Goal: Ask a question

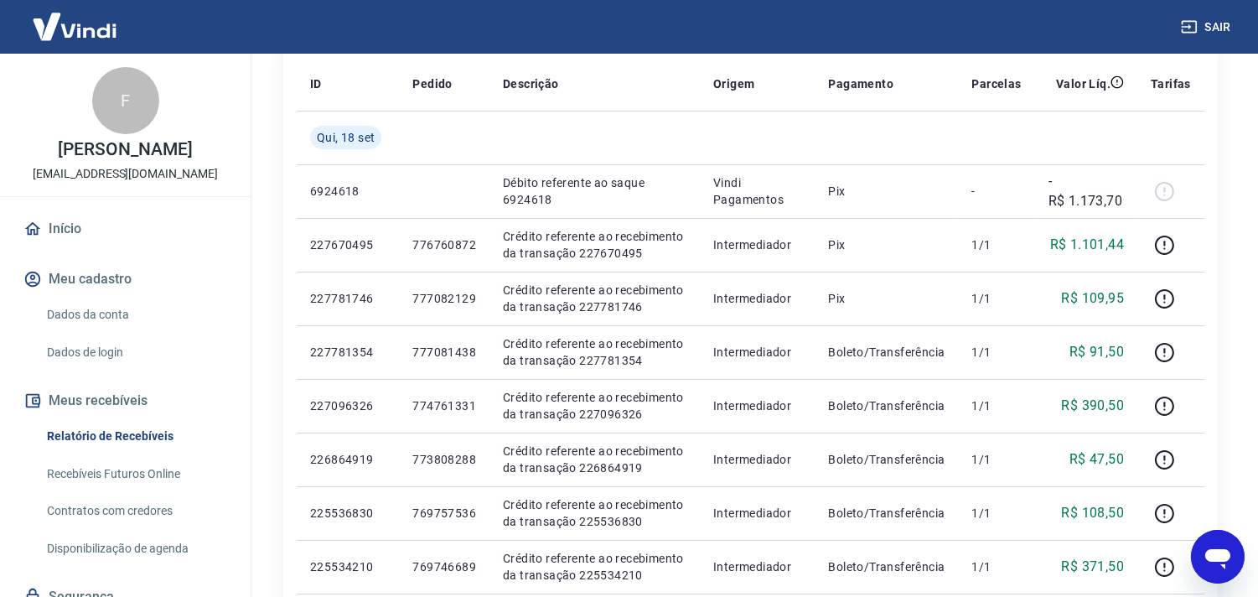
scroll to position [186, 0]
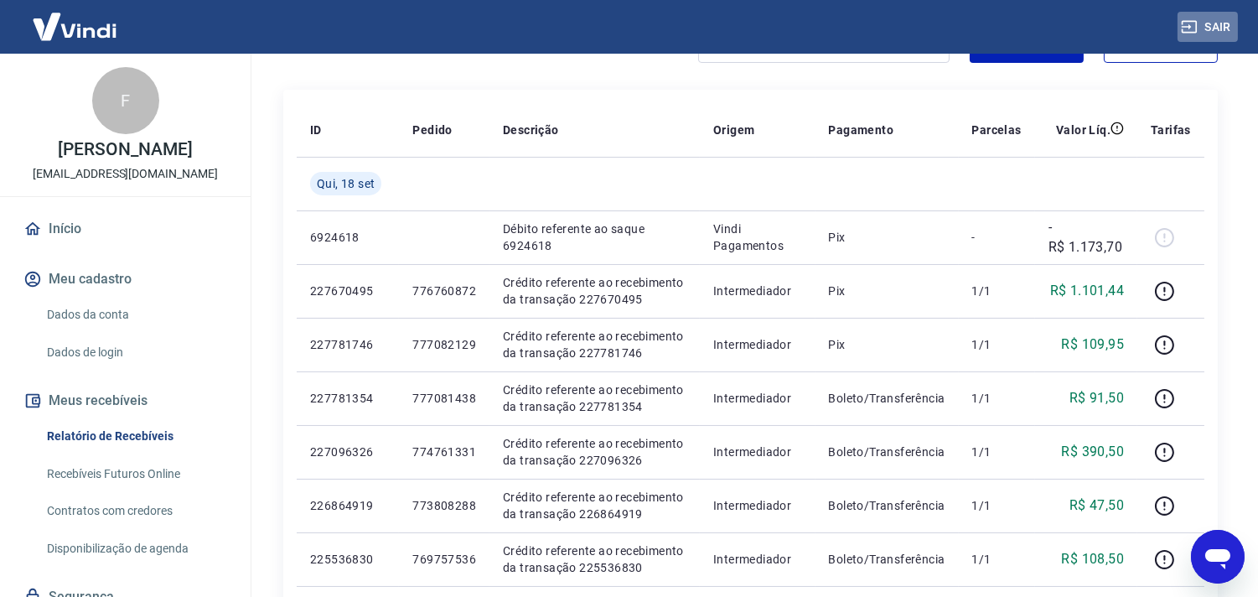
click at [1210, 31] on button "Sair" at bounding box center [1207, 27] width 60 height 31
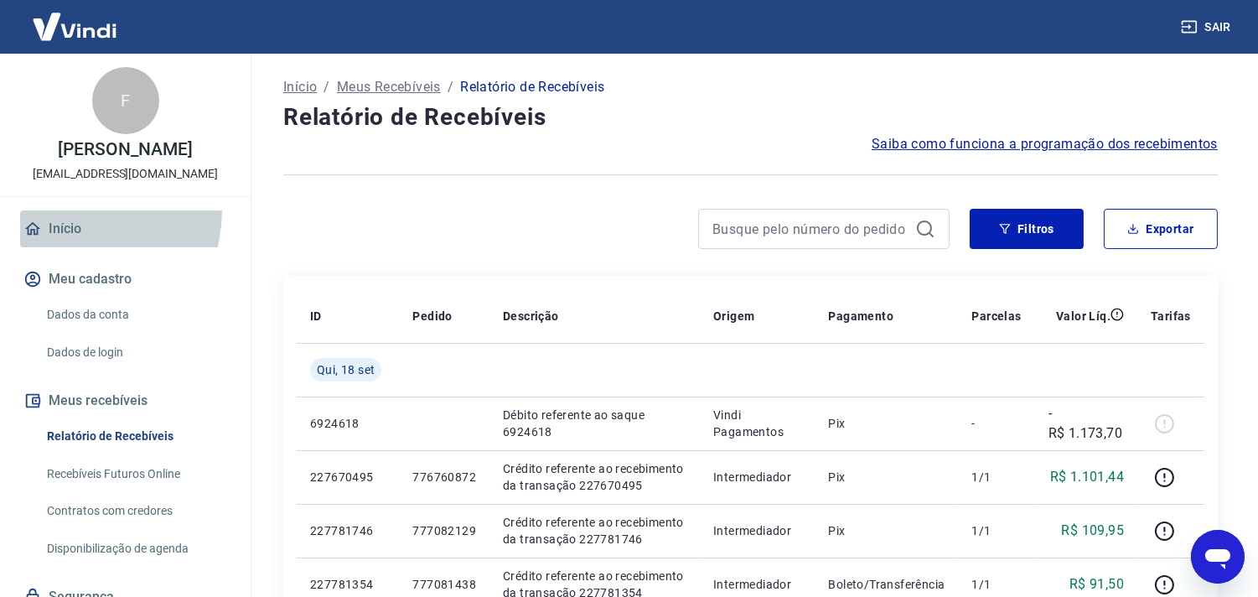
click at [63, 227] on link "Início" at bounding box center [125, 228] width 210 height 37
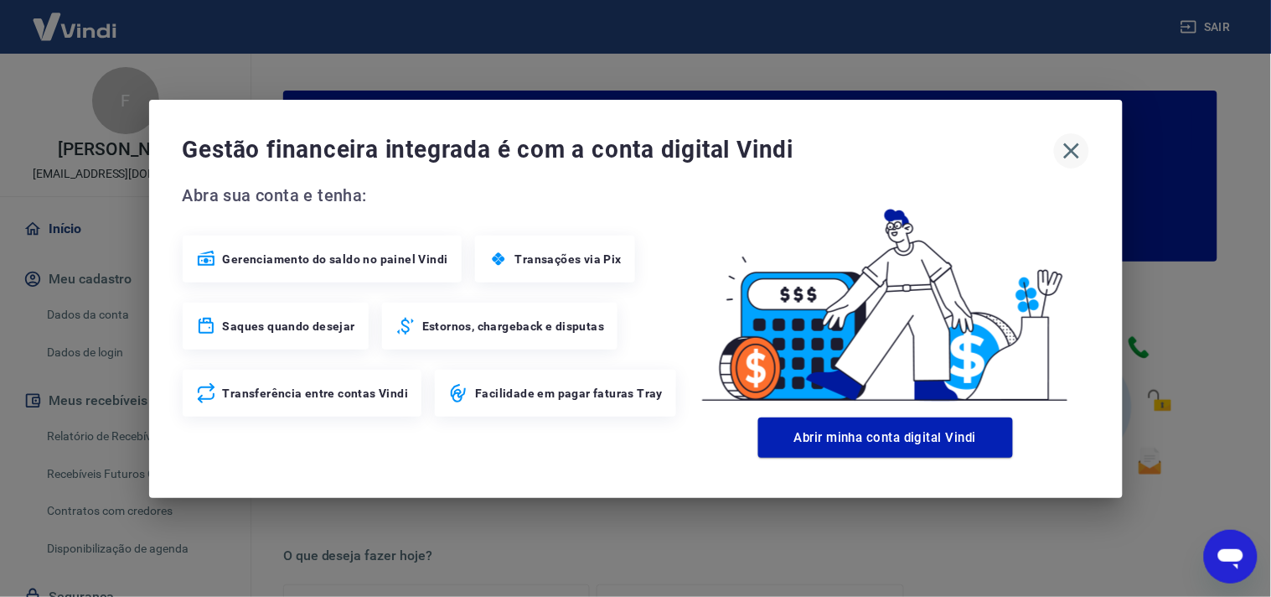
click at [1067, 158] on icon "button" at bounding box center [1071, 150] width 27 height 27
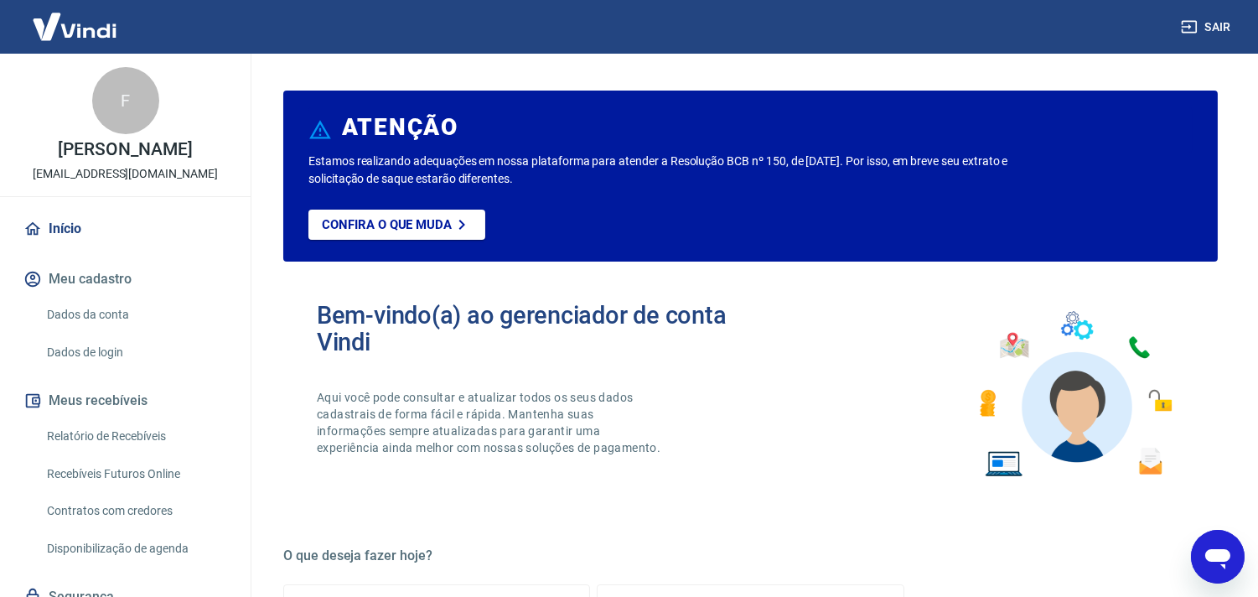
click at [1229, 561] on icon "Abrir janela de mensagens" at bounding box center [1217, 556] width 30 height 30
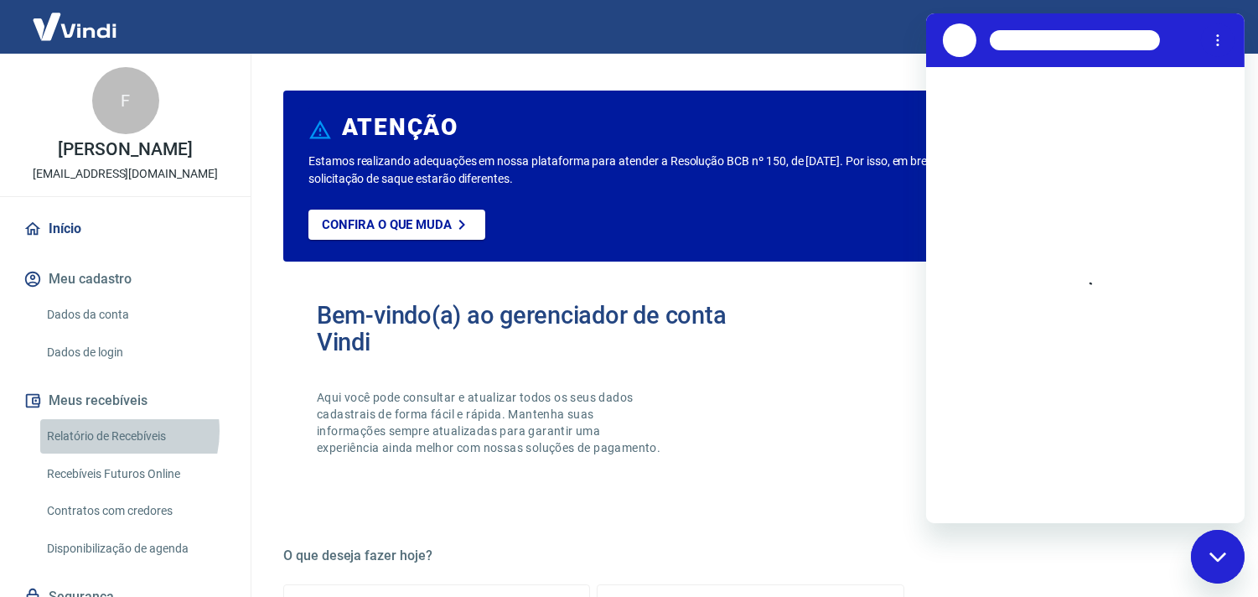
click at [109, 448] on link "Relatório de Recebíveis" at bounding box center [135, 436] width 190 height 34
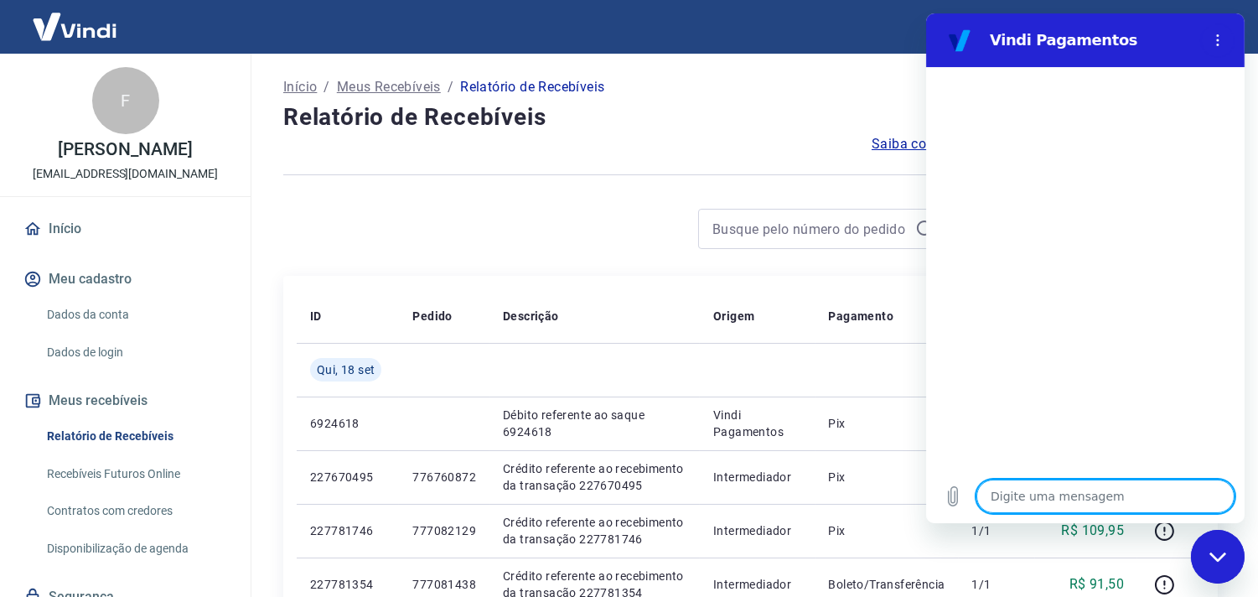
type textarea "O"
type textarea "x"
type textarea "Ol"
type textarea "x"
type textarea "Ol"
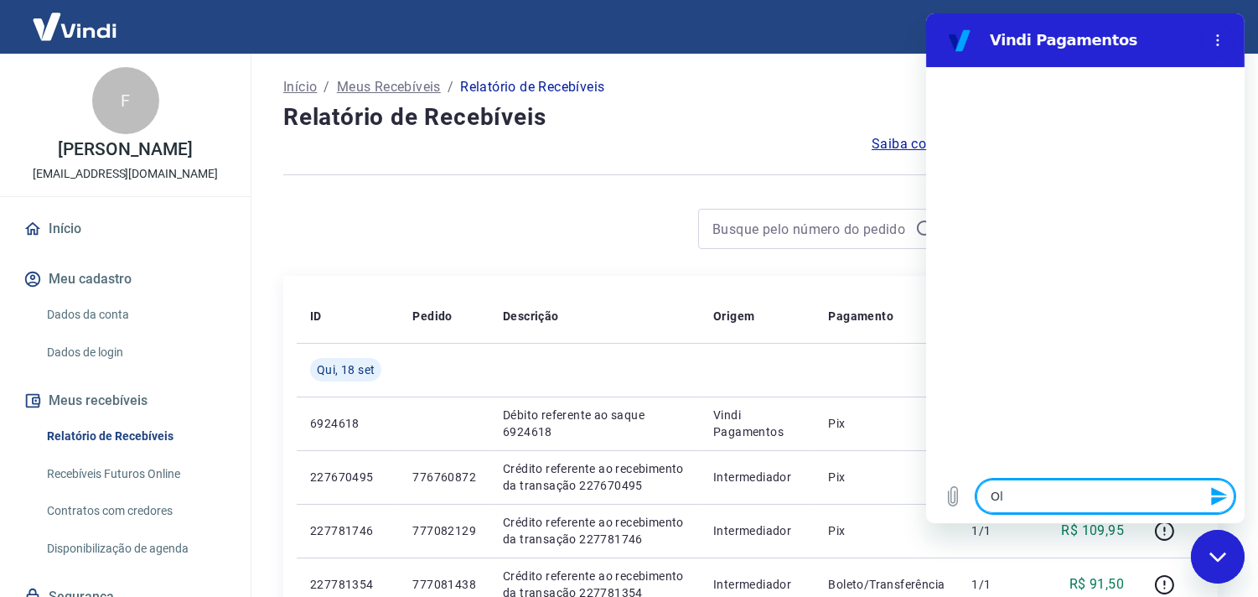
type textarea "x"
type textarea "Ol"
type textarea "x"
type textarea "[PERSON_NAME]"
type textarea "x"
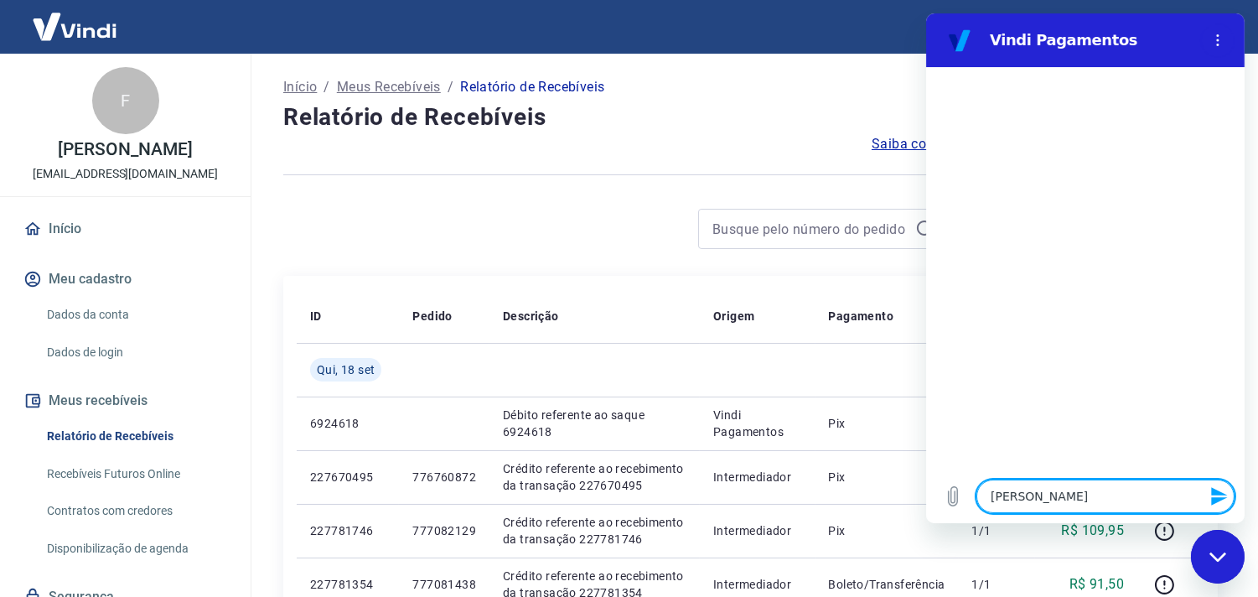
type textarea "[PERSON_NAME]"
type textarea "x"
type textarea "[PERSON_NAME]"
type textarea "x"
type textarea "[PERSON_NAME]"
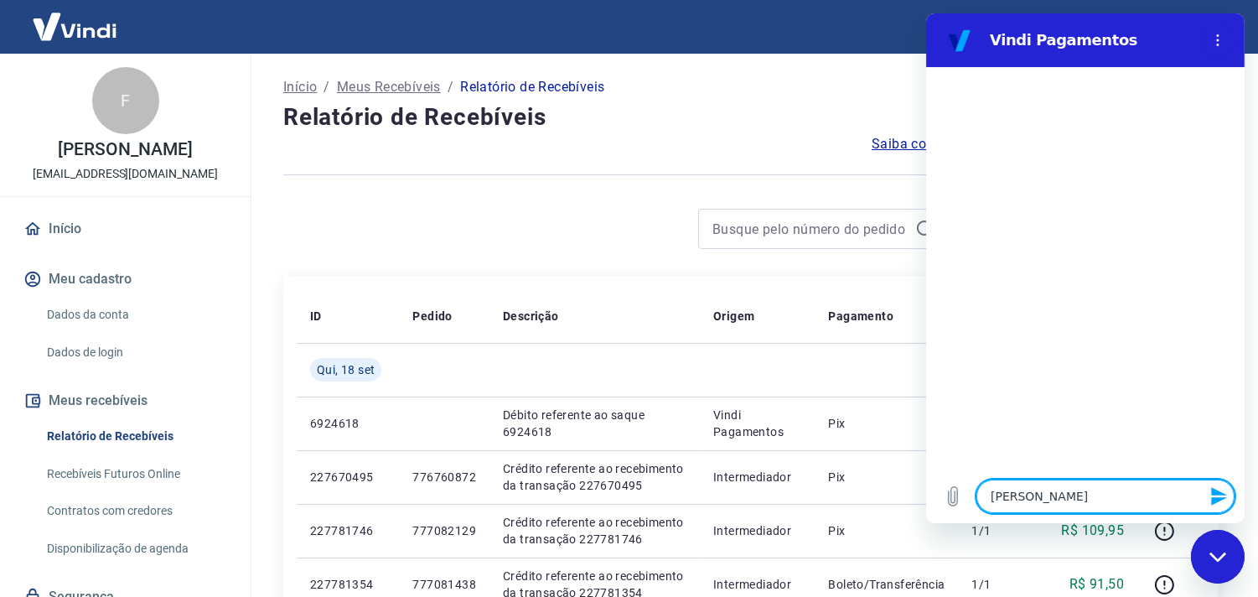
type textarea "x"
type textarea "[PERSON_NAME]"
type textarea "x"
type textarea "[PERSON_NAME]"
type textarea "x"
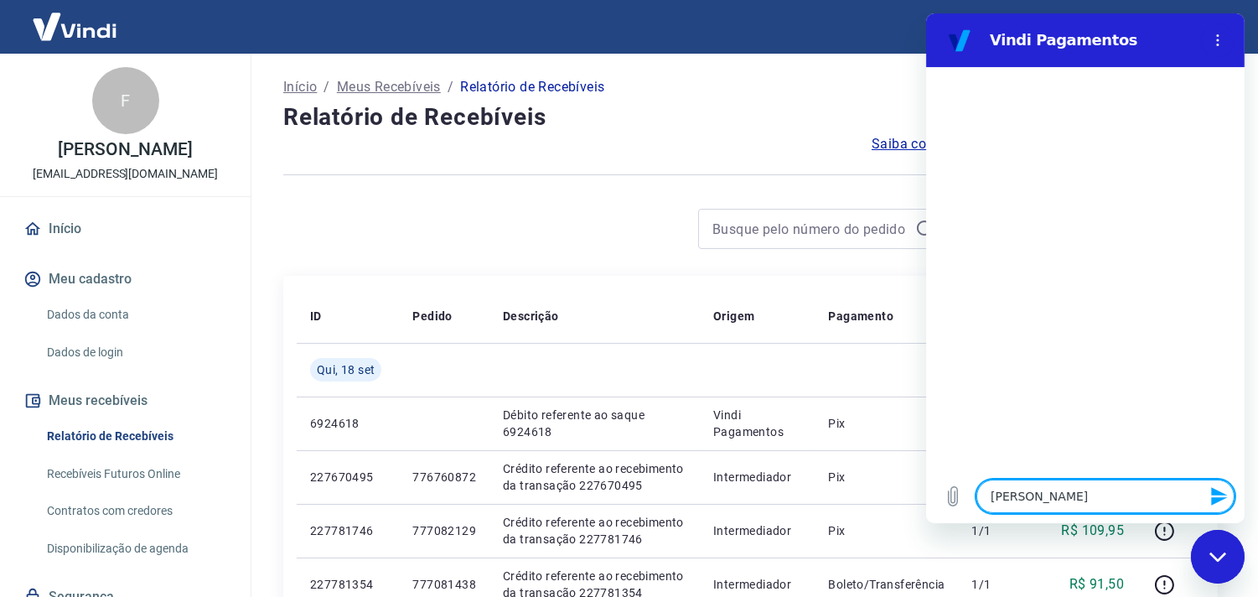
type textarea "Ola boa t"
type textarea "x"
type textarea "Ola boa ta"
type textarea "x"
type textarea "Ola boa tar"
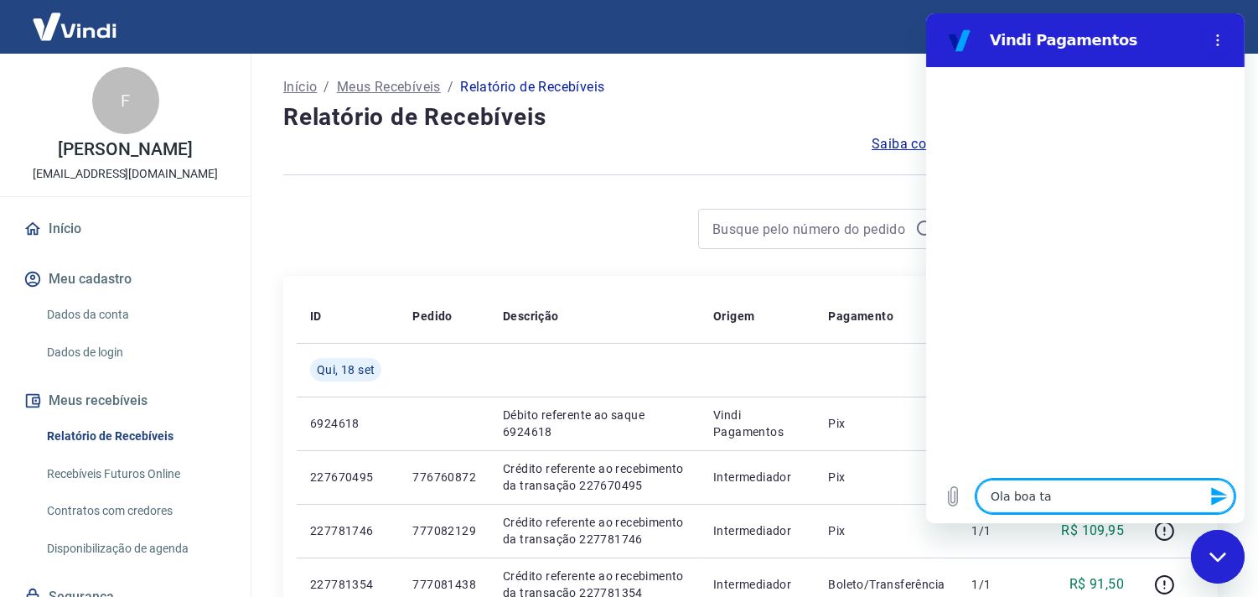
type textarea "x"
type textarea "Ola boa tard"
type textarea "x"
type textarea "Ola boa tarde"
type textarea "x"
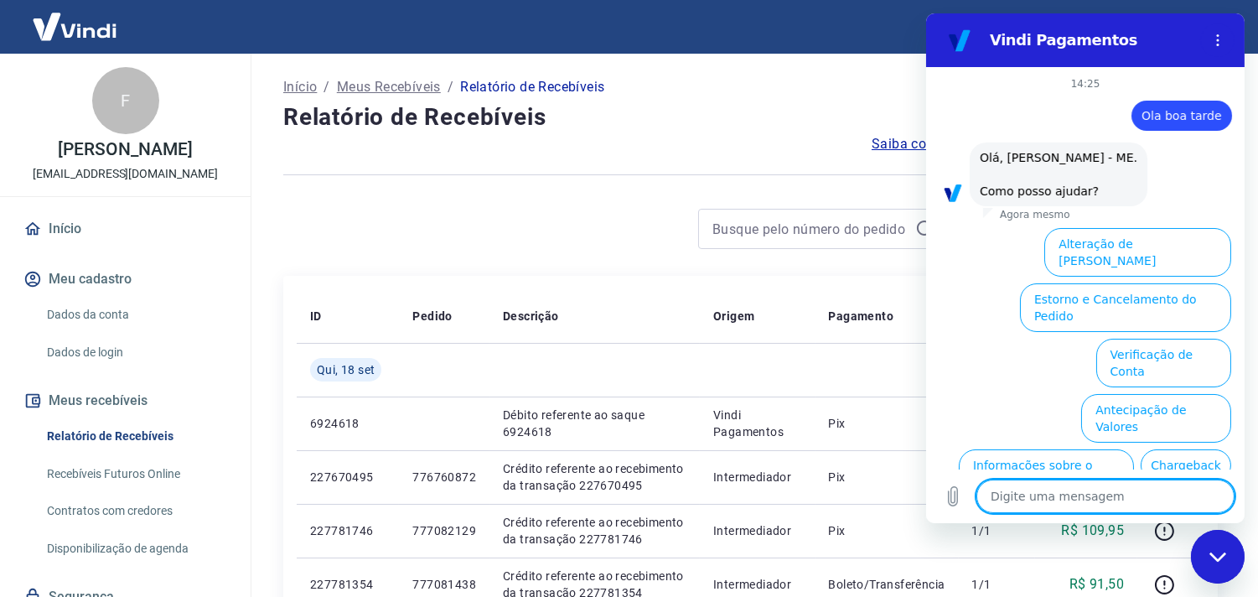
scroll to position [104, 0]
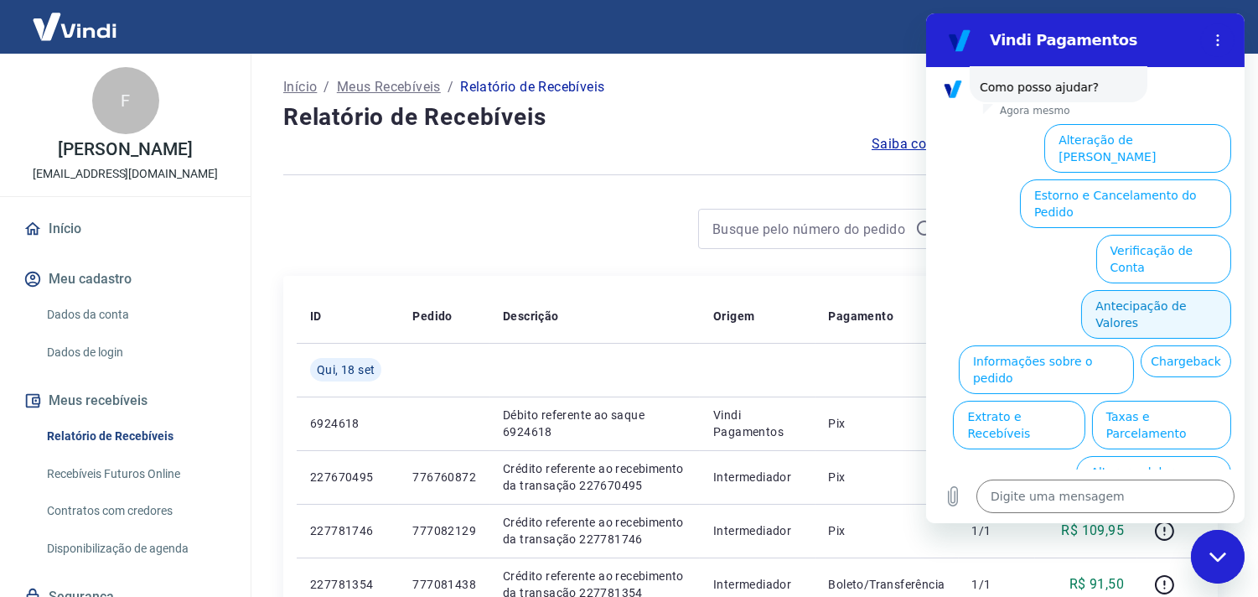
click at [1177, 290] on button "Antecipação de Valores" at bounding box center [1155, 314] width 150 height 49
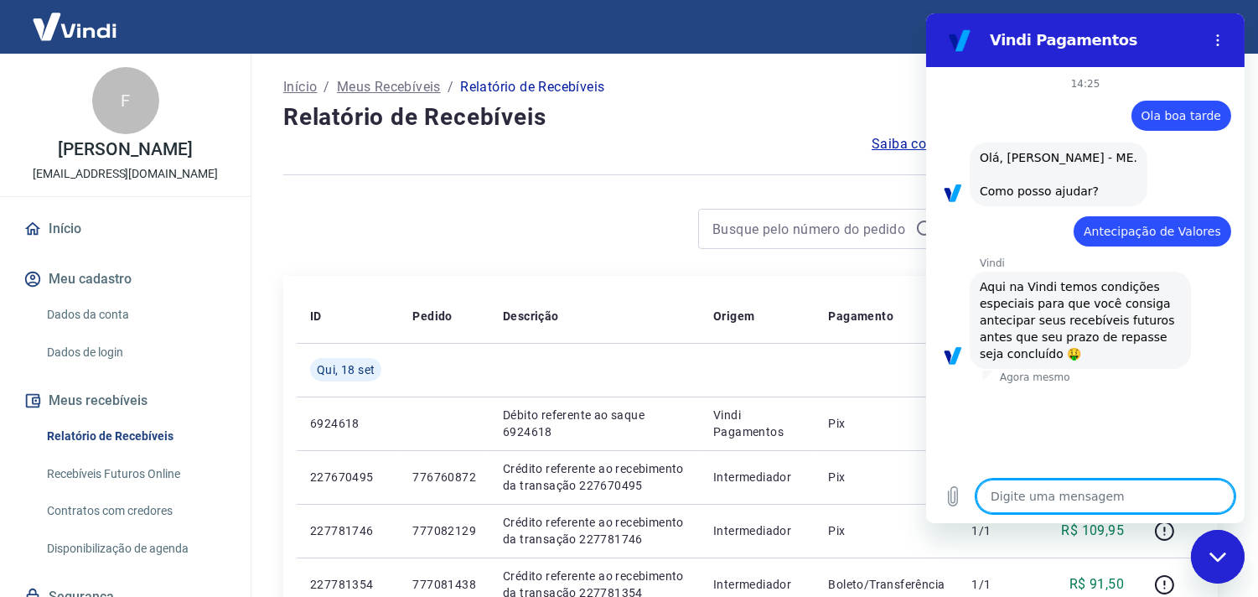
type textarea "x"
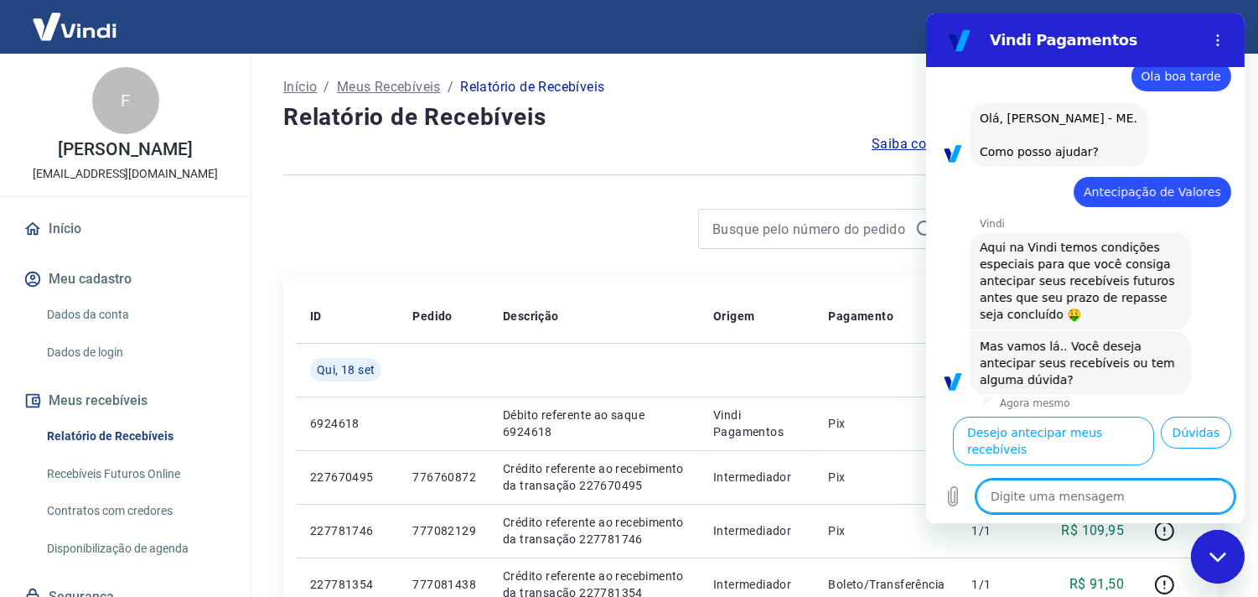
scroll to position [61, 0]
click at [1097, 502] on textarea at bounding box center [1104, 496] width 258 height 34
type textarea "o"
type textarea "x"
type textarea "oi"
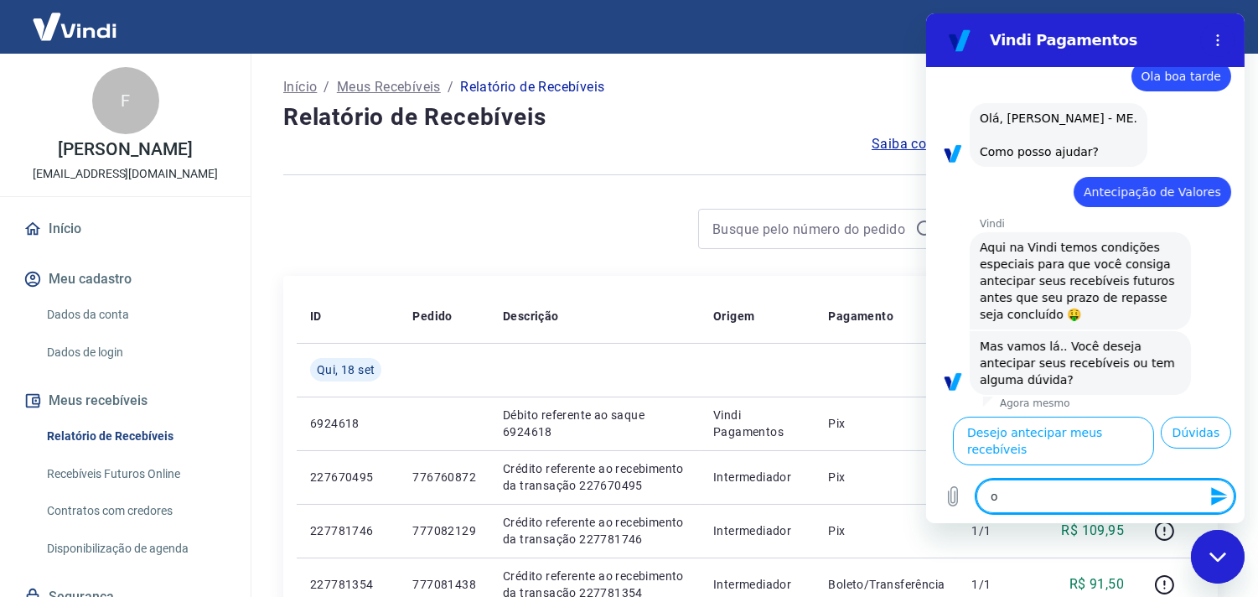
type textarea "x"
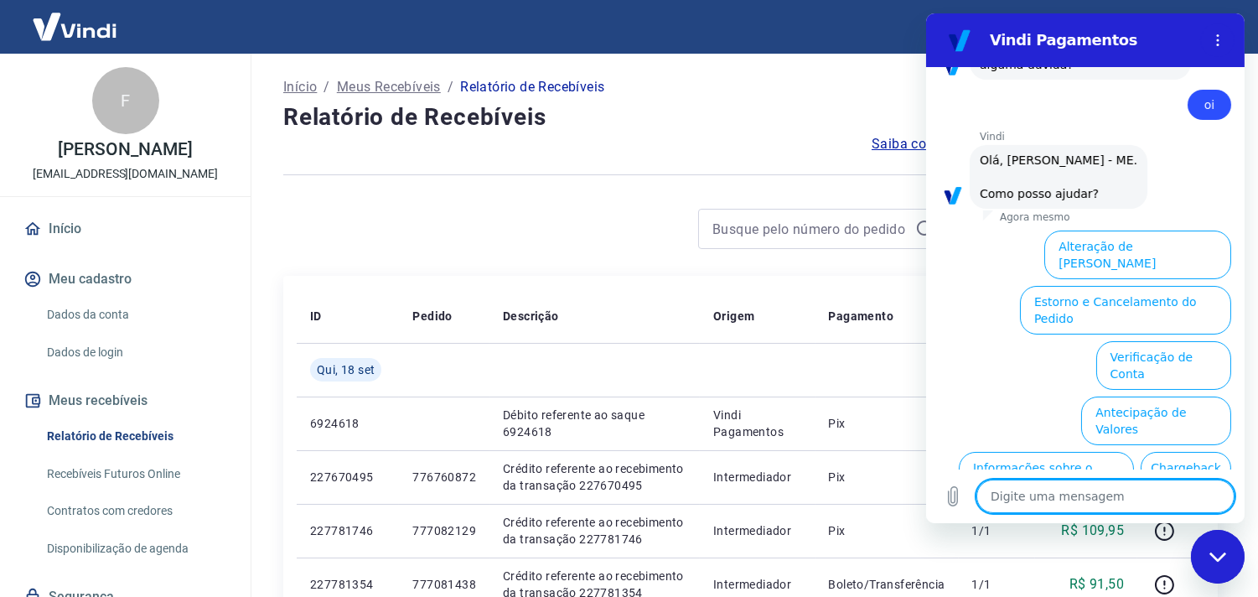
scroll to position [461, 0]
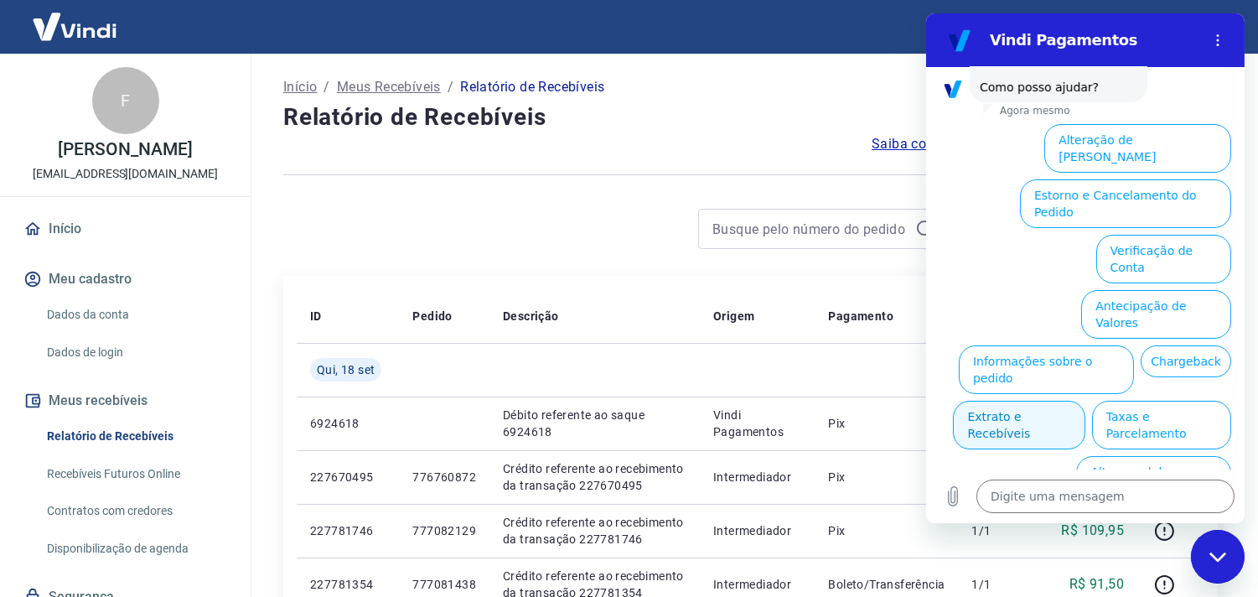
click at [1084, 401] on button "Extrato e Recebíveis" at bounding box center [1018, 425] width 132 height 49
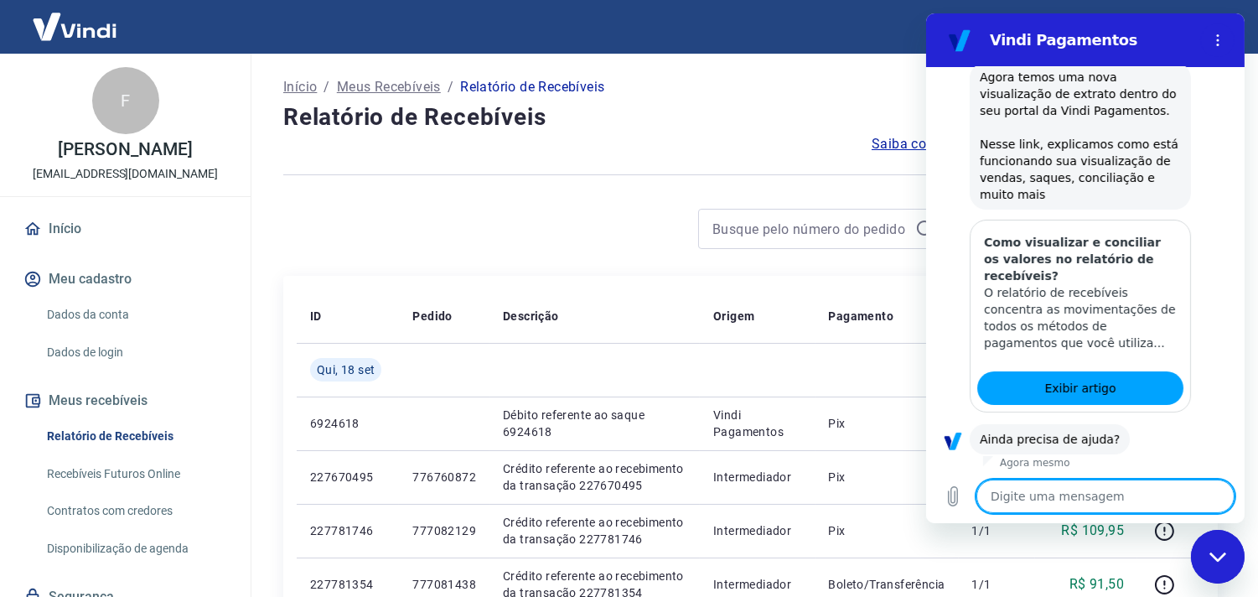
scroll to position [608, 0]
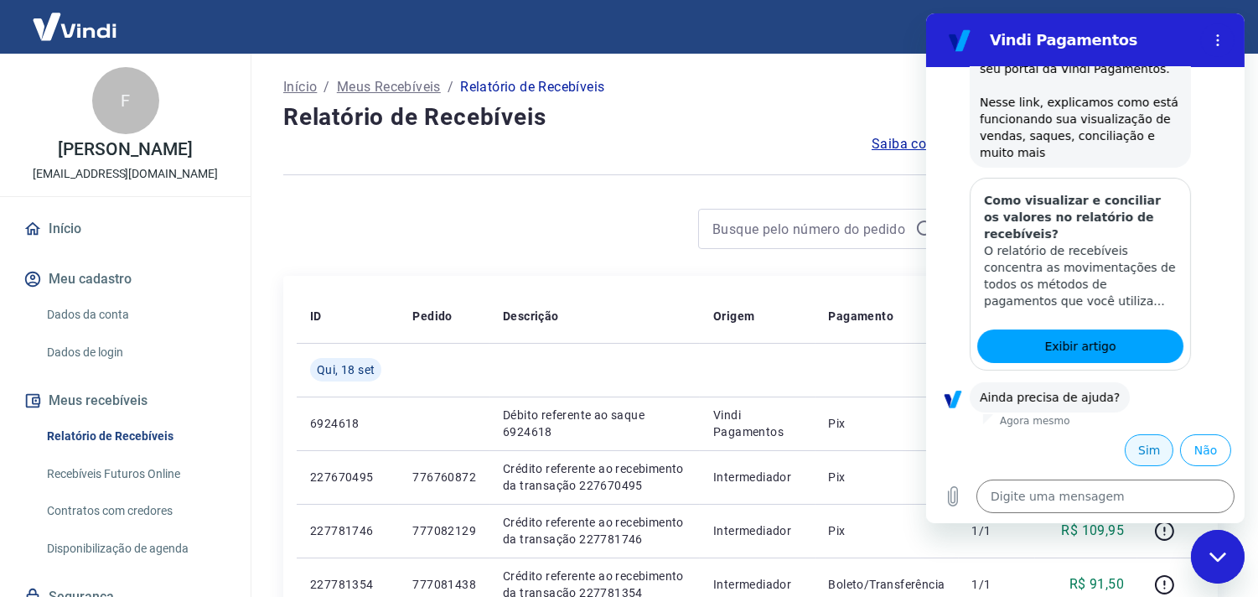
click at [1134, 449] on button "Sim" at bounding box center [1148, 450] width 49 height 32
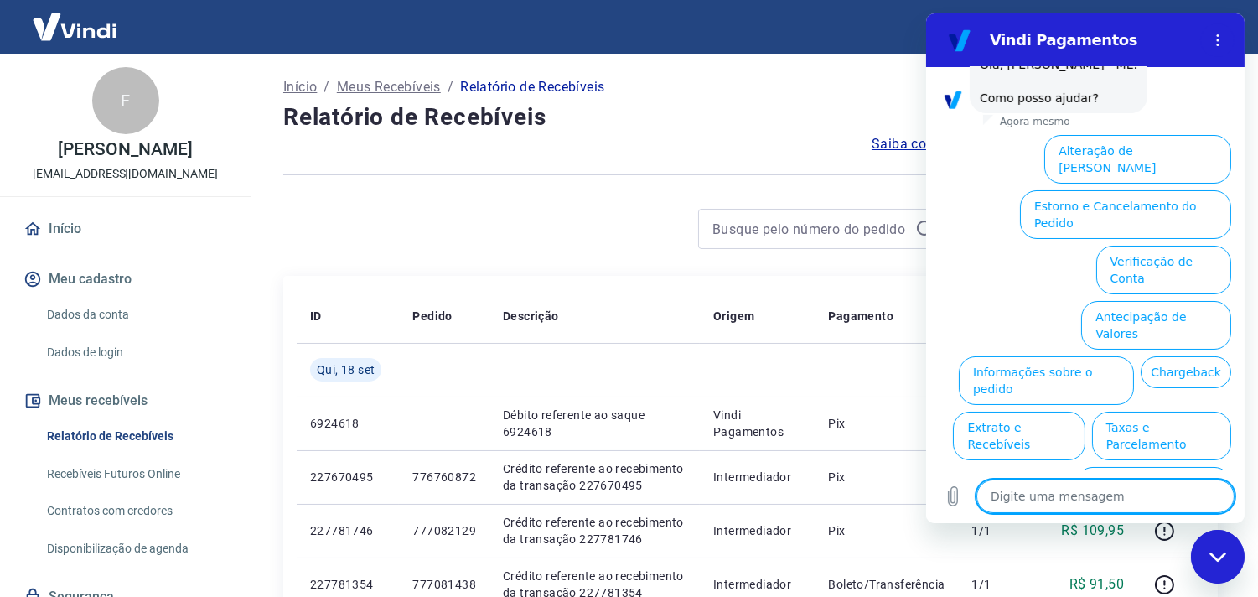
scroll to position [1048, 0]
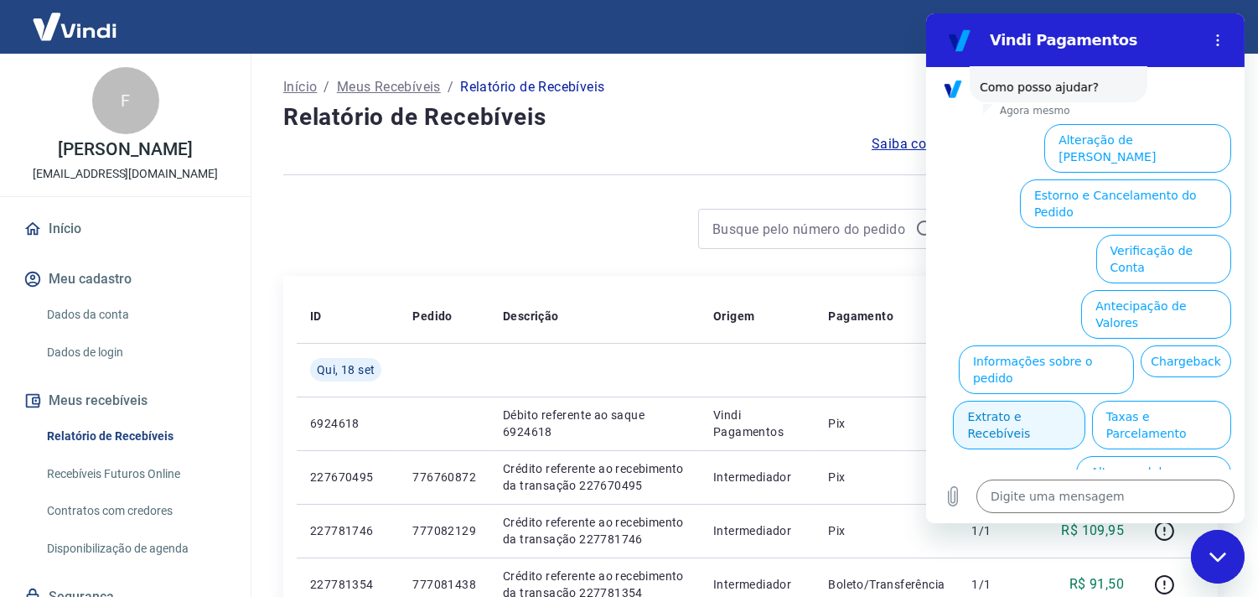
click at [1084, 401] on button "Extrato e Recebíveis" at bounding box center [1018, 425] width 132 height 49
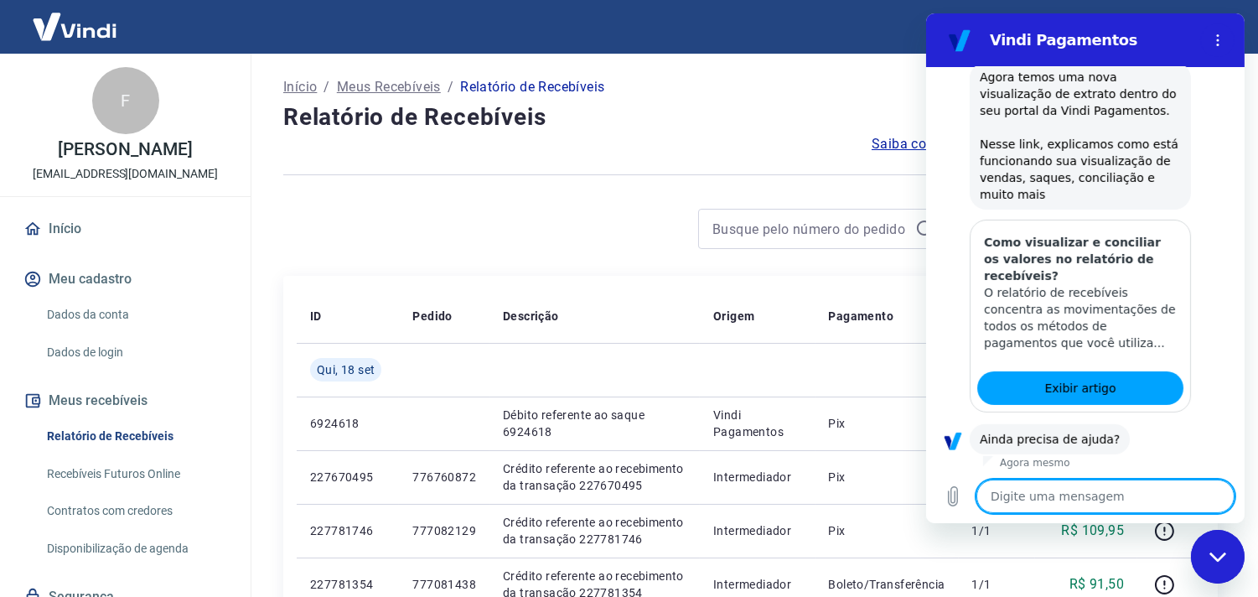
scroll to position [1195, 0]
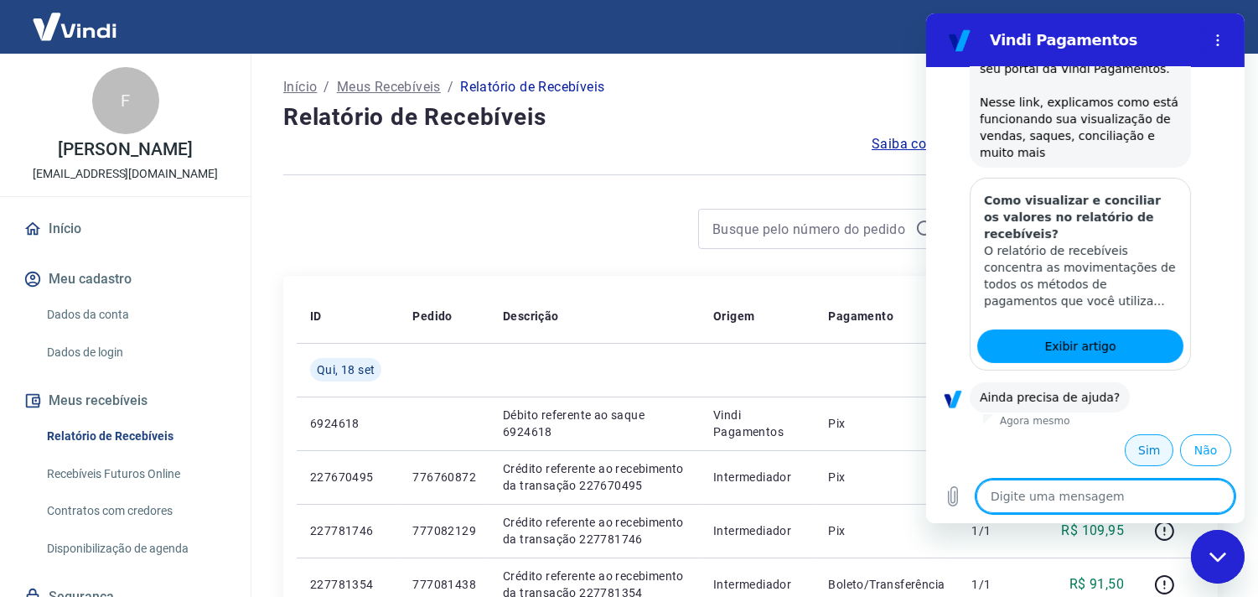
click at [1137, 446] on button "Sim" at bounding box center [1148, 450] width 49 height 32
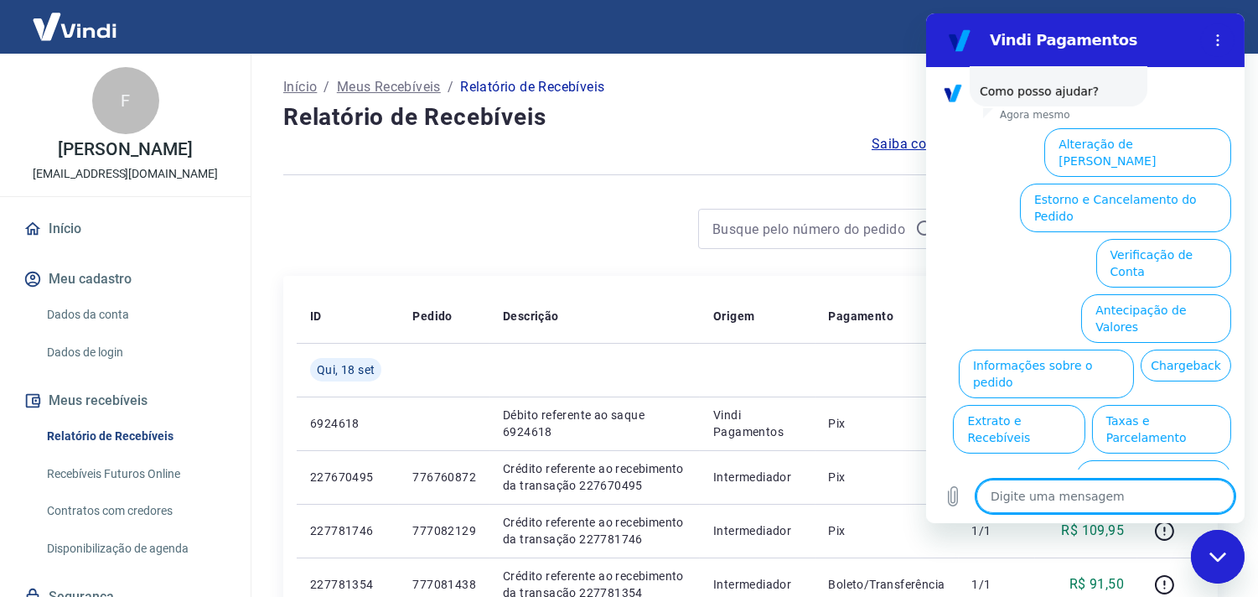
scroll to position [1634, 0]
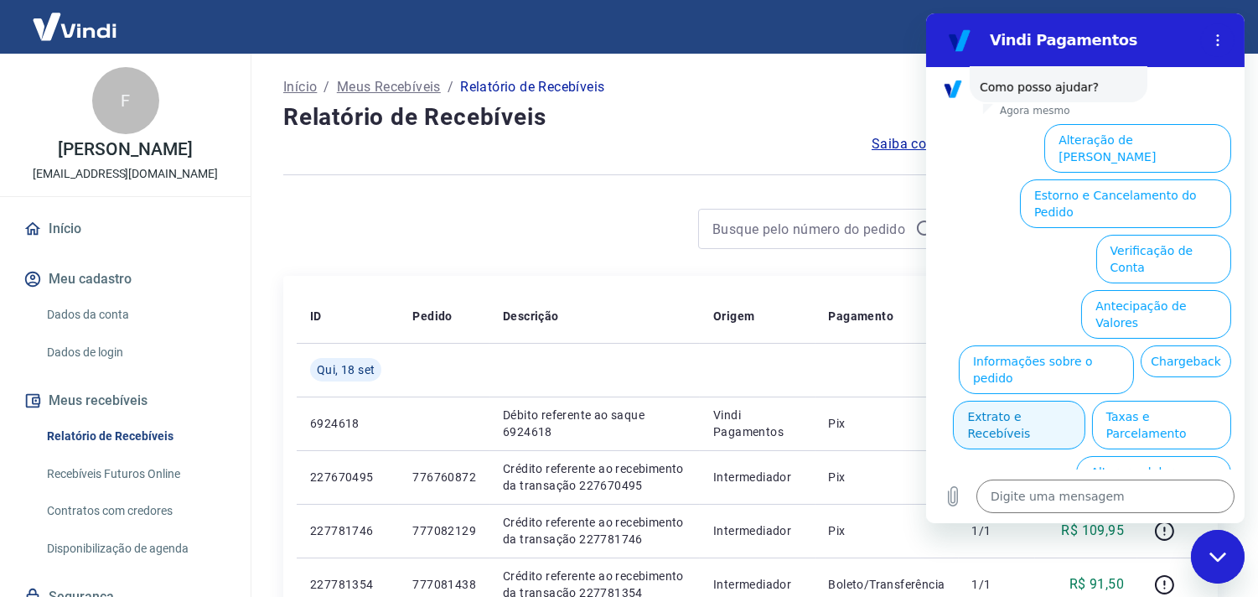
click at [1084, 401] on button "Extrato e Recebíveis" at bounding box center [1018, 425] width 132 height 49
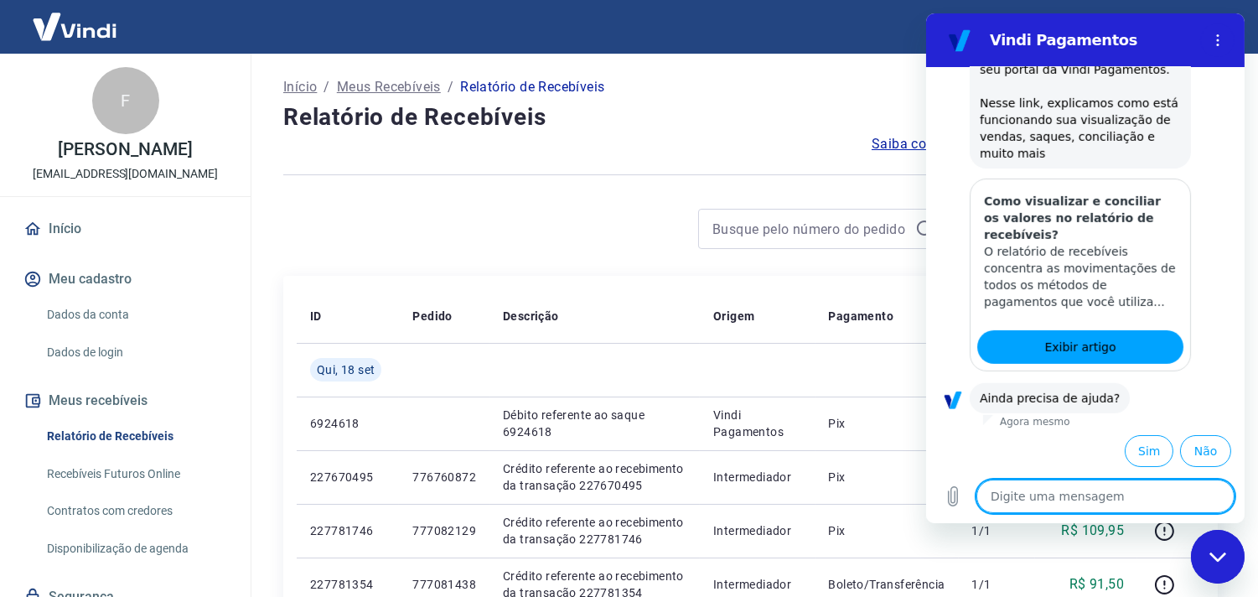
scroll to position [1782, 0]
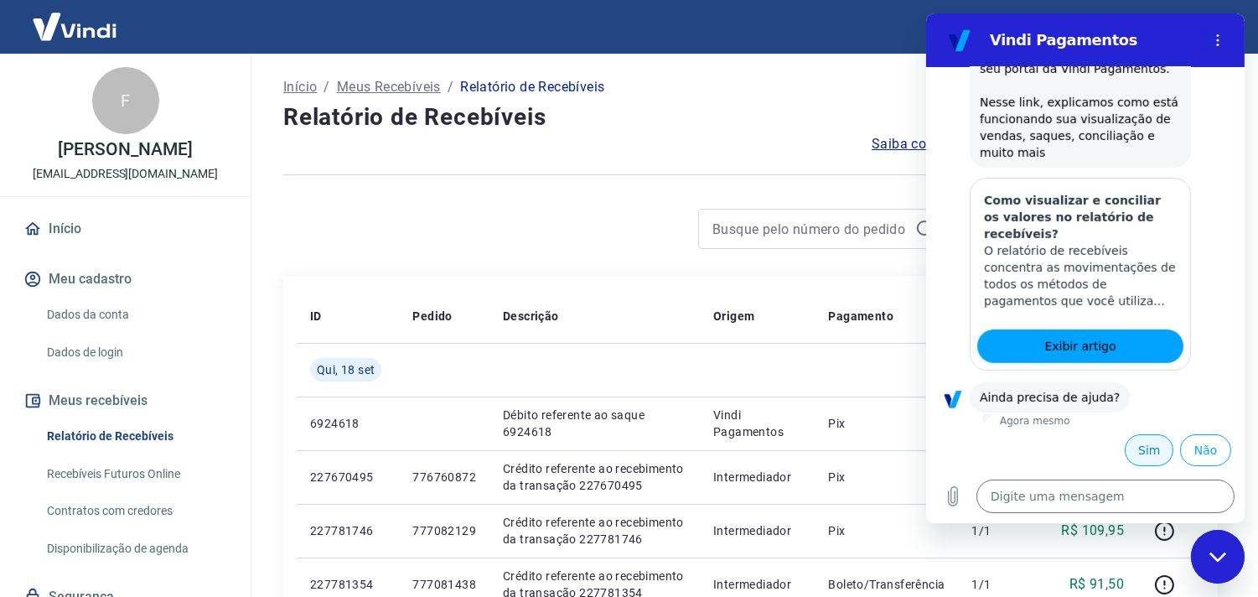
click at [1124, 442] on button "Sim" at bounding box center [1148, 450] width 49 height 32
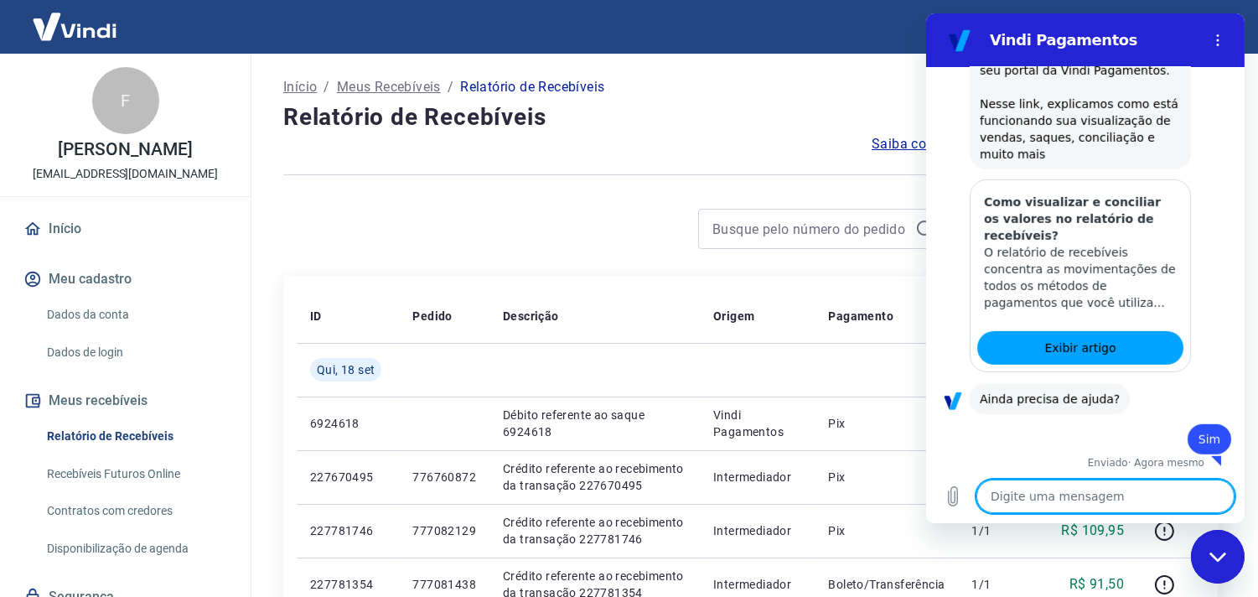
scroll to position [1783, 0]
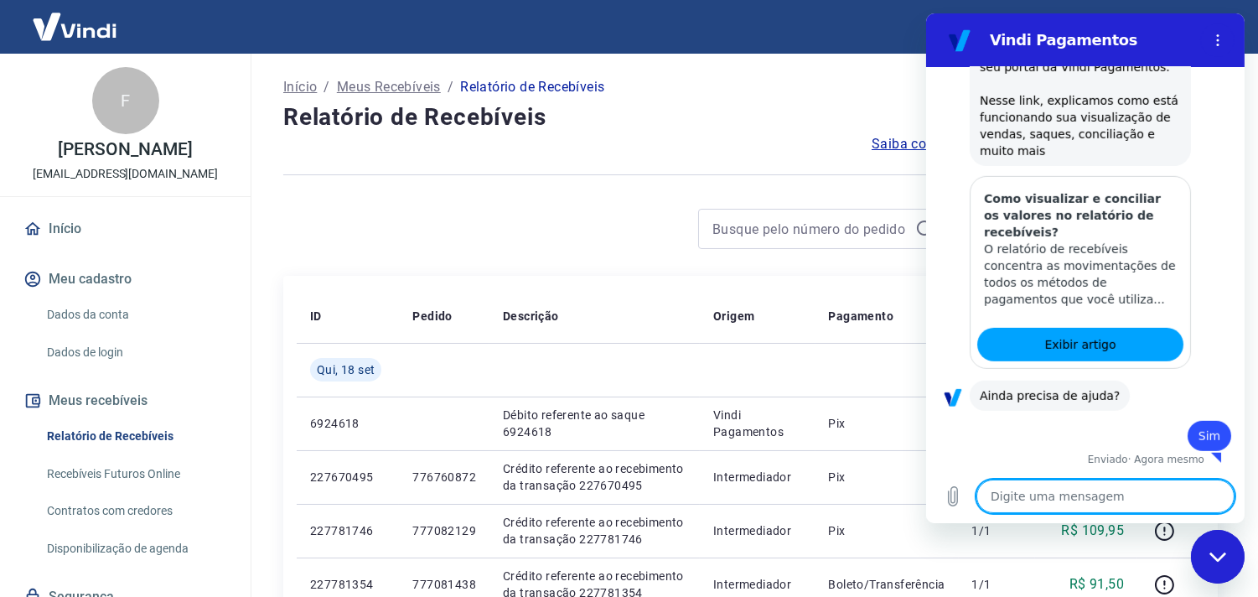
type textarea "x"
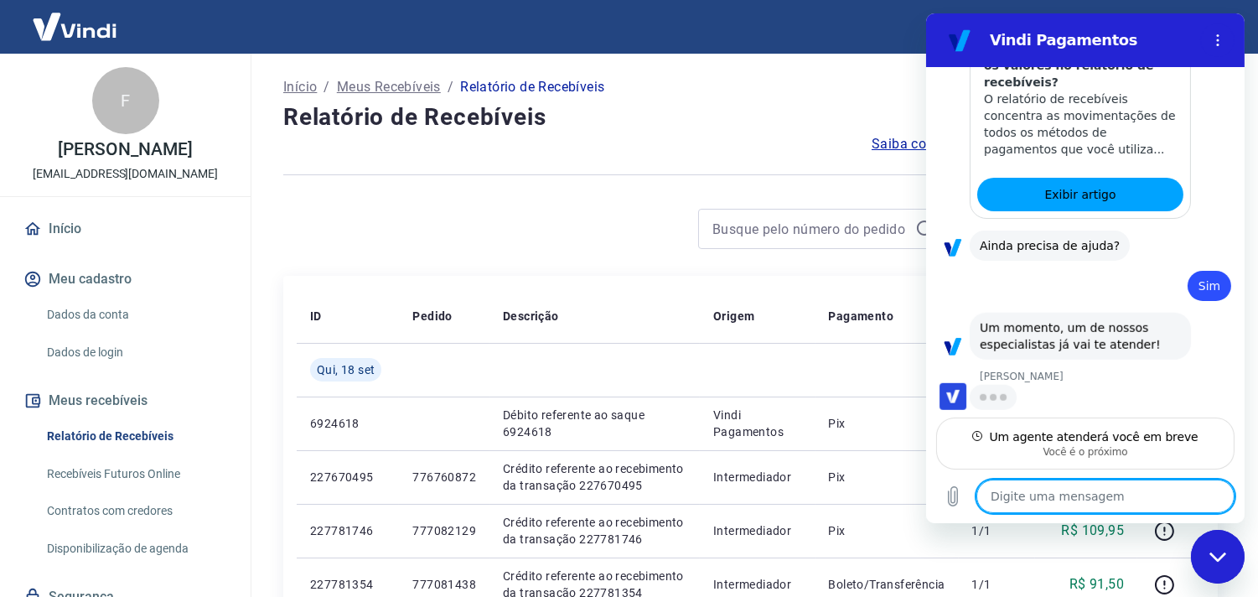
scroll to position [1932, 0]
type textarea "O"
type textarea "x"
type textarea "Ol"
type textarea "x"
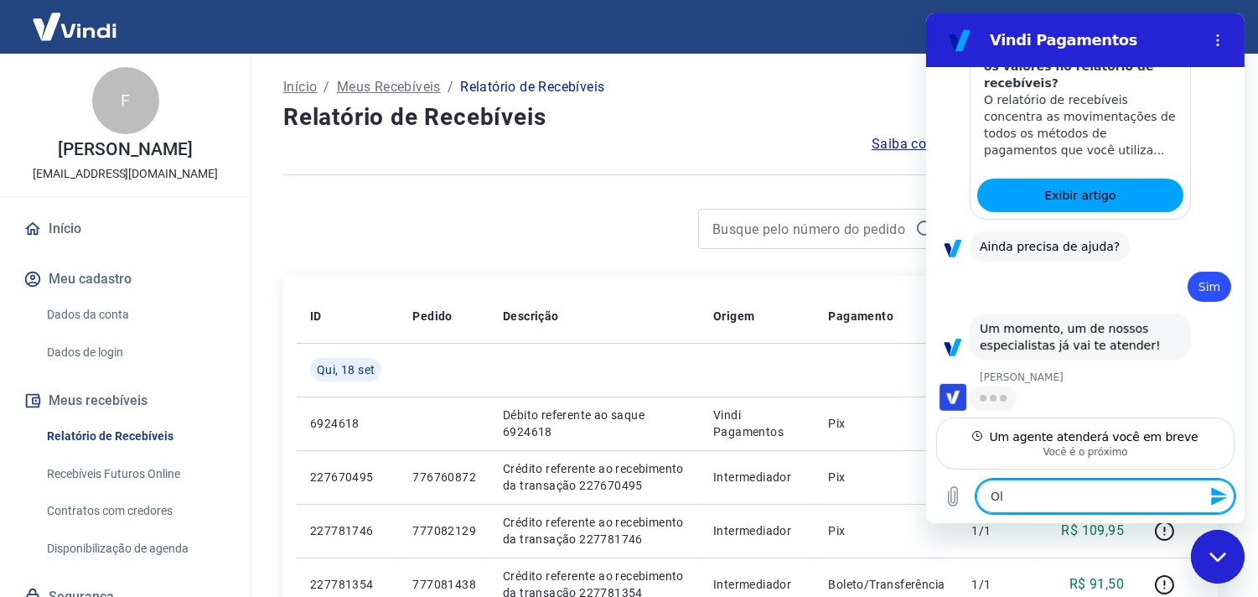
type textarea "[PERSON_NAME]"
type textarea "x"
type textarea "[PERSON_NAME]"
type textarea "x"
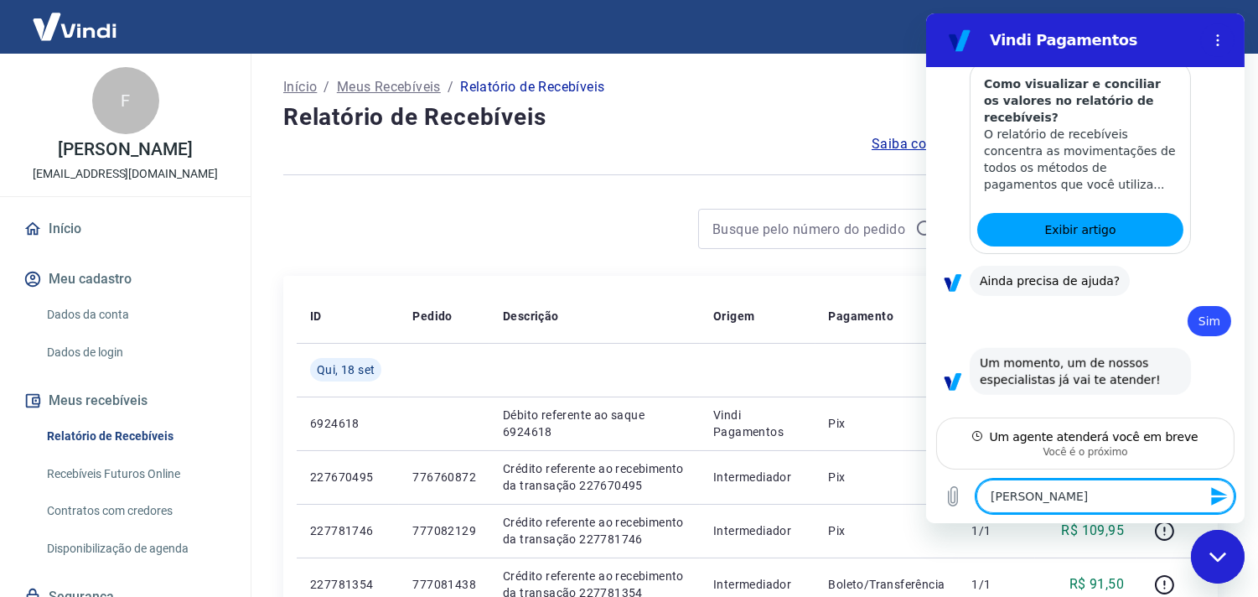
type textarea "[PERSON_NAME]"
type textarea "x"
type textarea "Ola ga"
type textarea "x"
type textarea "Ola gab"
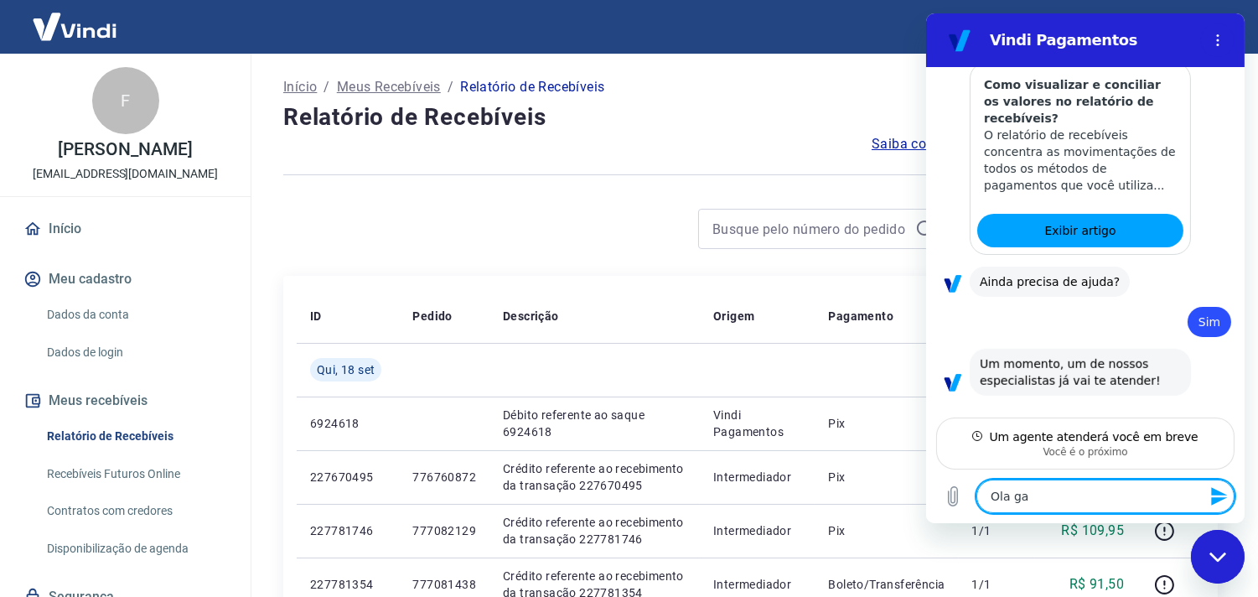
type textarea "x"
type textarea "[PERSON_NAME]"
type textarea "x"
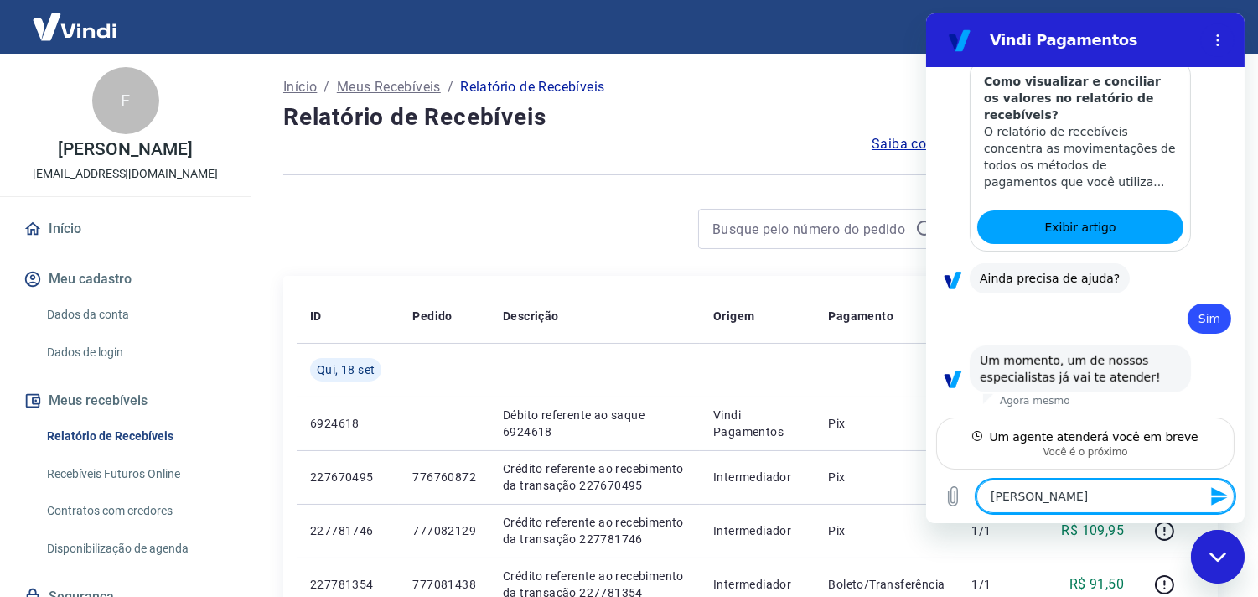
type textarea "[PERSON_NAME]"
type textarea "x"
type textarea "[PERSON_NAME]"
type textarea "x"
type textarea "[PERSON_NAME]"
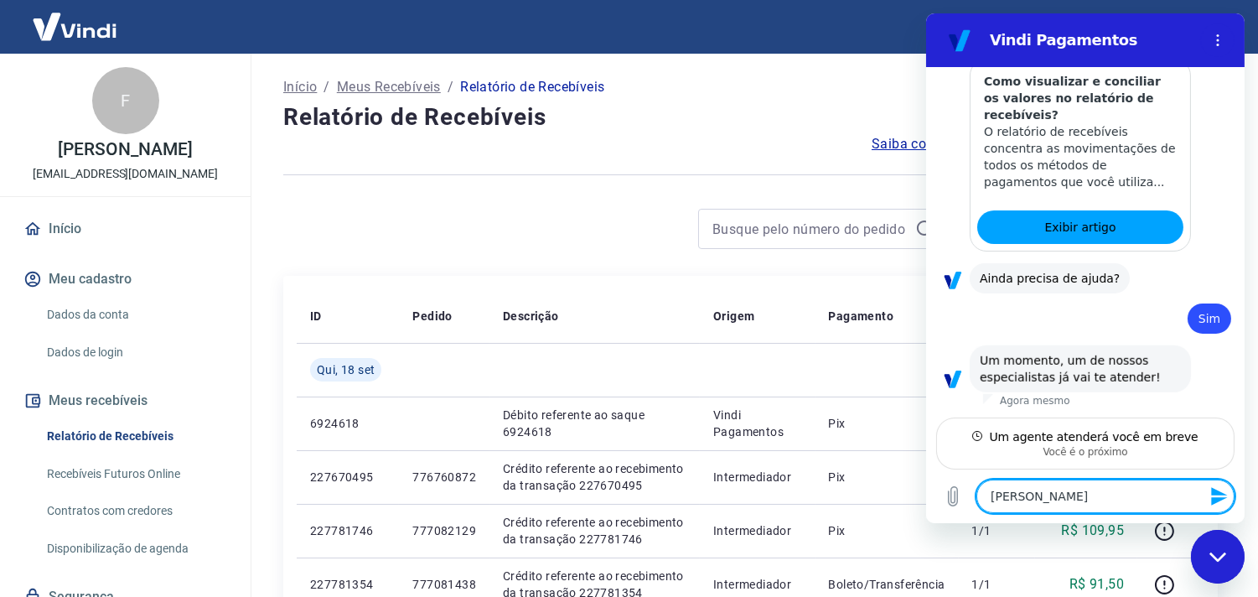
type textarea "x"
type textarea "[PERSON_NAME]"
type textarea "x"
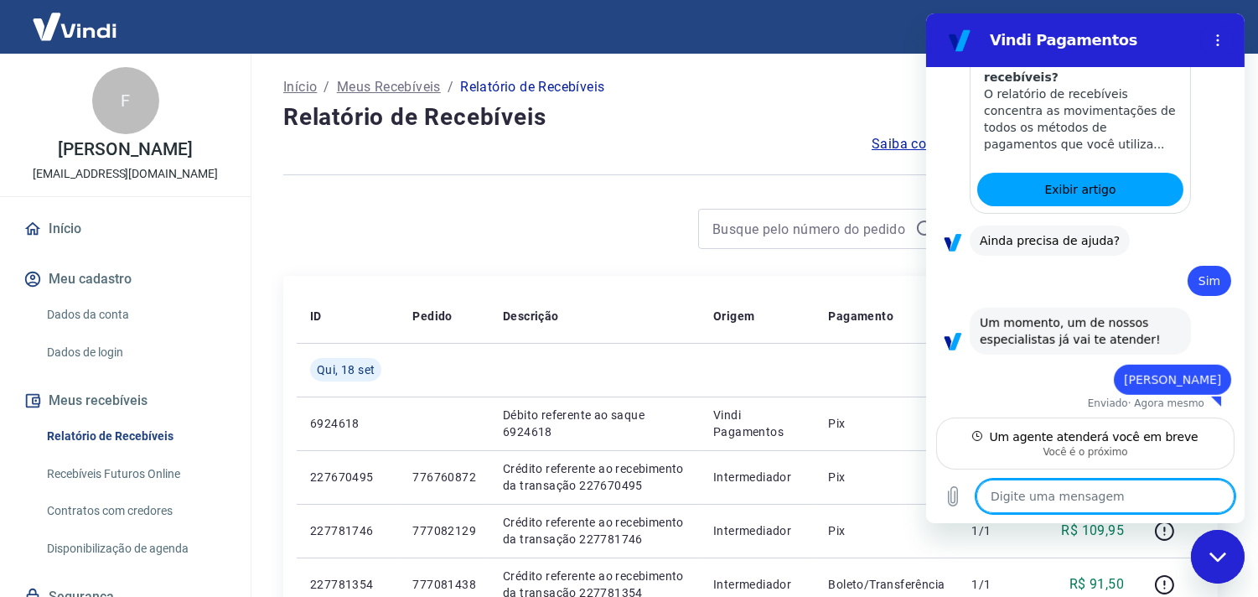
scroll to position [1941, 0]
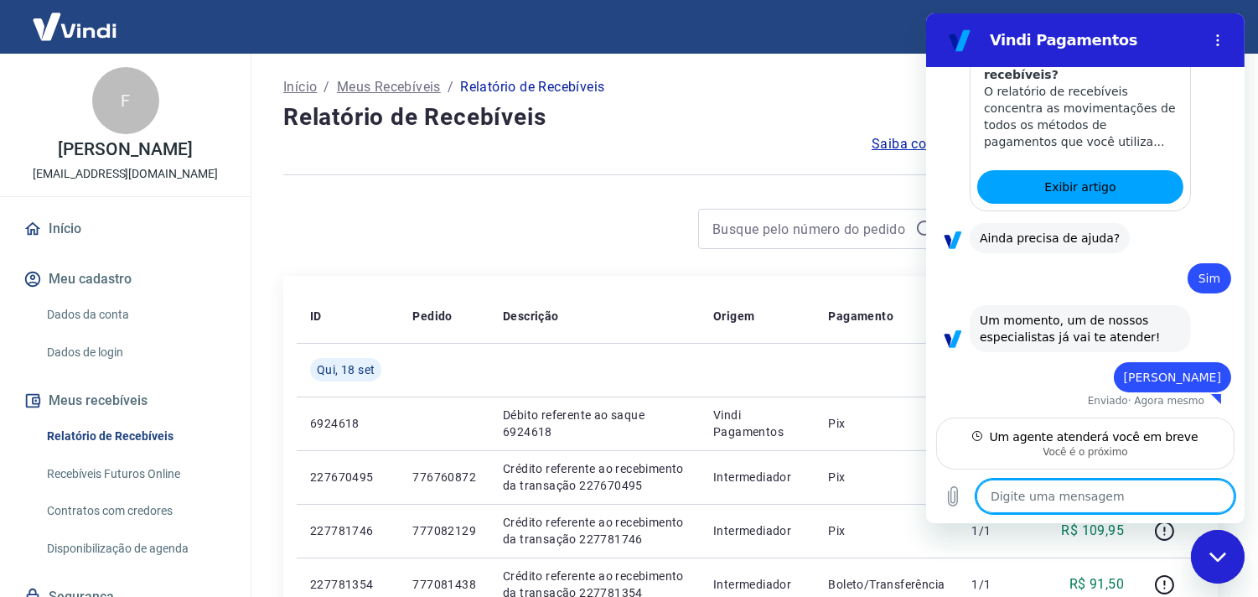
type textarea "x"
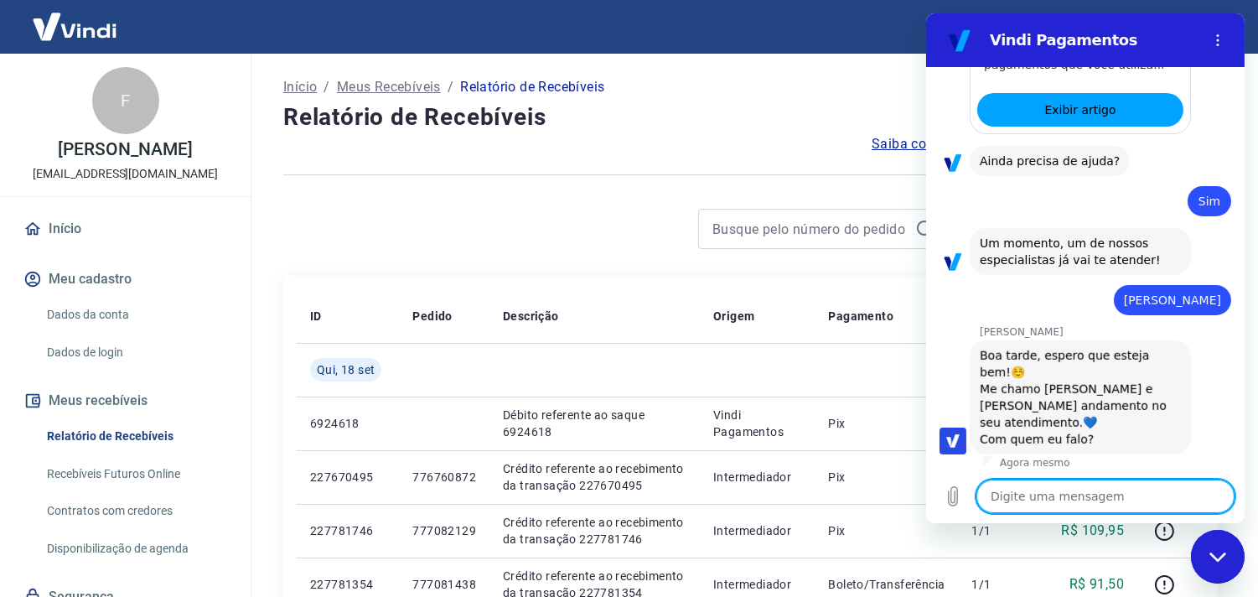
scroll to position [2021, 0]
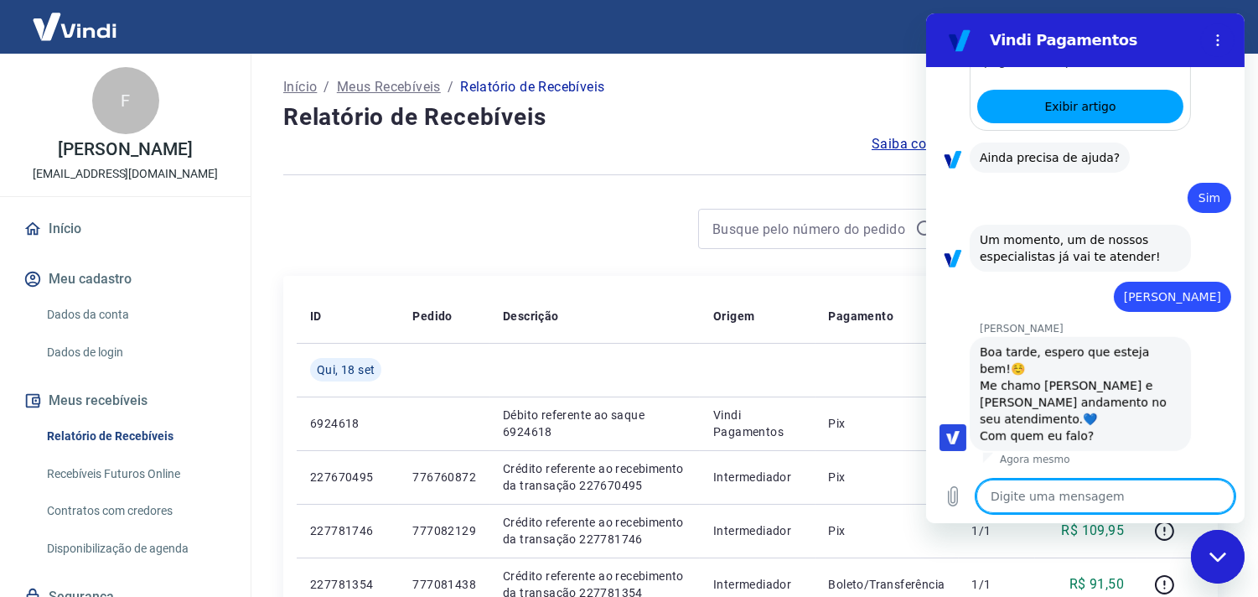
type textarea "F"
type textarea "x"
type textarea "Fe"
type textarea "x"
type textarea "Fer"
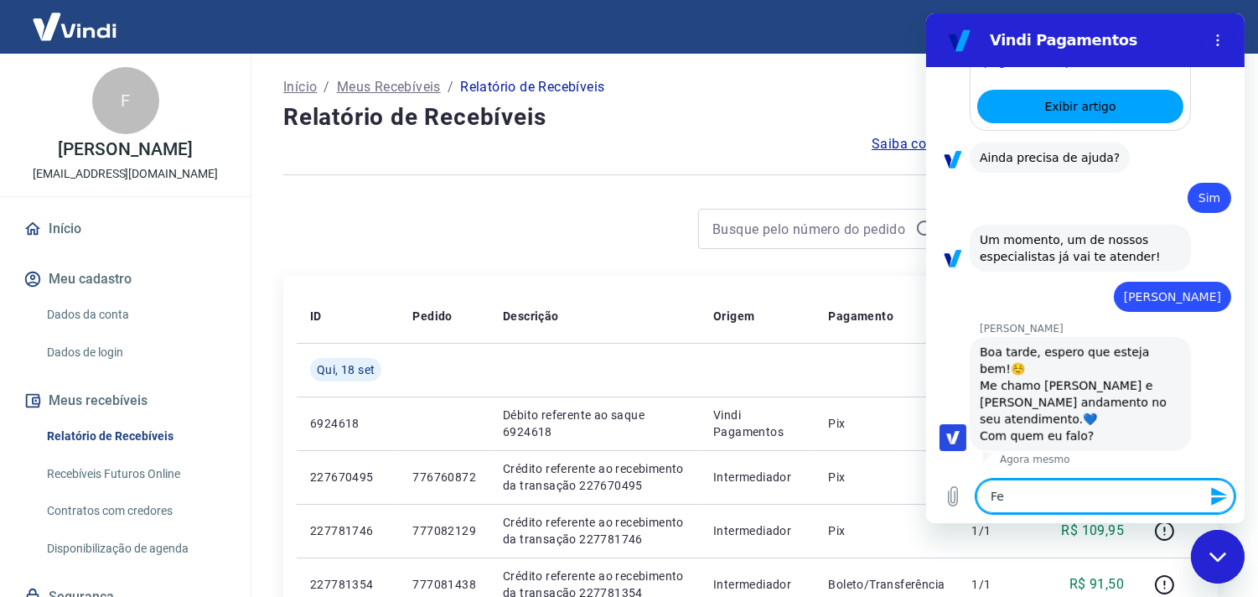
type textarea "x"
type textarea "Fern"
type textarea "x"
type textarea "Ferna"
type textarea "x"
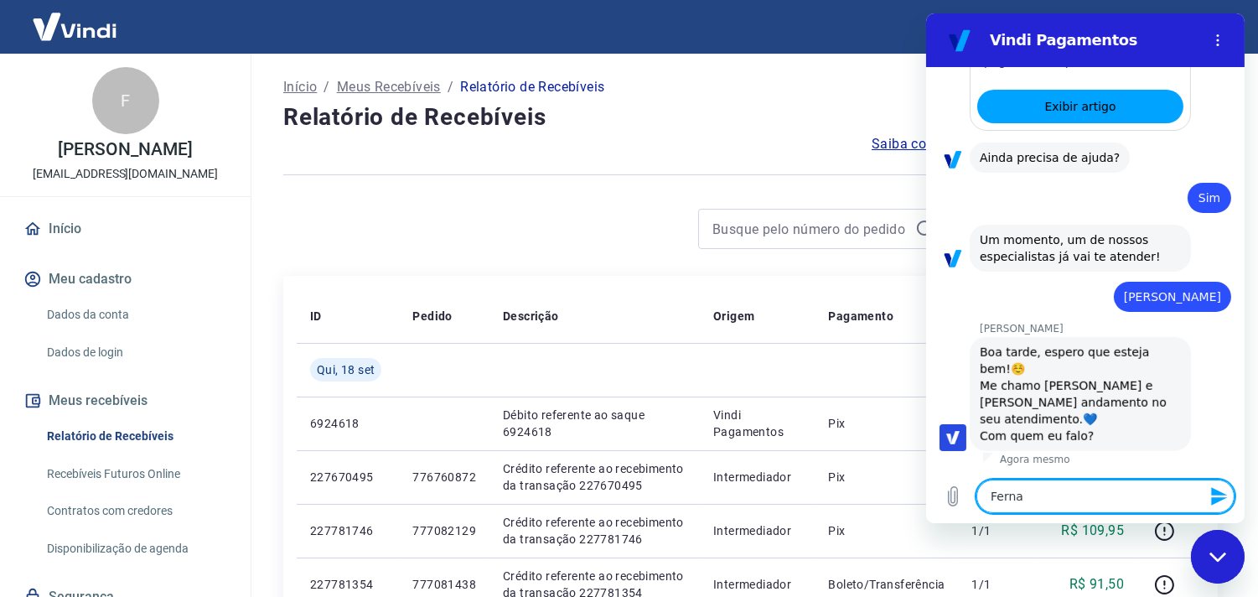
type textarea "Fernan"
type textarea "x"
type textarea "[PERSON_NAME]"
type textarea "x"
type textarea "[PERSON_NAME]"
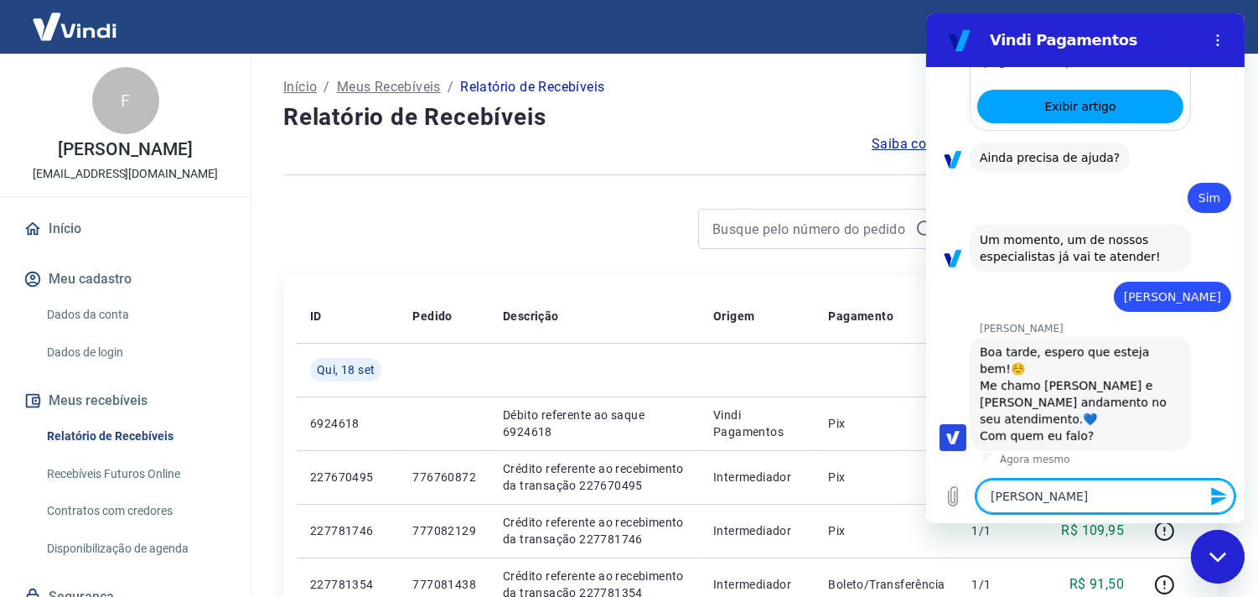
type textarea "x"
type textarea "[PERSON_NAME]"
type textarea "x"
type textarea "[PERSON_NAME]"
type textarea "x"
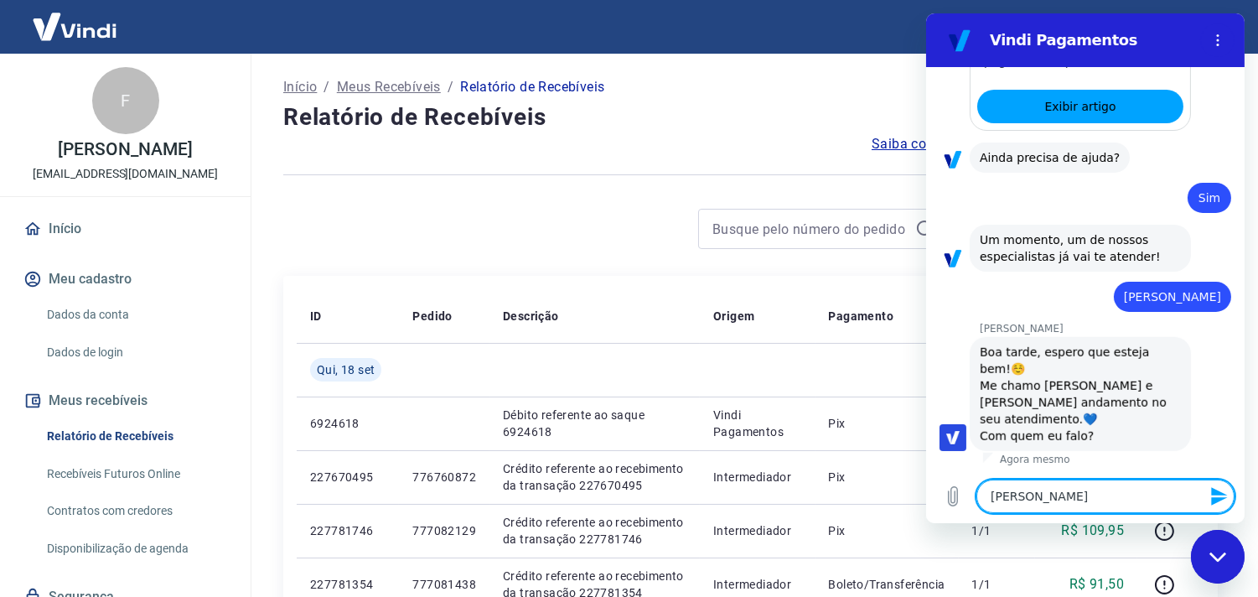
type textarea "[PERSON_NAME]"
type textarea "x"
type textarea "[PERSON_NAME]"
type textarea "x"
type textarea "[PERSON_NAME]"
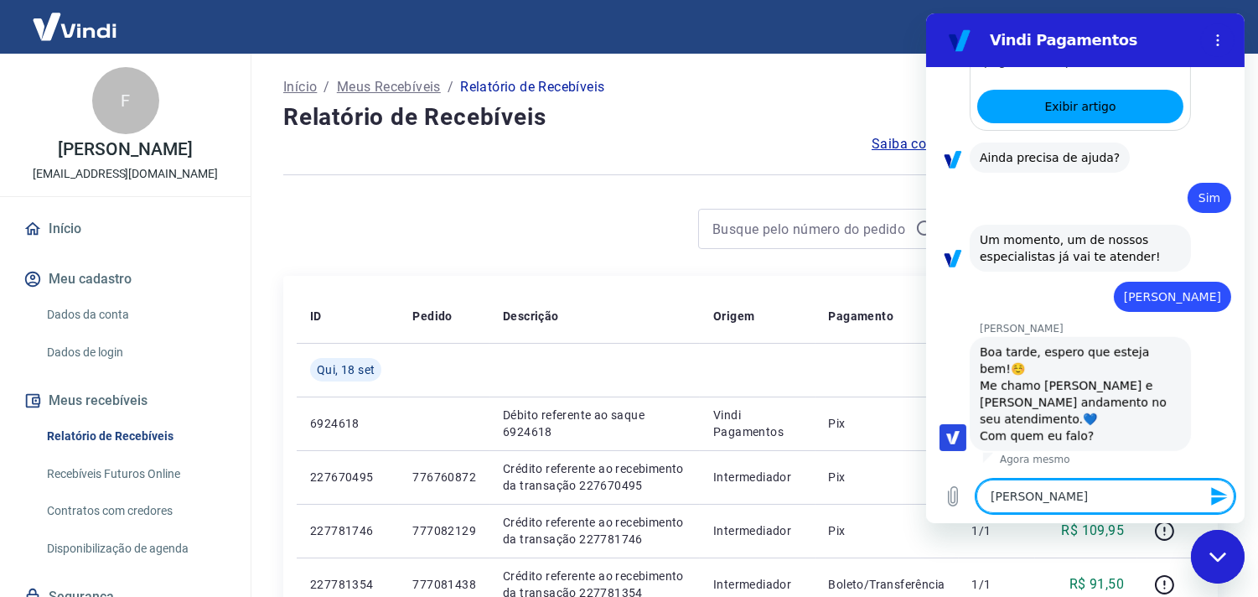
type textarea "x"
type textarea "[PERSON_NAME]"
type textarea "x"
type textarea "[PERSON_NAME]"
type textarea "x"
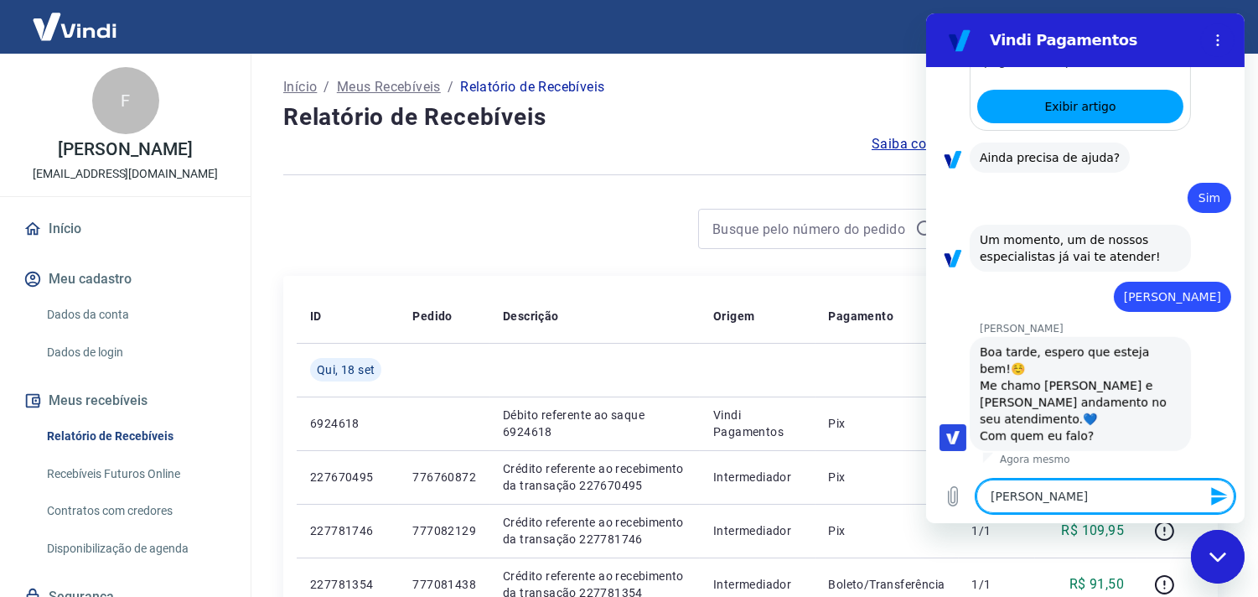
type textarea "[PERSON_NAME]"
type textarea "x"
type textarea "[PERSON_NAME]"
type textarea "x"
type textarea "[PERSON_NAME]"
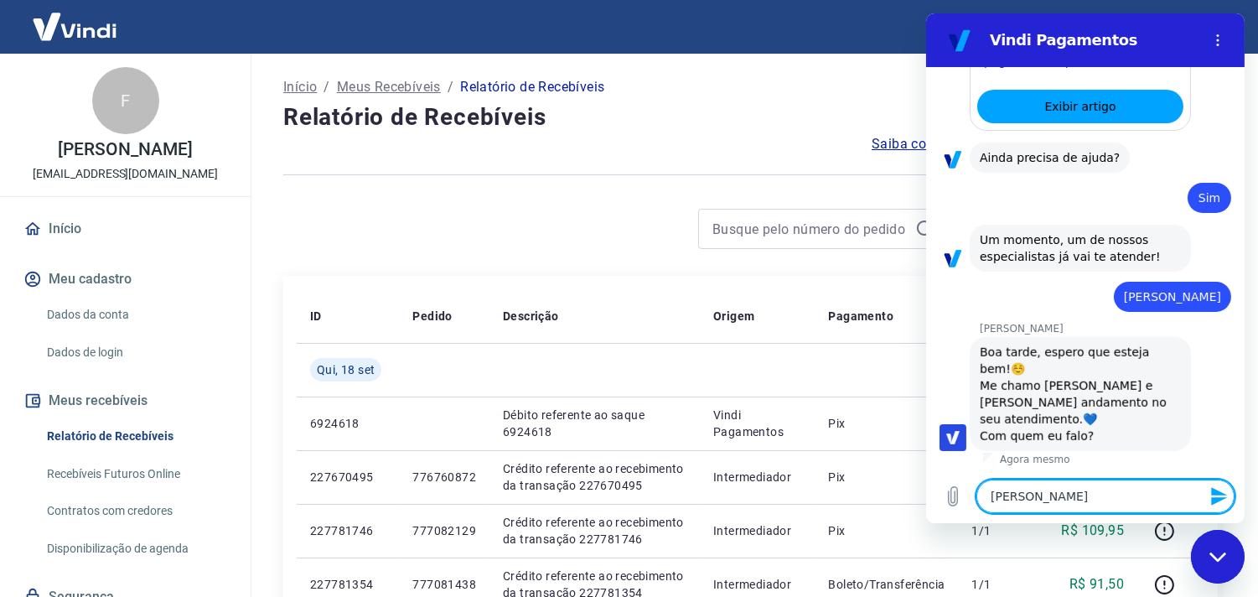
type textarea "x"
type textarea "[PERSON_NAME]"
type textarea "x"
type textarea "[PERSON_NAME]"
type textarea "x"
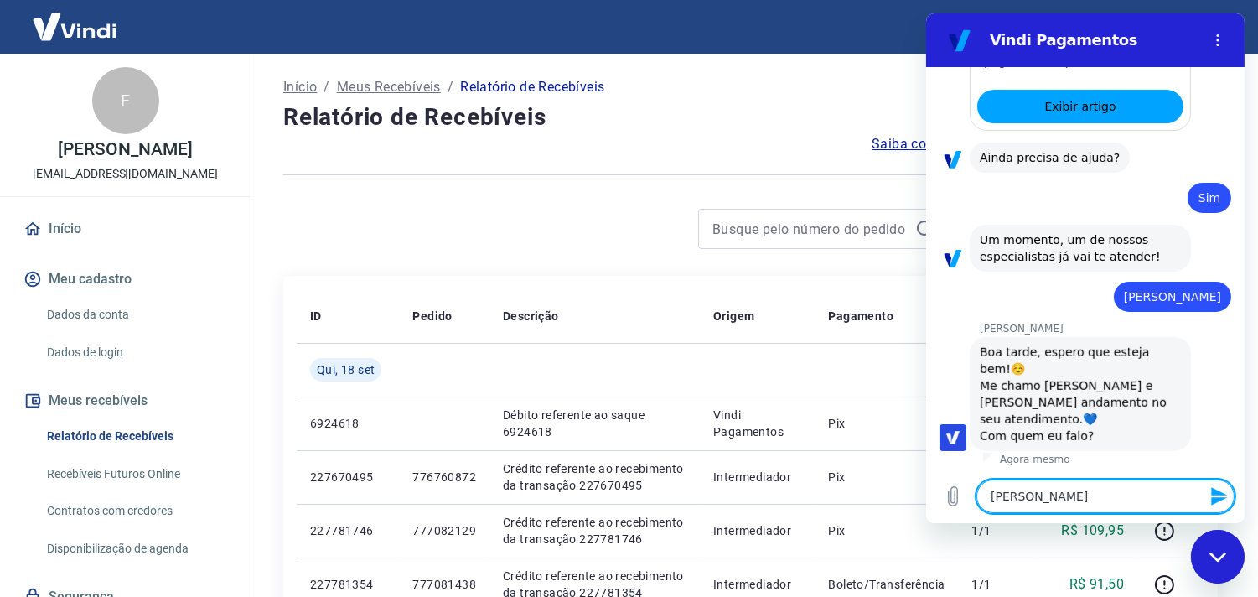
type textarea "[PERSON_NAME] L"
type textarea "x"
type textarea "[PERSON_NAME] Lt"
type textarea "x"
type textarea "[PERSON_NAME] Pontin Ltd"
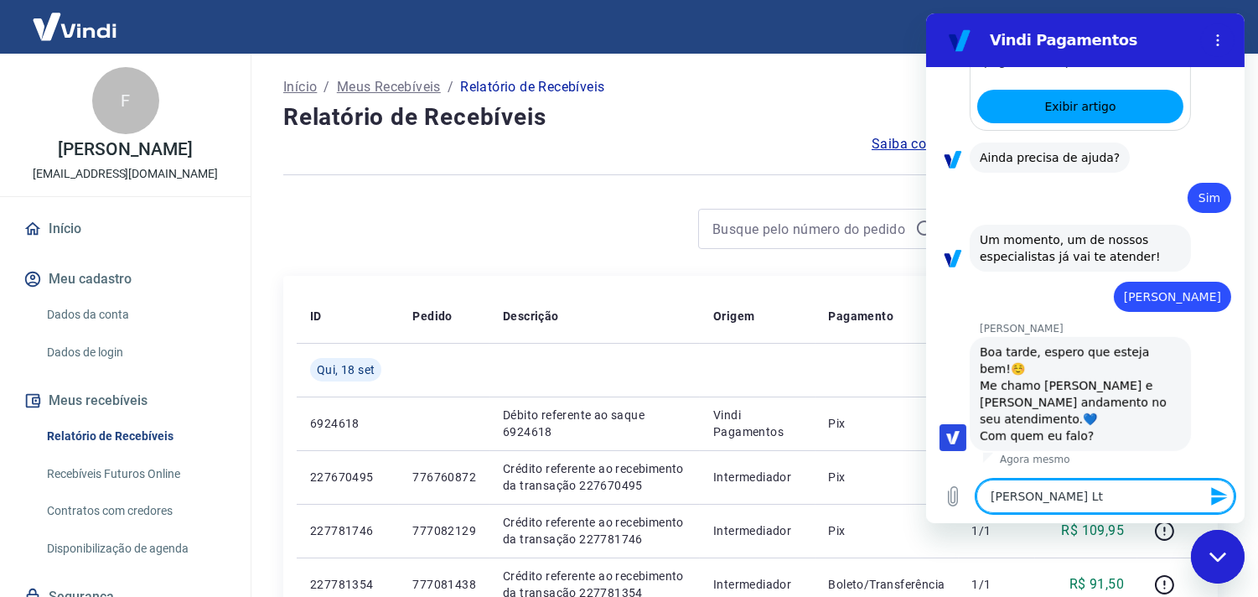
type textarea "x"
type textarea "[PERSON_NAME] Pontin Ltda"
type textarea "x"
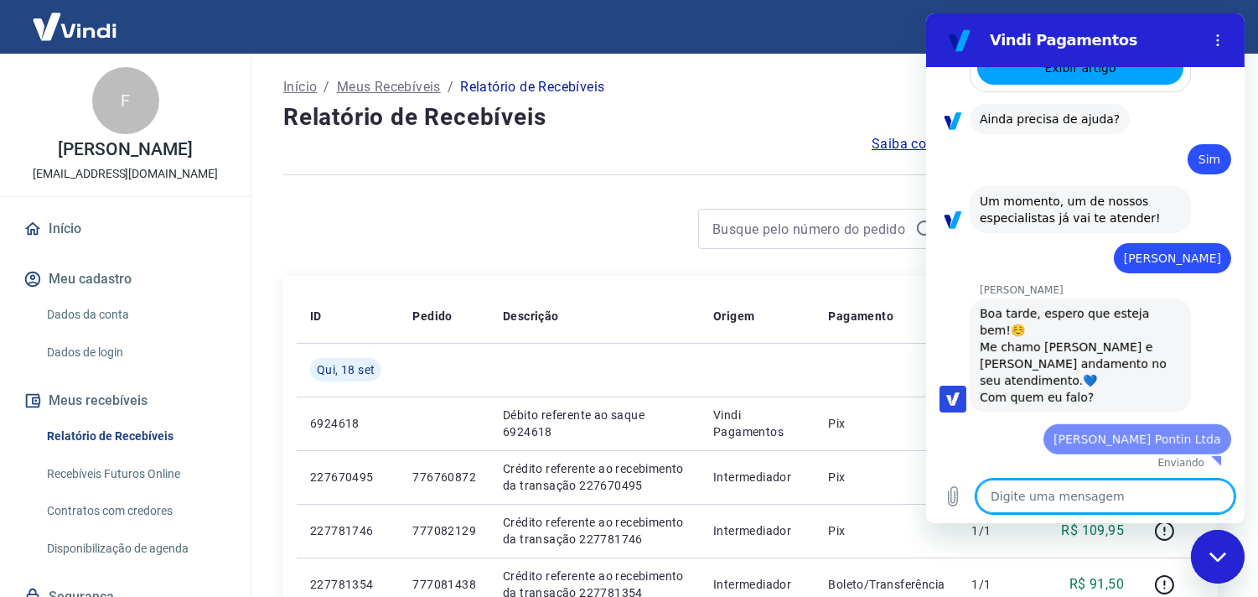
type textarea "x"
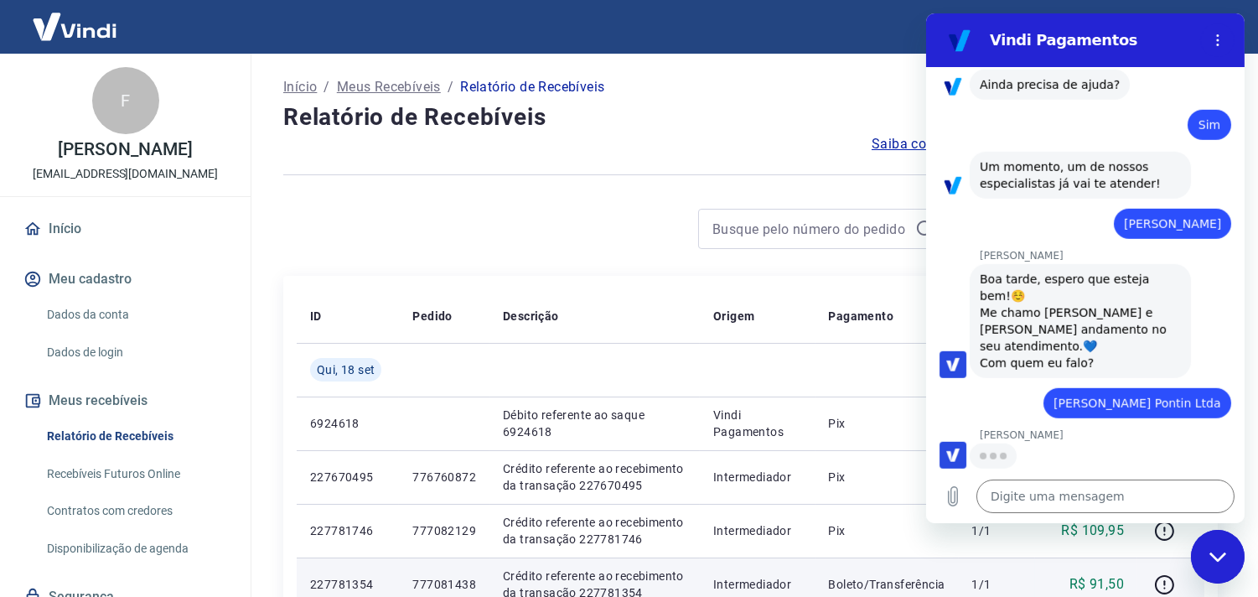
scroll to position [2093, 0]
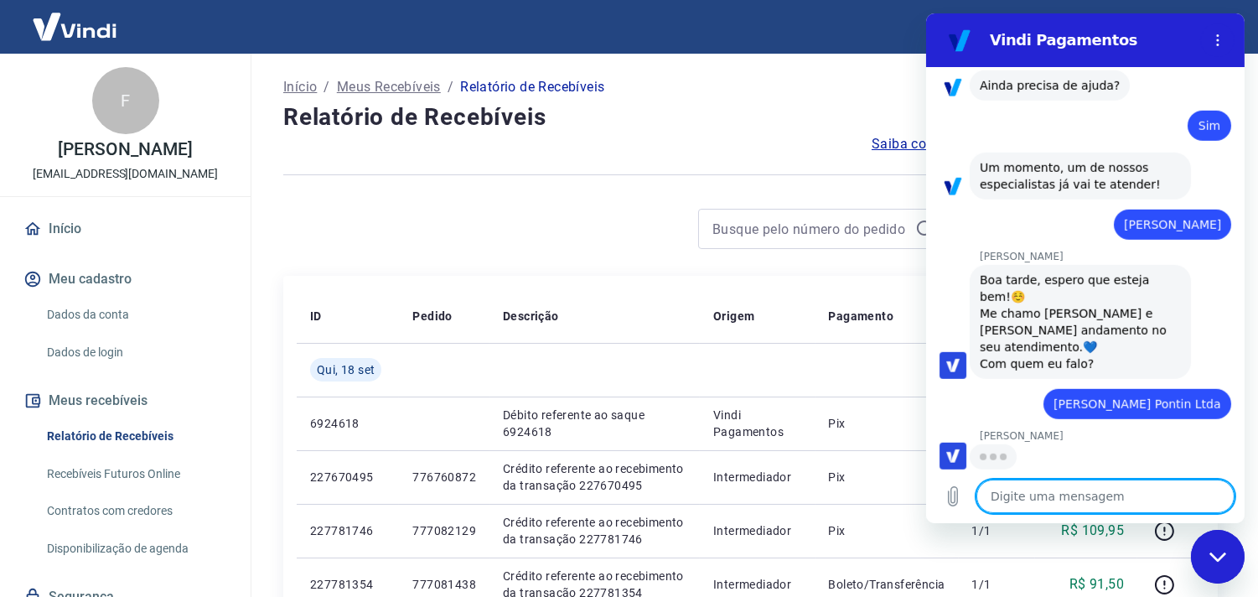
paste textarea "CNPJ: 10277241000136"
type textarea "CNPJ: 10277241000136"
type textarea "x"
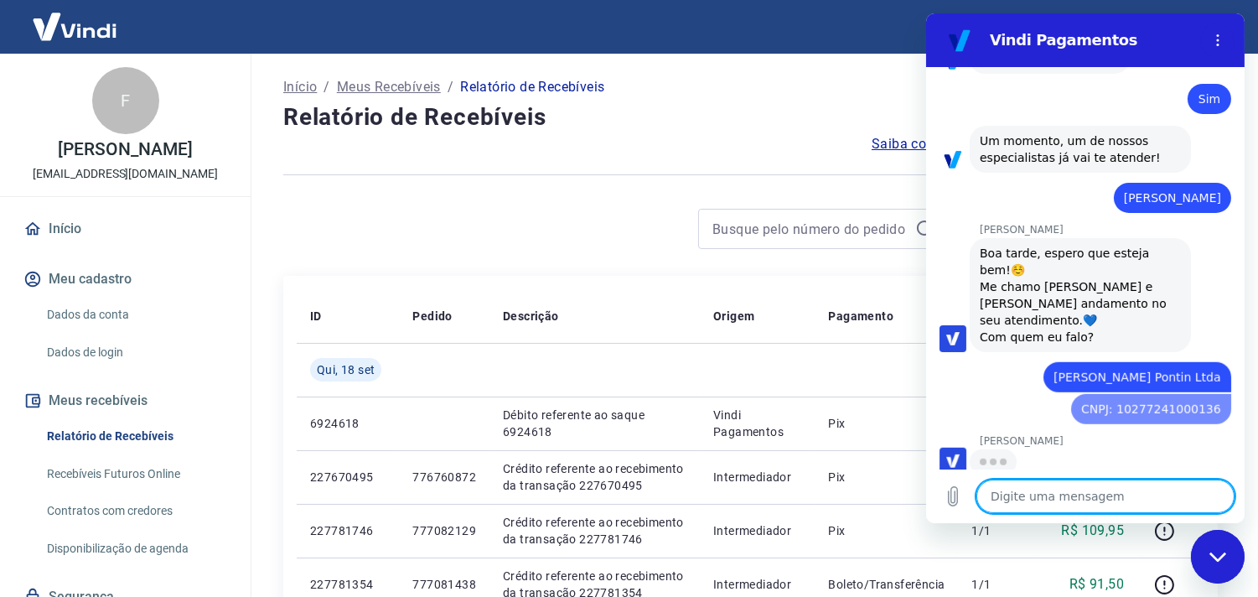
scroll to position [2125, 0]
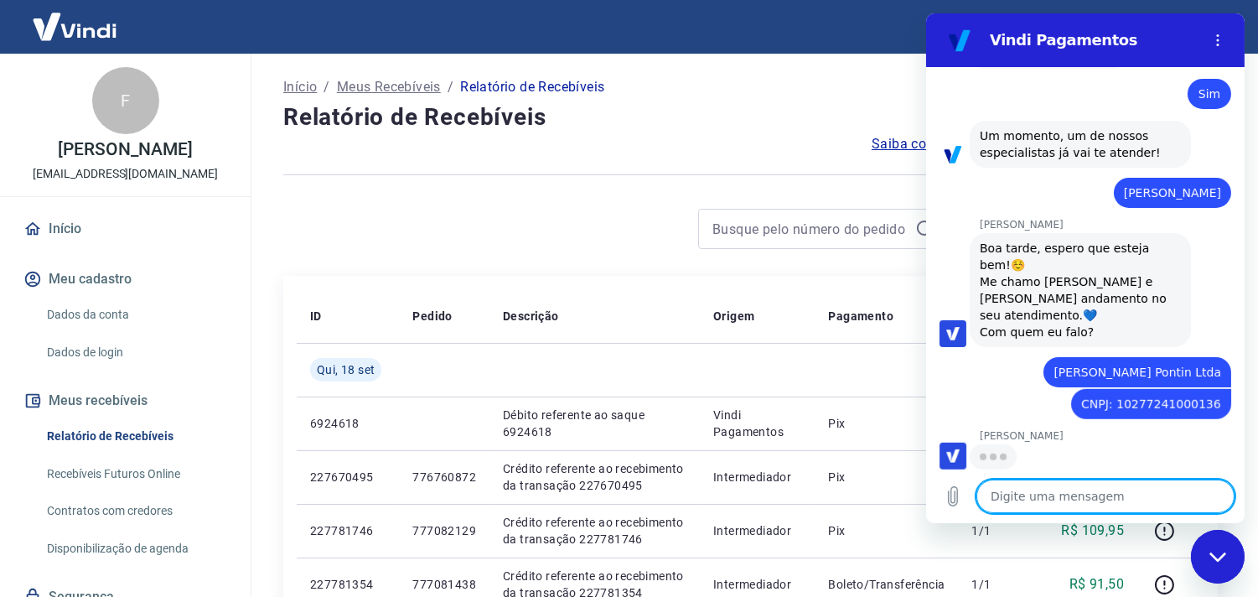
type textarea "x"
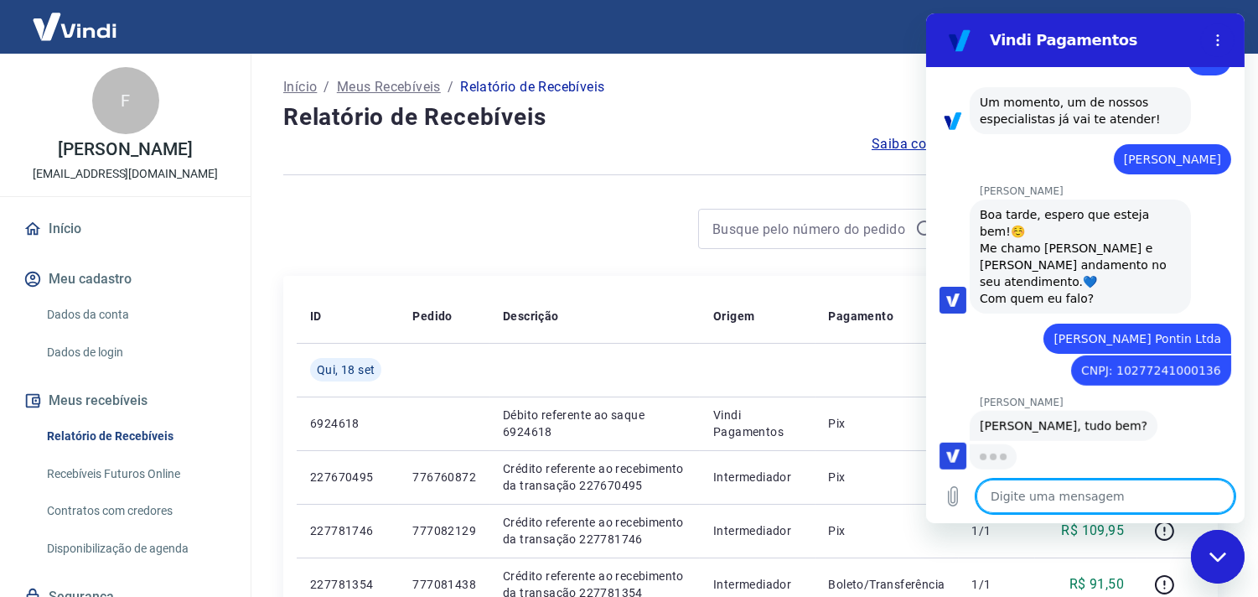
scroll to position [2157, 0]
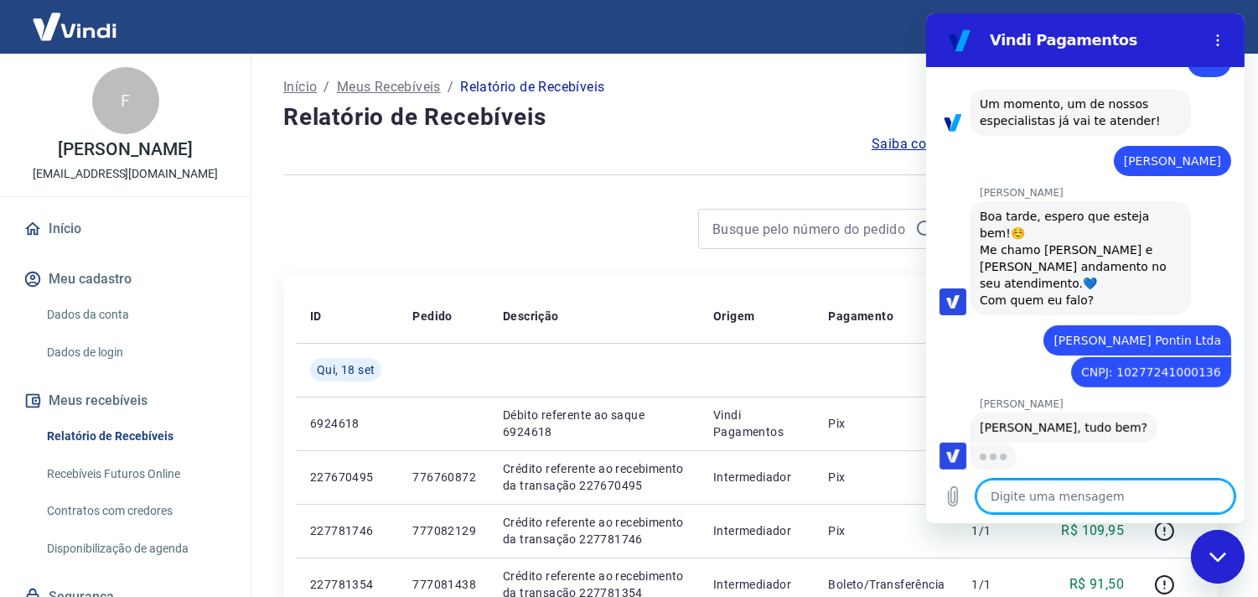
type textarea "O"
type textarea "x"
type textarea "O"
type textarea "x"
type textarea "O m"
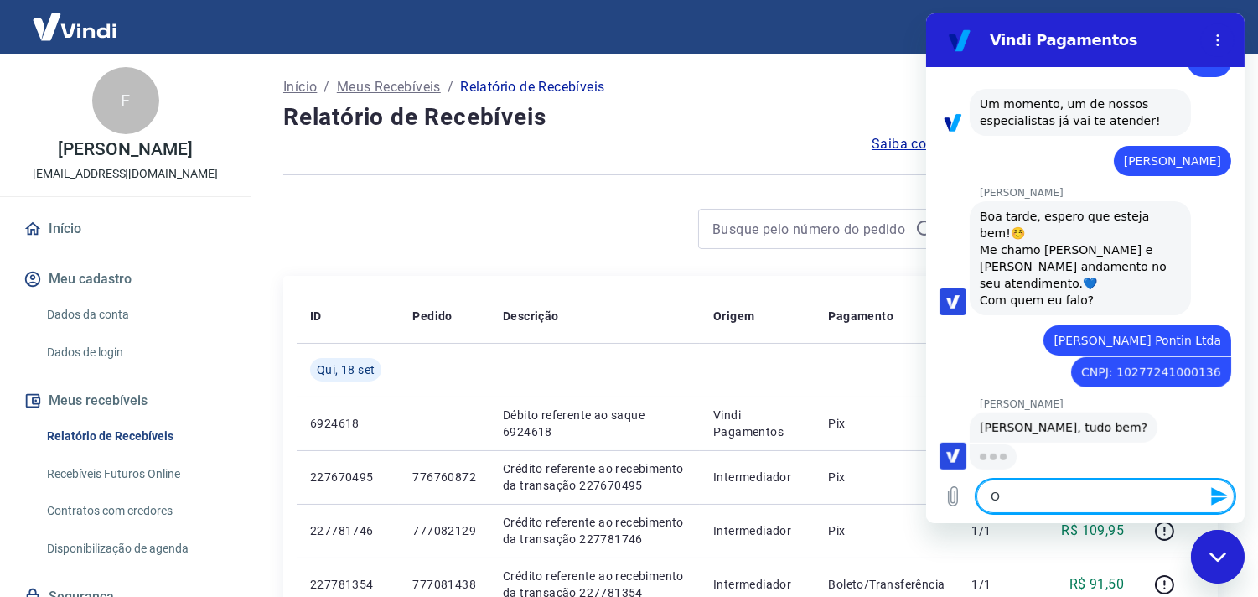
type textarea "x"
type textarea "O mo"
type textarea "x"
type textarea "O mot"
type textarea "x"
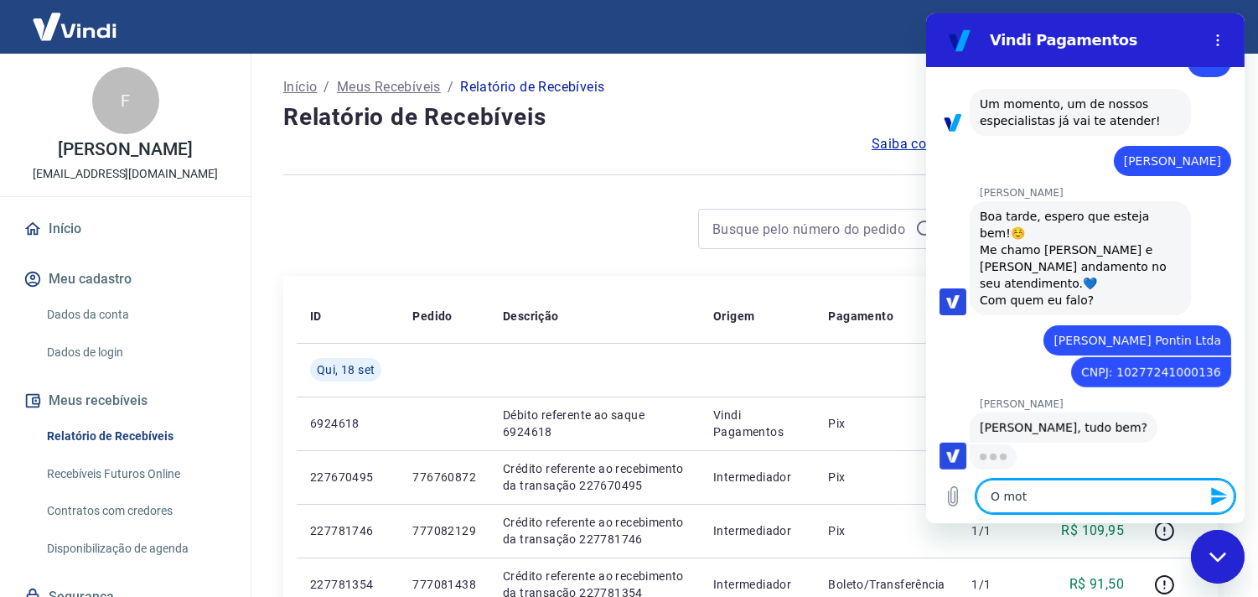
type textarea "O moti"
type textarea "x"
type textarea "O motiv"
type textarea "x"
type textarea "O motivo"
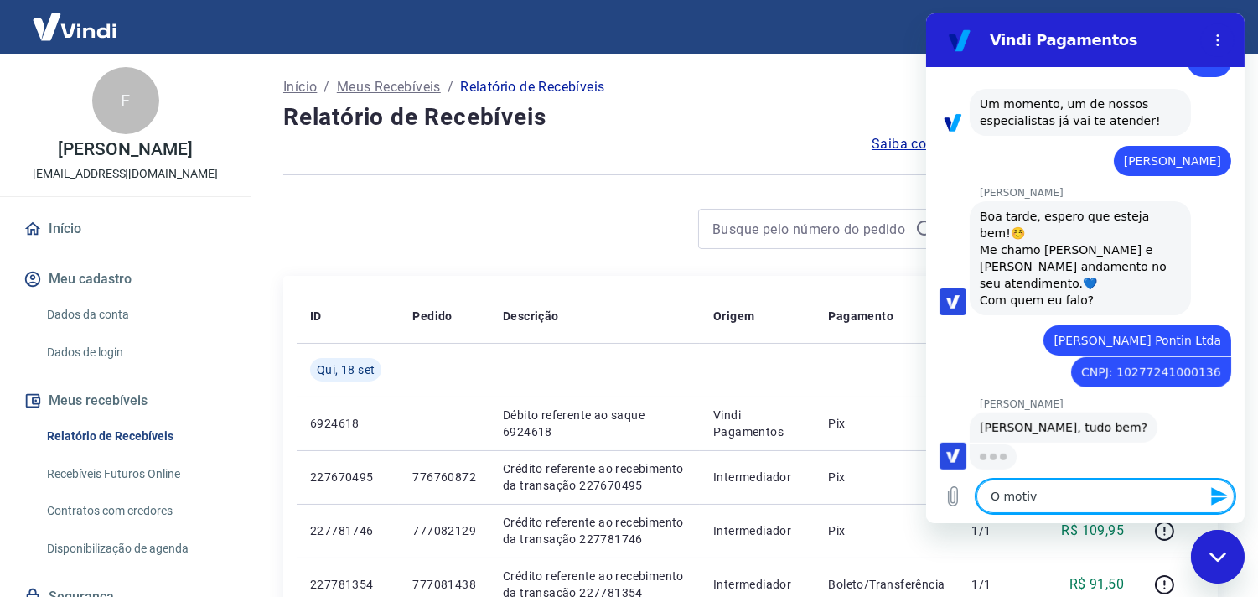
type textarea "x"
type textarea "O motivo"
type textarea "x"
type textarea "O motivo d"
type textarea "x"
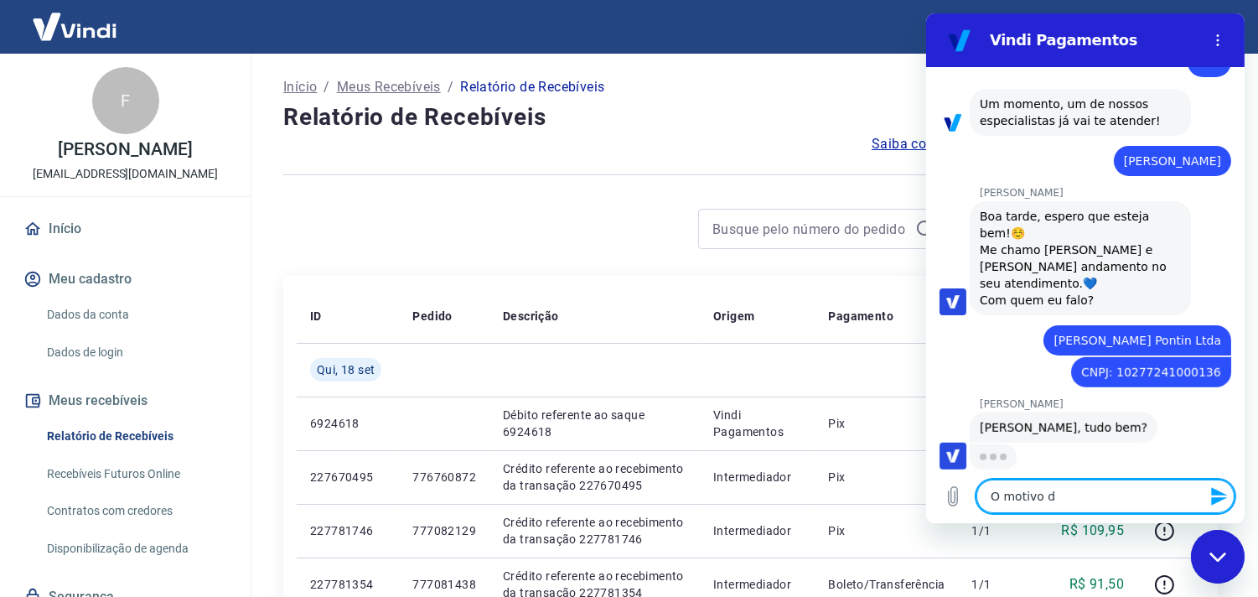
type textarea "O motivo do"
type textarea "x"
type textarea "O motivo do"
type textarea "x"
type textarea "O motivo do m"
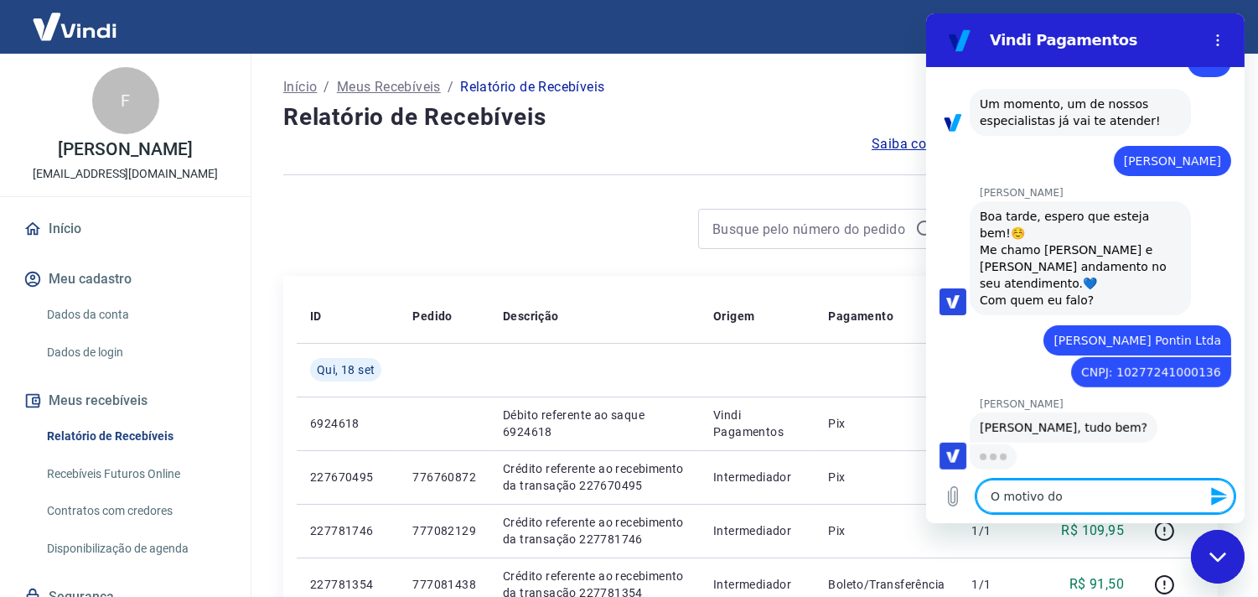
type textarea "x"
type textarea "O motivo do me"
type textarea "x"
type textarea "O motivo do meu"
type textarea "x"
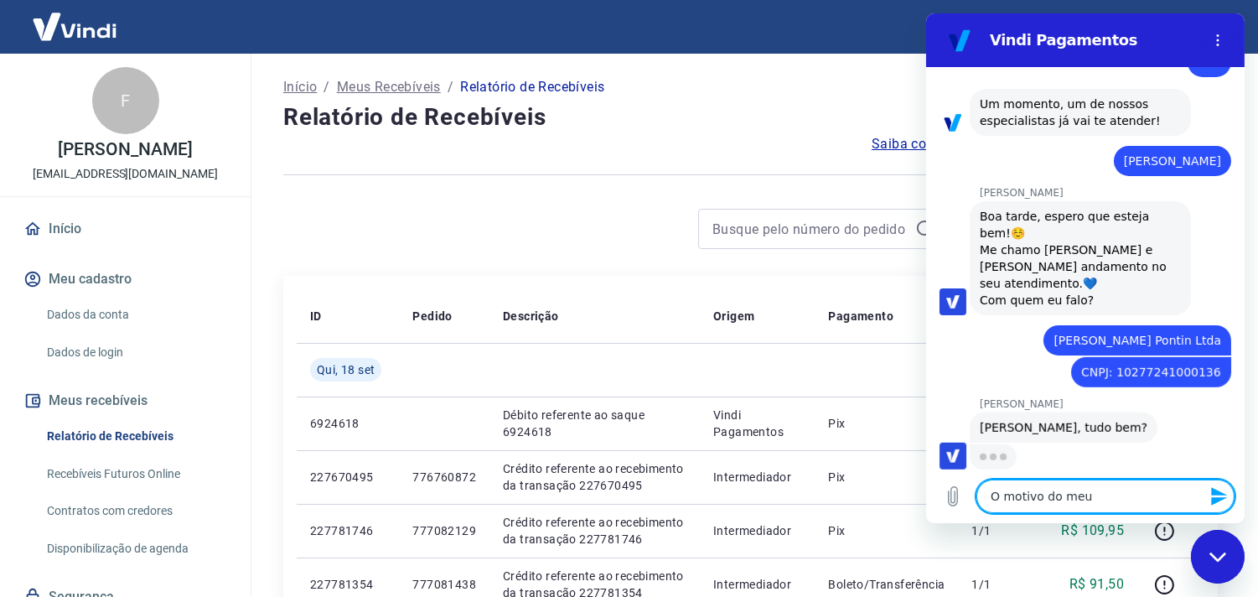
type textarea "O motivo do meu"
type textarea "x"
type textarea "O motivo do meu c"
type textarea "x"
type textarea "O motivo do meu co"
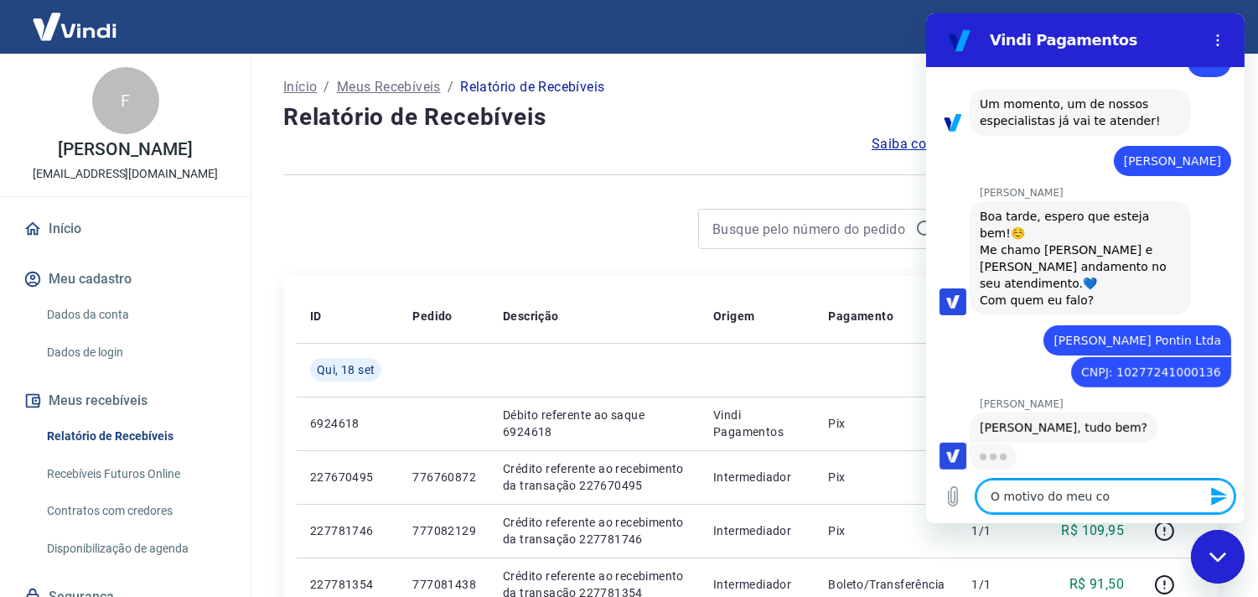
type textarea "x"
type textarea "O motivo do meu con"
type textarea "x"
type textarea "O motivo do meu cont"
type textarea "x"
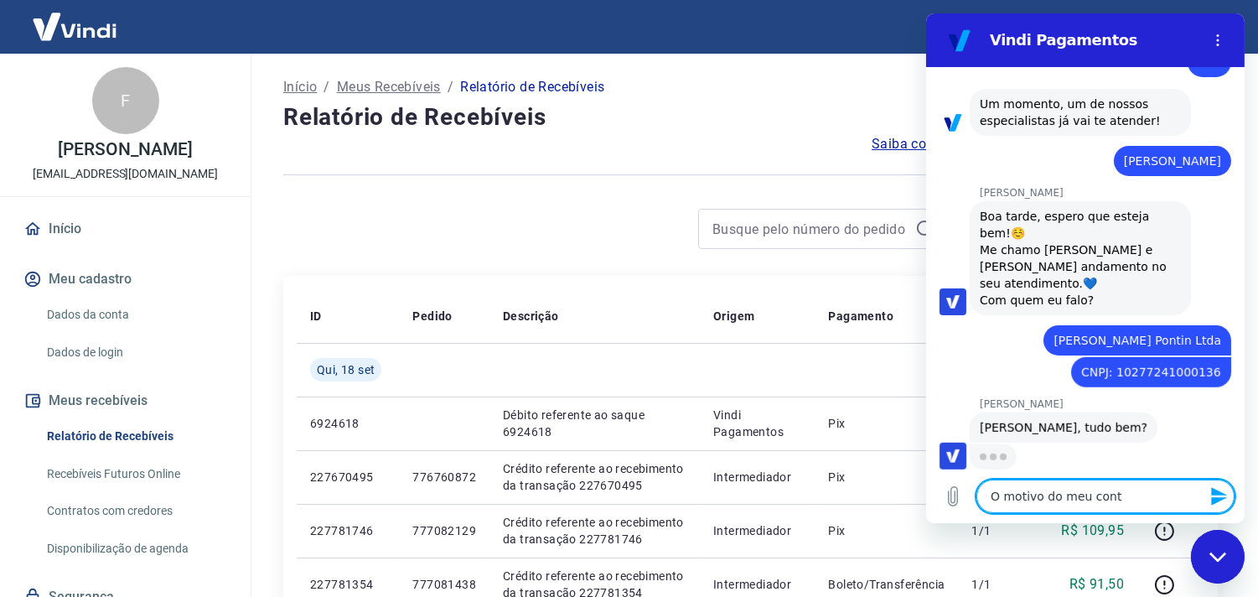
type textarea "O motivo do meu conta"
type textarea "x"
type textarea "O motivo do meu contat"
type textarea "x"
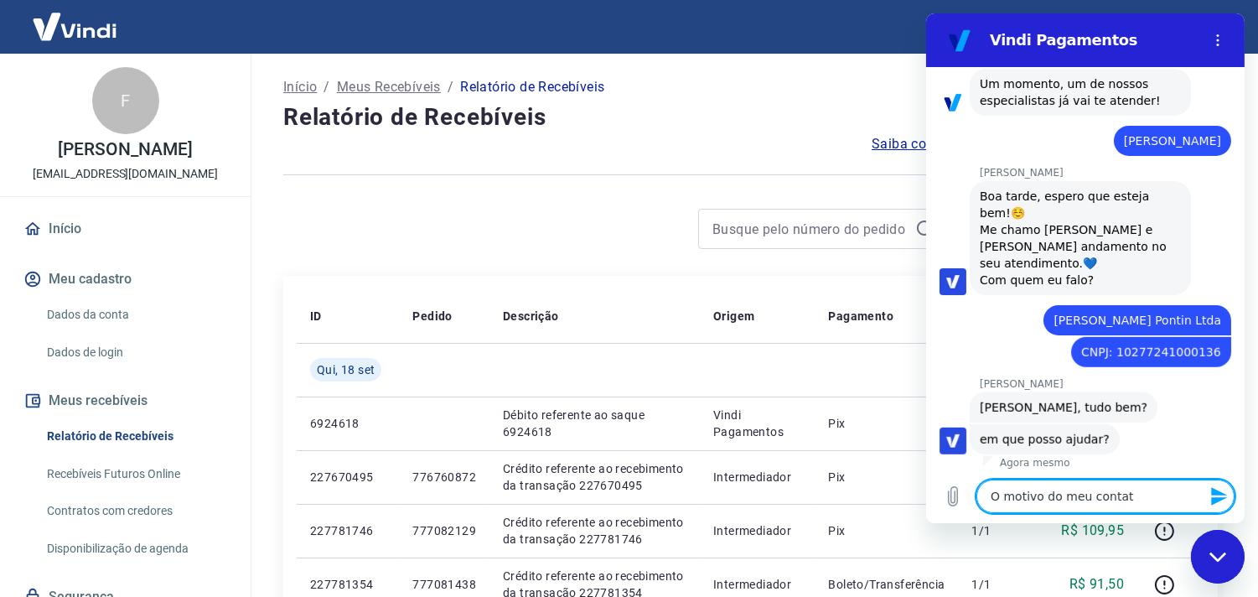
type textarea "O motivo do meu contato"
type textarea "x"
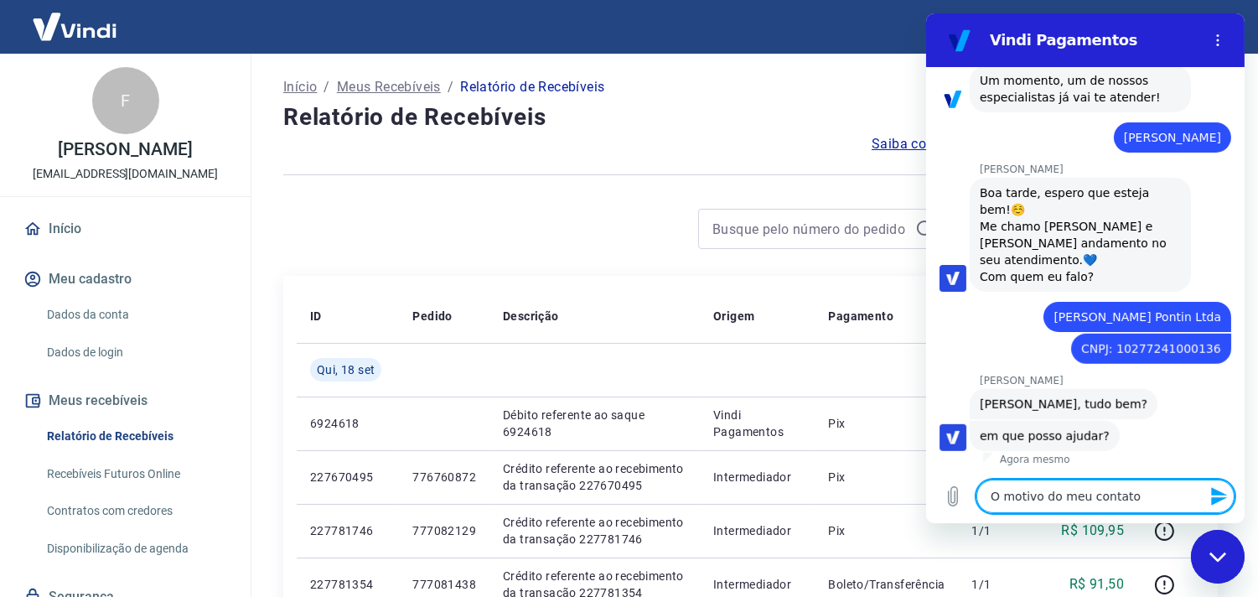
type textarea "O motivo do meu contato"
type textarea "x"
type textarea "O motivo do meu contato é"
type textarea "x"
type textarea "O motivo do meu contato é"
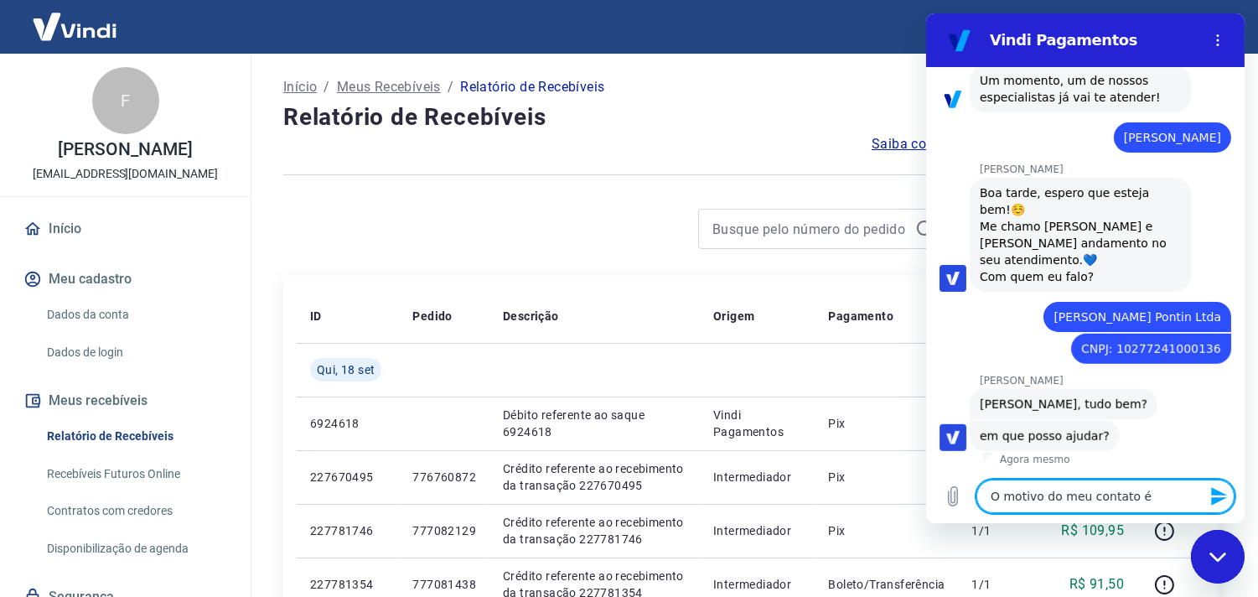
type textarea "x"
type textarea "O motivo do meu contato é r"
type textarea "x"
type textarea "O motivo do meu contato é re"
type textarea "x"
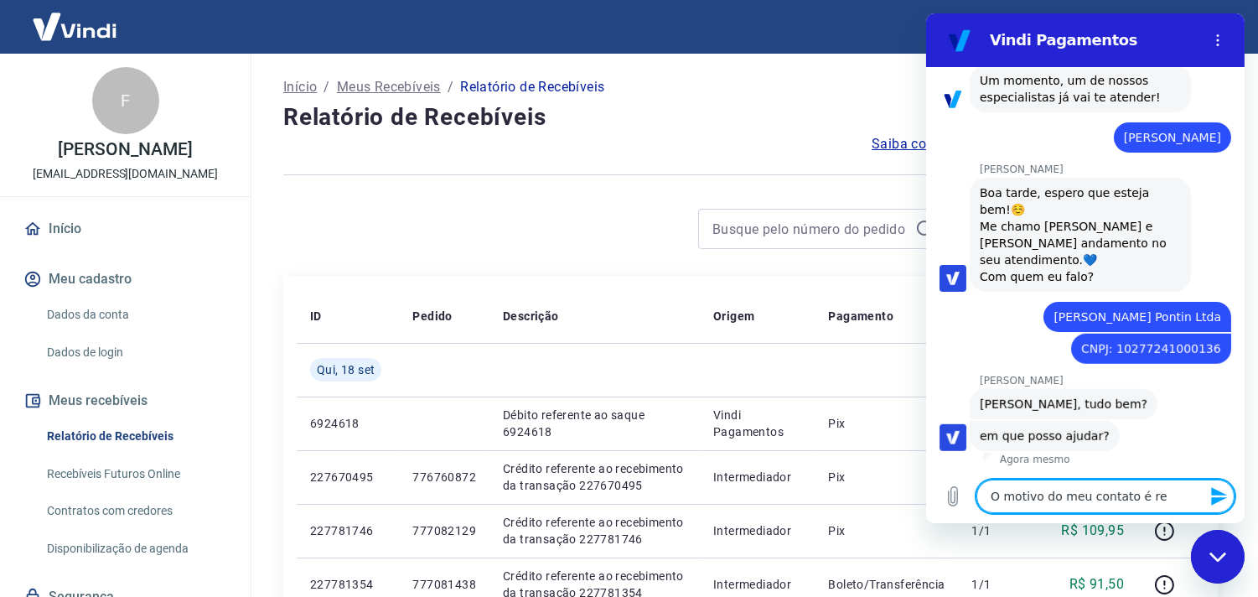
type textarea "O motivo do meu contato é ref"
type textarea "x"
type textarea "O motivo do meu contato é refe"
type textarea "x"
type textarea "O motivo do meu contato é refer"
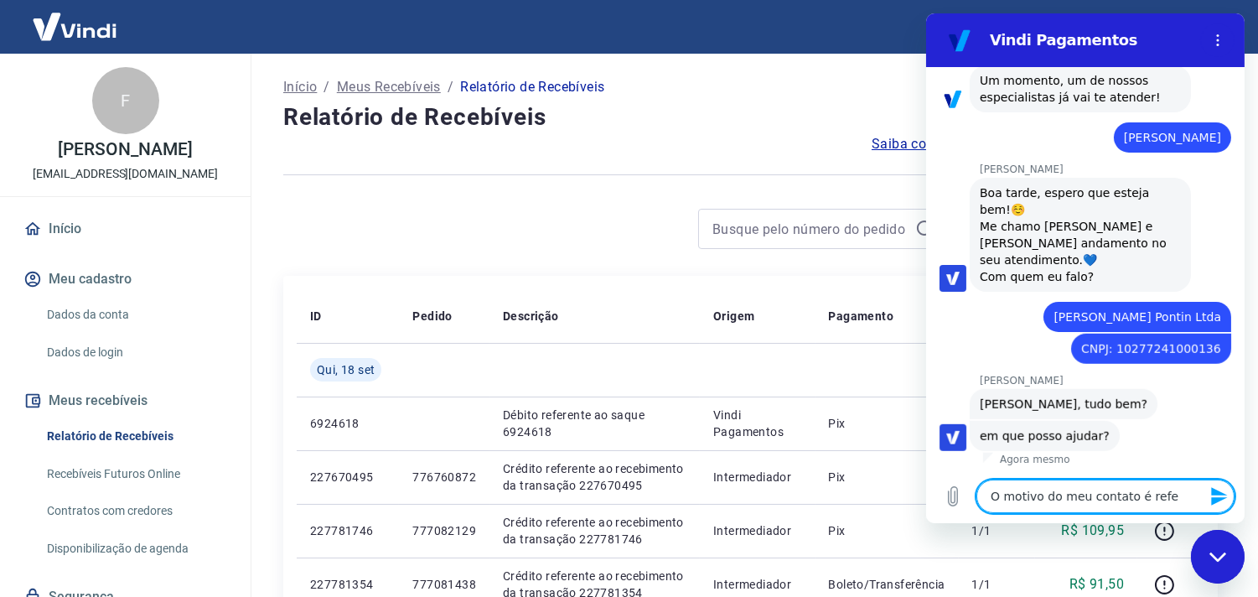
type textarea "x"
type textarea "O motivo do meu contato é refere"
type textarea "x"
type textarea "O motivo do meu contato é referen"
type textarea "x"
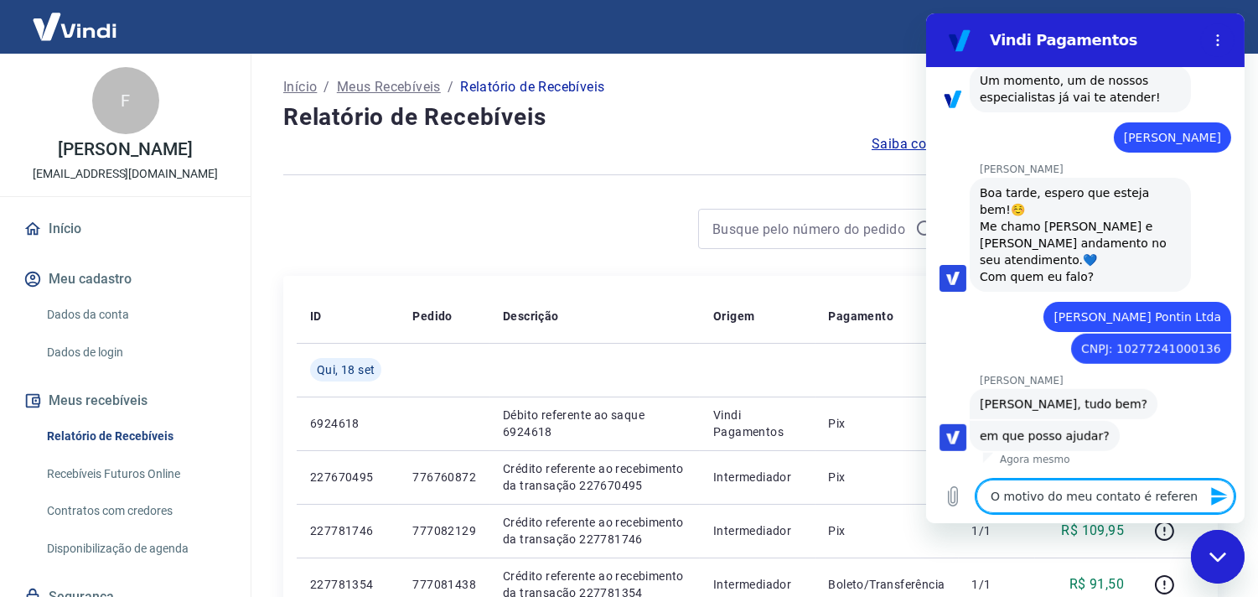
type textarea "O motivo do meu contato é referent"
type textarea "x"
type textarea "O motivo do meu contato é referente"
type textarea "x"
type textarea "O motivo do meu contato é referente"
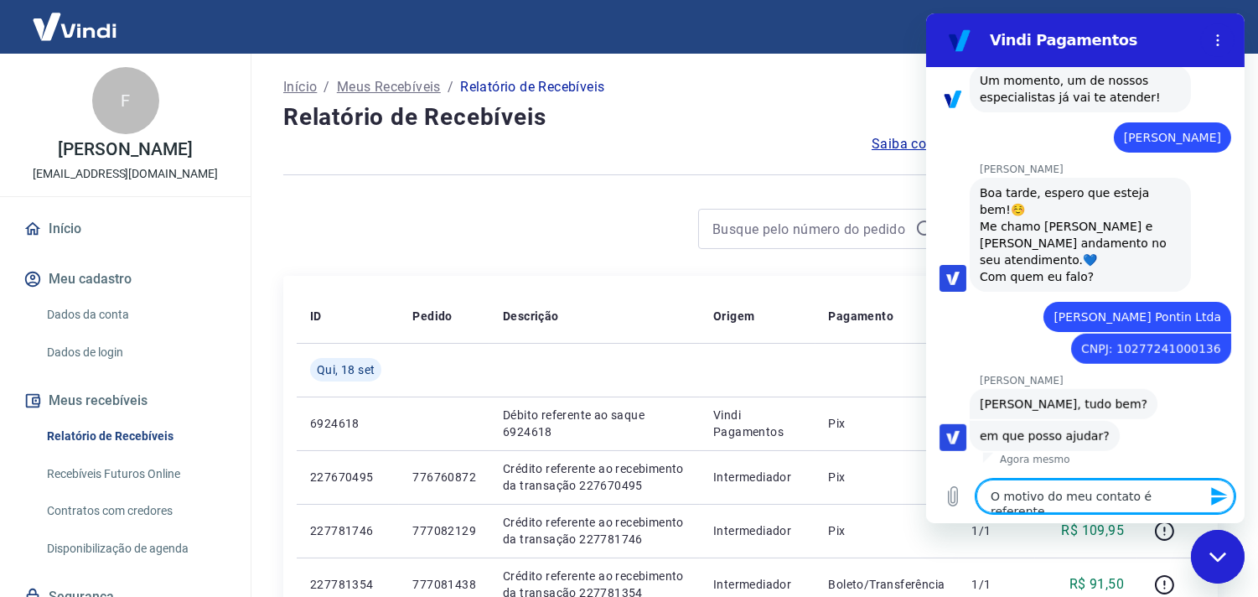
type textarea "x"
type textarea "O motivo do meu contato é referente a"
type textarea "x"
type textarea "O motivo do meu contato é referente ao"
type textarea "x"
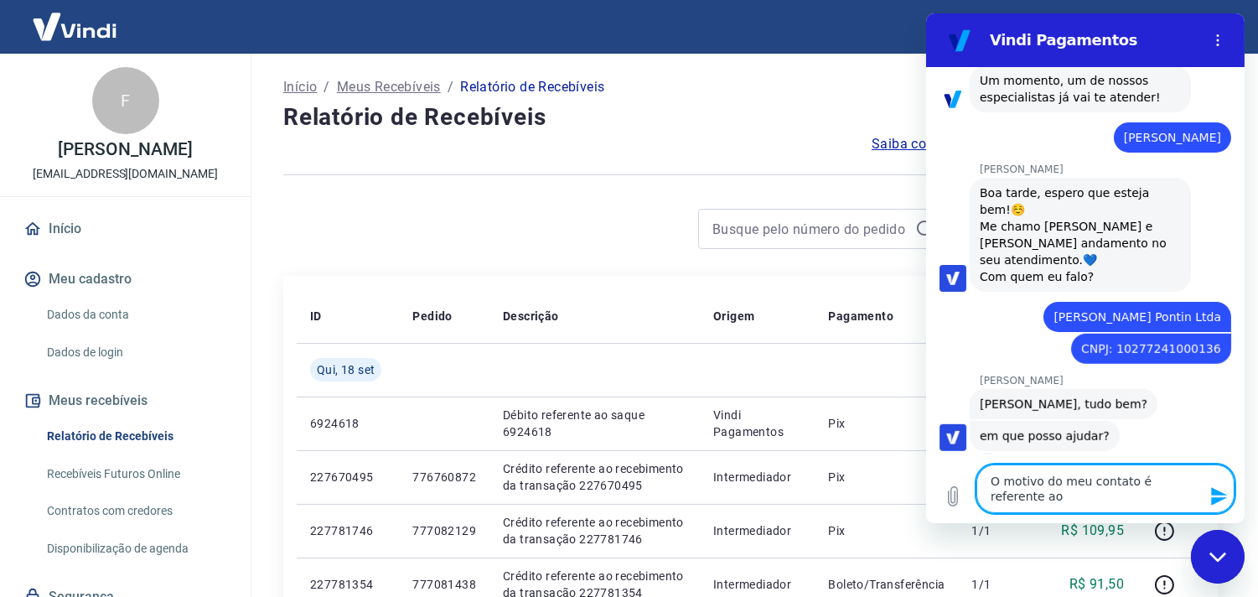
type textarea "O motivo do meu contato é referente ao"
type textarea "x"
type textarea "O motivo do meu contato é referente ao r"
type textarea "x"
type textarea "O motivo do meu contato é referente ao re"
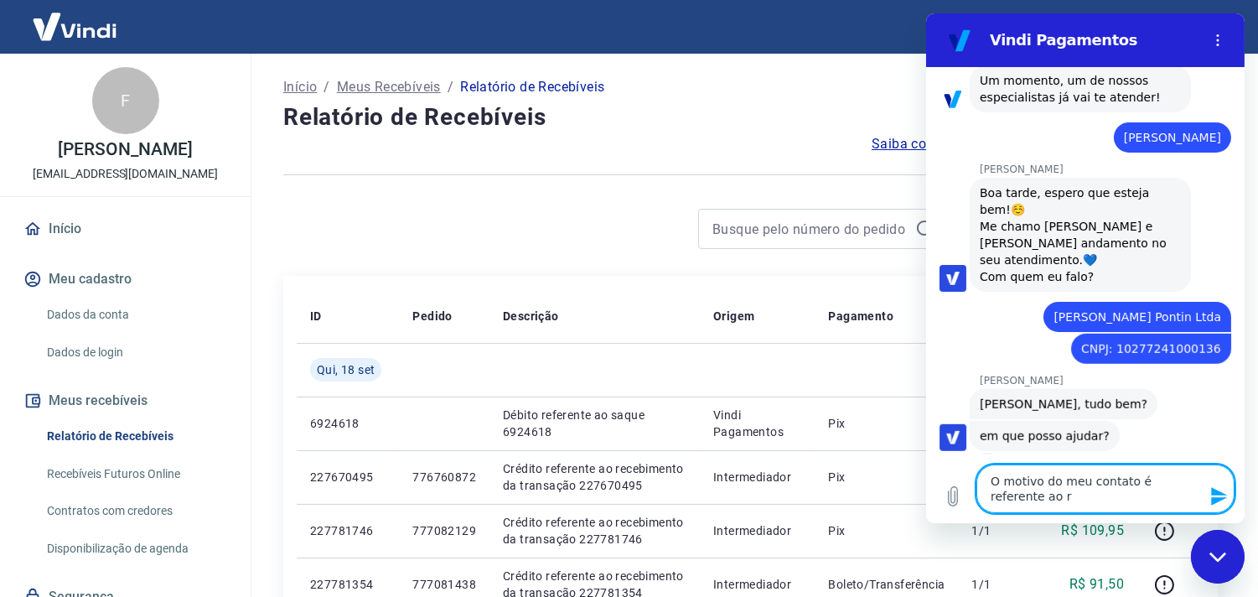
type textarea "x"
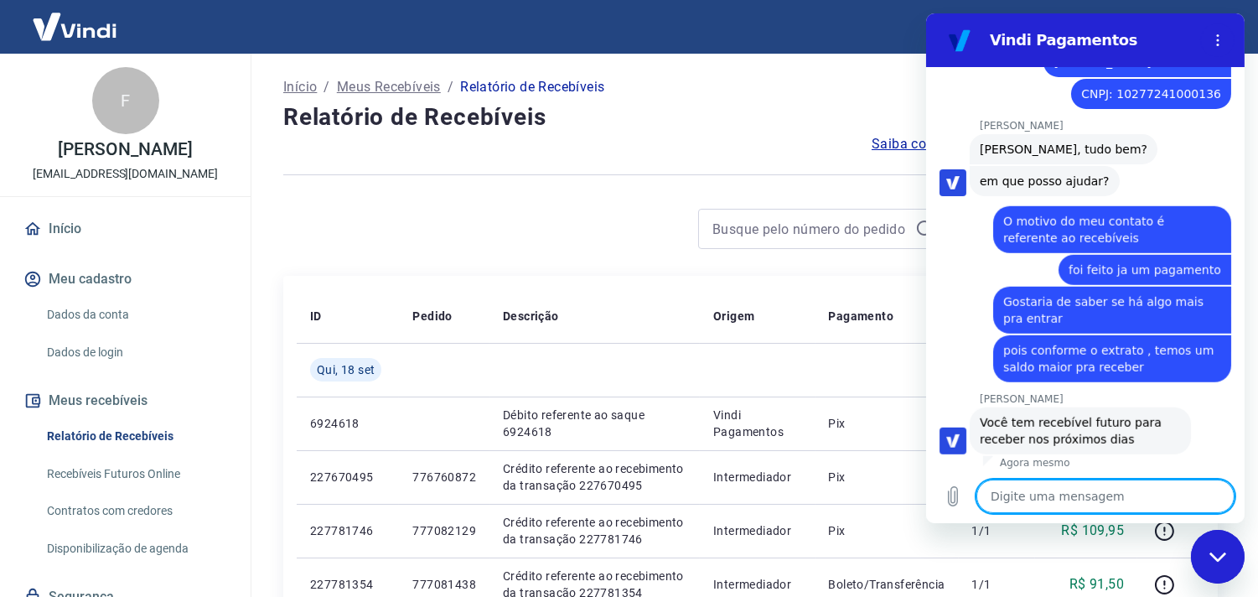
scroll to position [2439, 0]
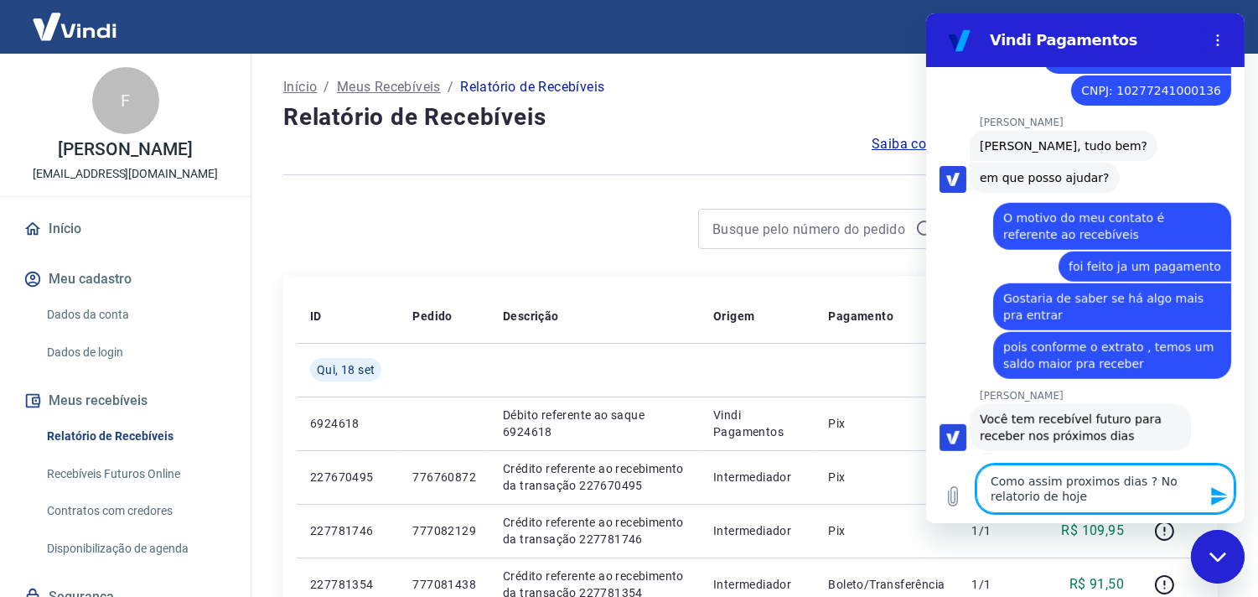
click at [1113, 504] on textarea "Como assim proximos dias ? No relatorio de hoje" at bounding box center [1104, 488] width 258 height 49
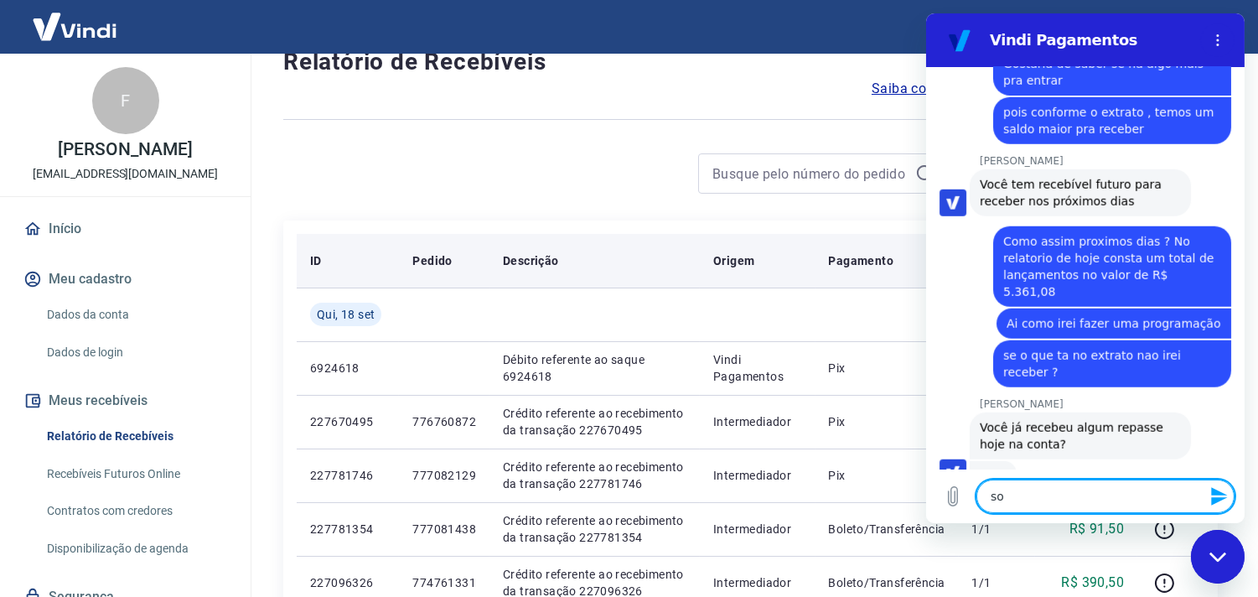
scroll to position [0, 0]
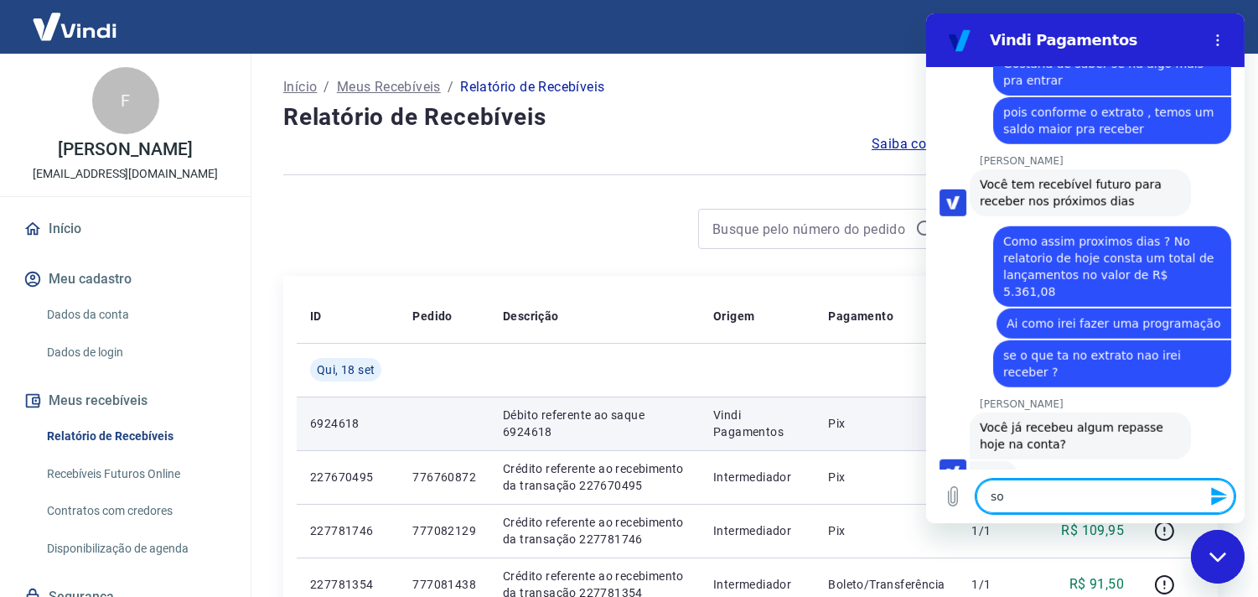
click at [339, 426] on p "6924618" at bounding box center [347, 423] width 75 height 17
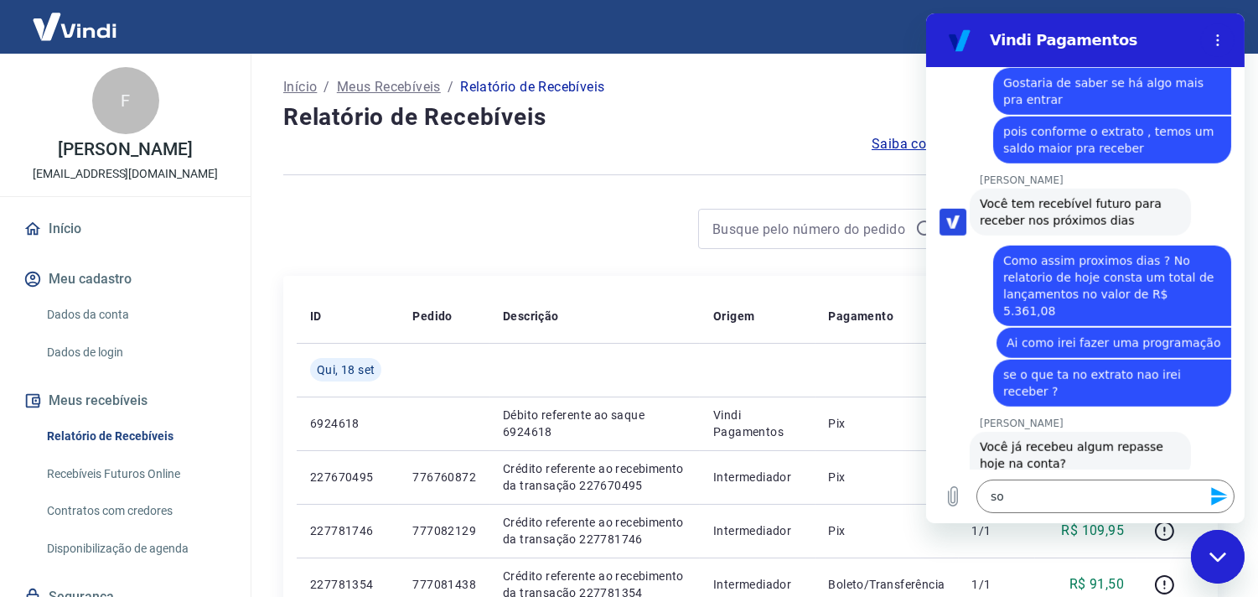
drag, startPoint x: 1122, startPoint y: 23, endPoint x: 1076, endPoint y: 150, distance: 135.5
click at [1085, 169] on div "Vindi Pagamentos 14:25 diz: [PERSON_NAME] tarde Enviado · 14:25 diz: [PERSON_NA…" at bounding box center [1084, 268] width 318 height 510
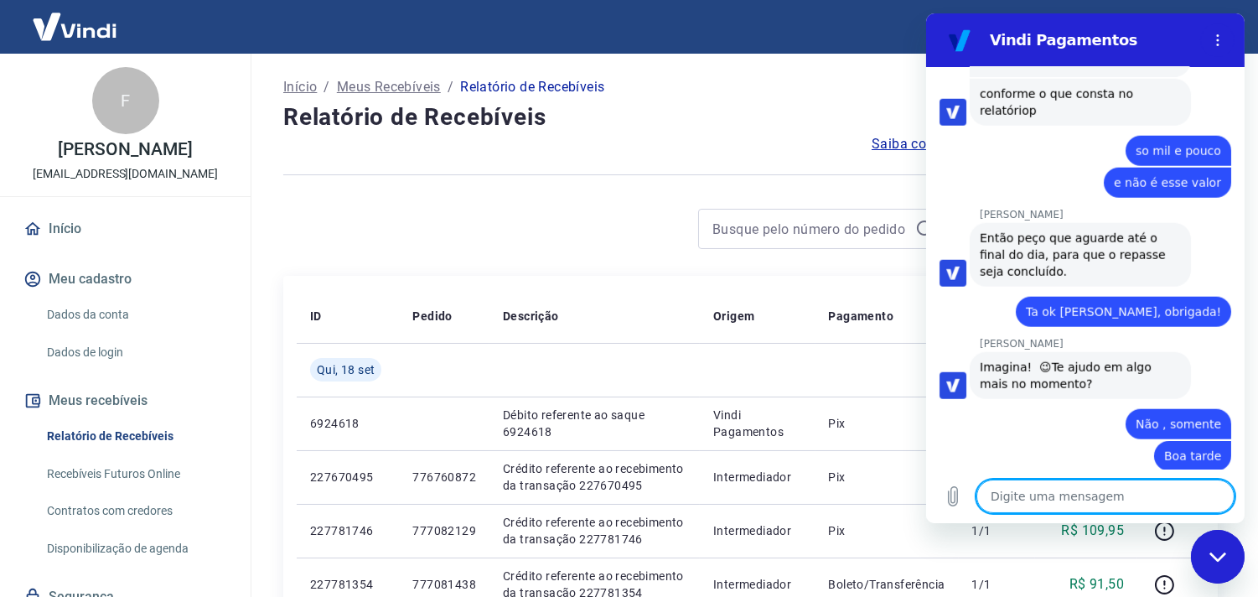
scroll to position [3106, 0]
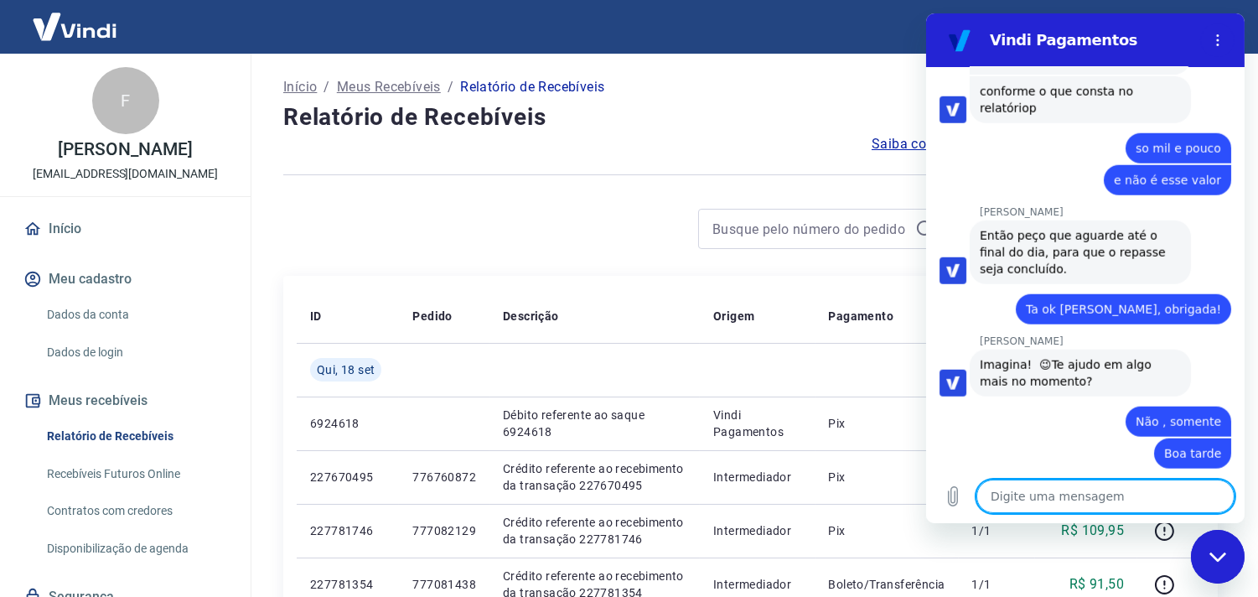
click at [529, 246] on div at bounding box center [616, 229] width 666 height 40
click at [1181, 45] on h2 "Vindi Pagamentos" at bounding box center [1091, 40] width 204 height 20
click at [975, 37] on div "Vindi Pagamentos" at bounding box center [1084, 40] width 218 height 20
click at [1223, 547] on div "Fechar janela de mensagens" at bounding box center [1217, 555] width 50 height 50
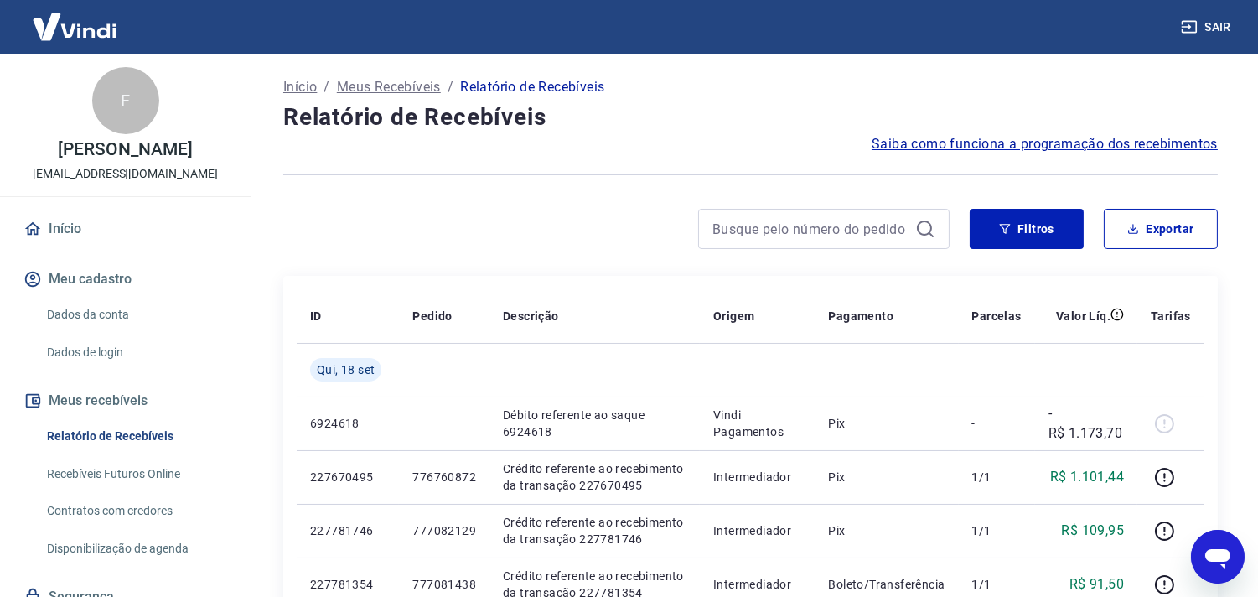
click at [77, 197] on hr at bounding box center [125, 196] width 251 height 1
click at [70, 247] on link "Início" at bounding box center [125, 228] width 210 height 37
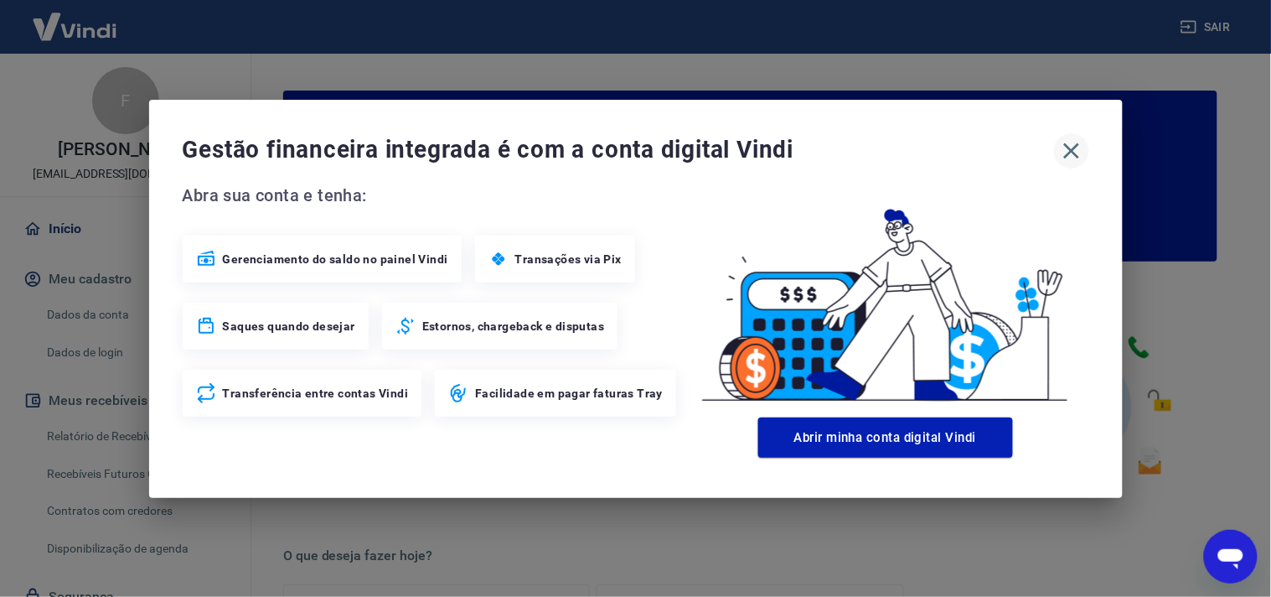
click at [1069, 153] on icon "button" at bounding box center [1071, 150] width 16 height 16
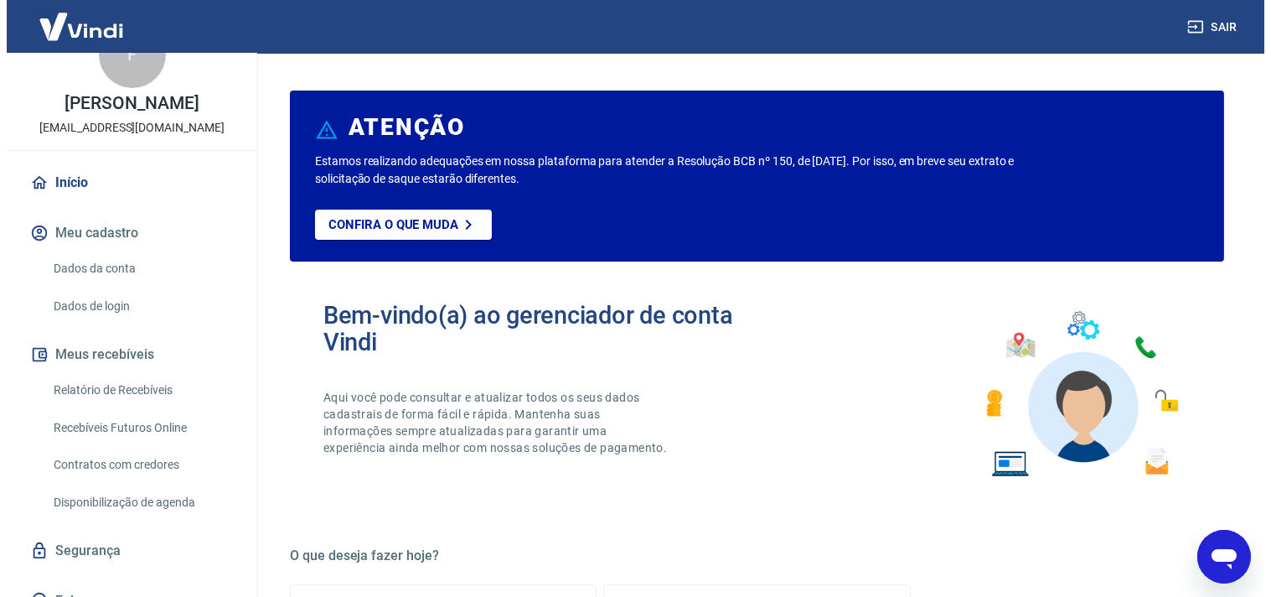
scroll to position [85, 0]
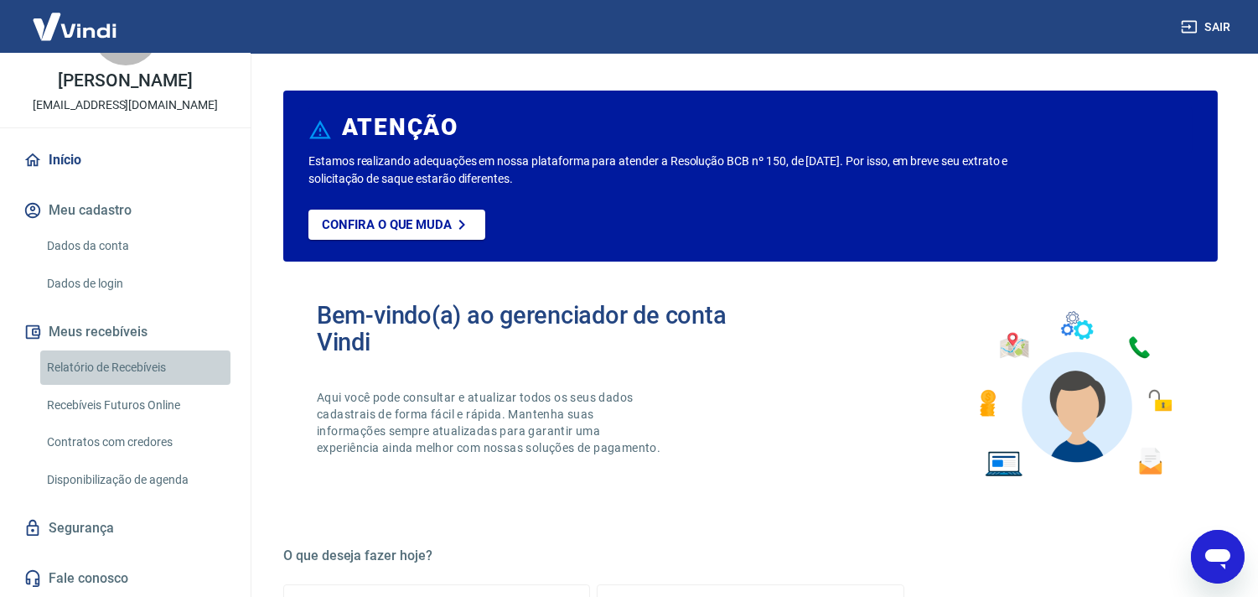
click at [137, 365] on link "Relatório de Recebíveis" at bounding box center [135, 367] width 190 height 34
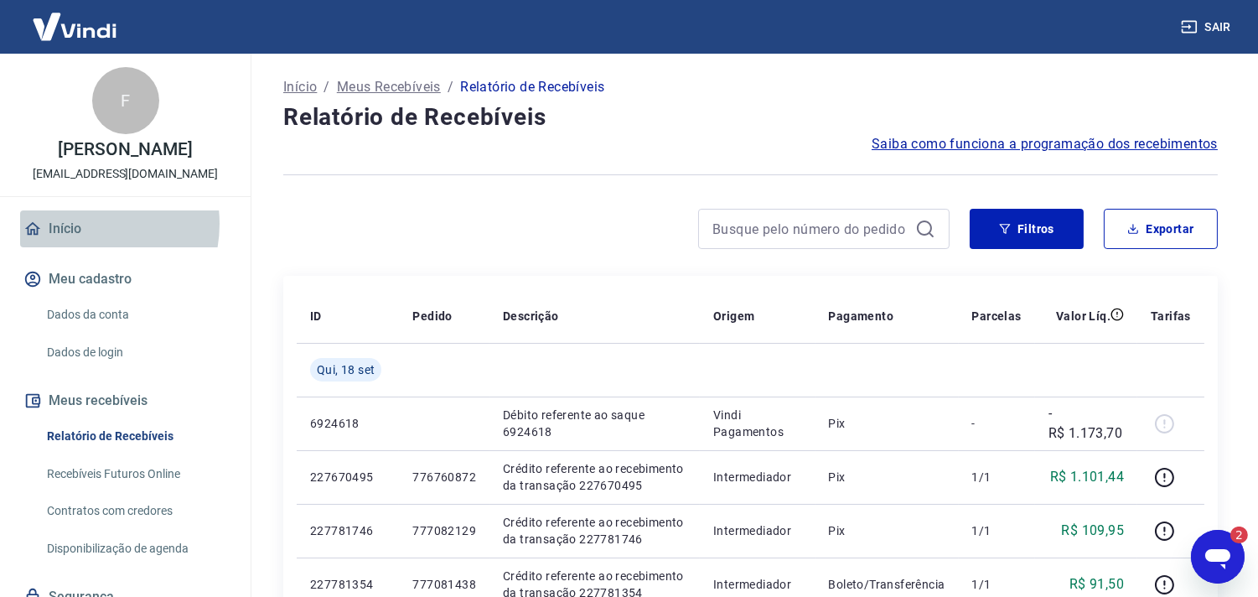
click at [84, 244] on link "Início" at bounding box center [125, 228] width 210 height 37
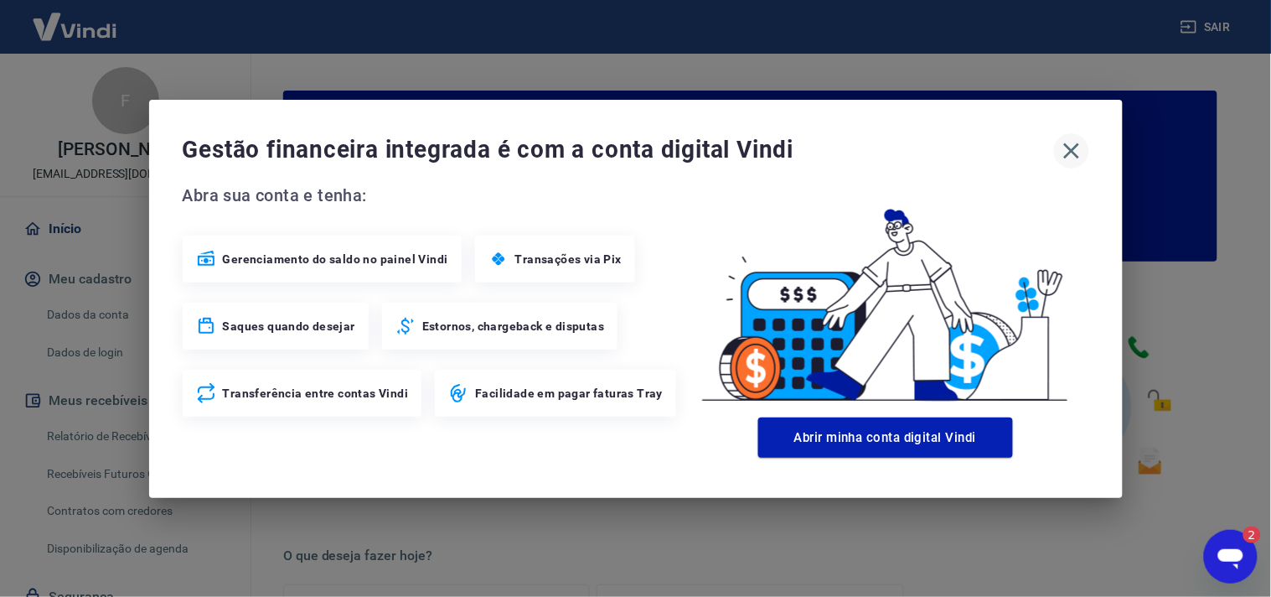
click at [1068, 147] on icon "button" at bounding box center [1071, 150] width 16 height 16
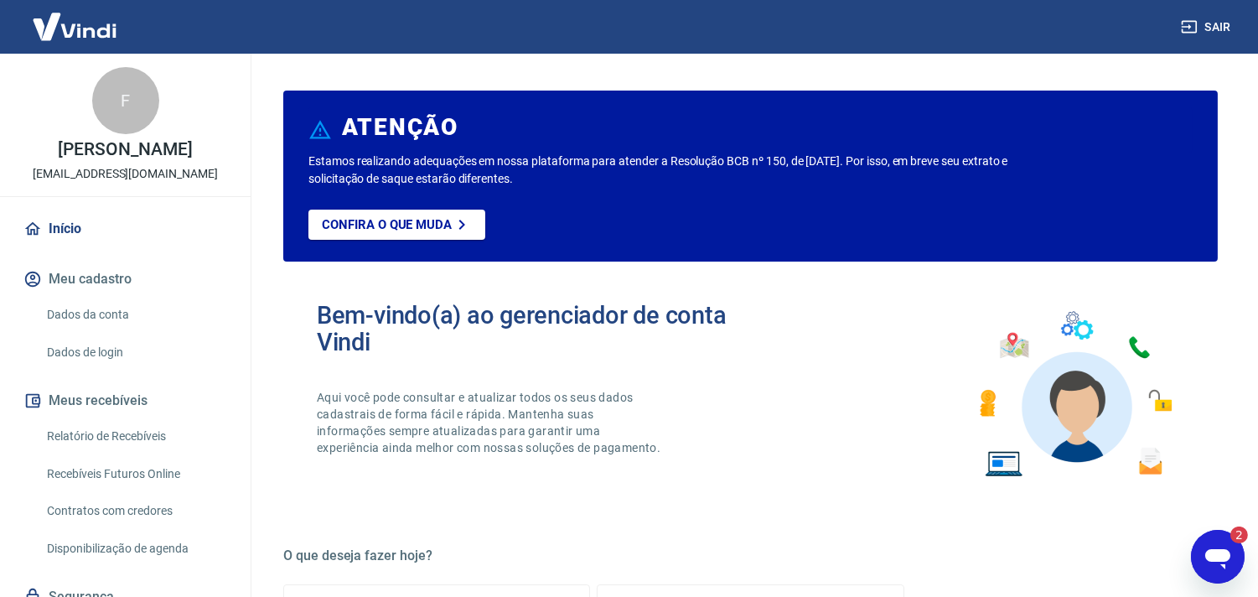
scroll to position [85, 0]
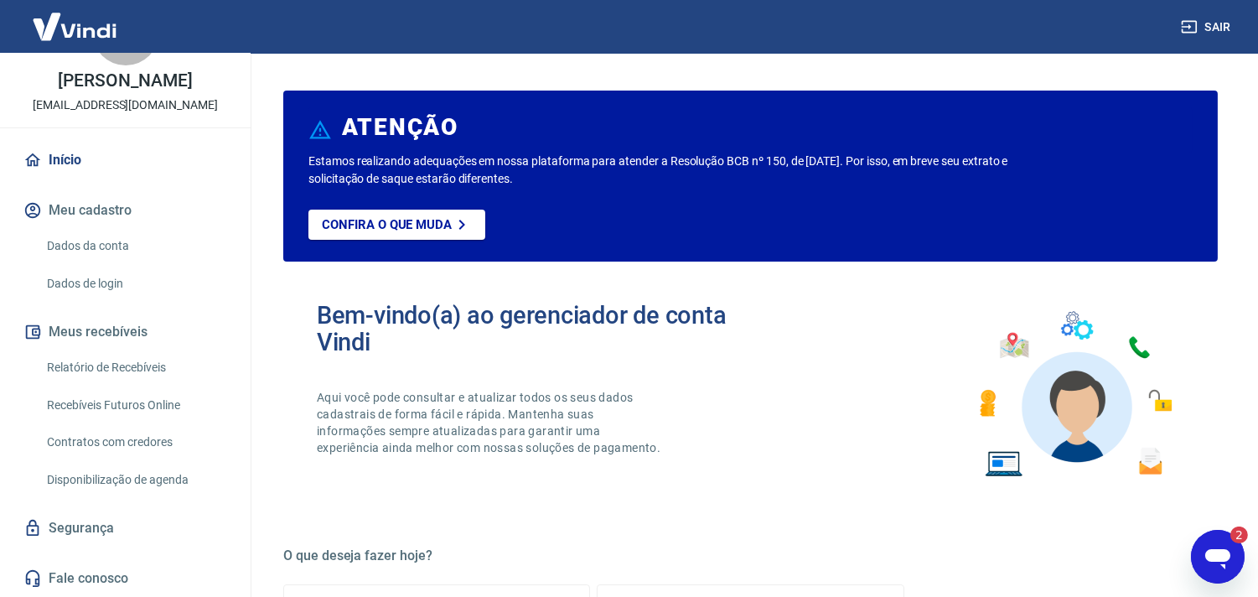
click at [131, 370] on link "Relatório de Recebíveis" at bounding box center [135, 367] width 190 height 34
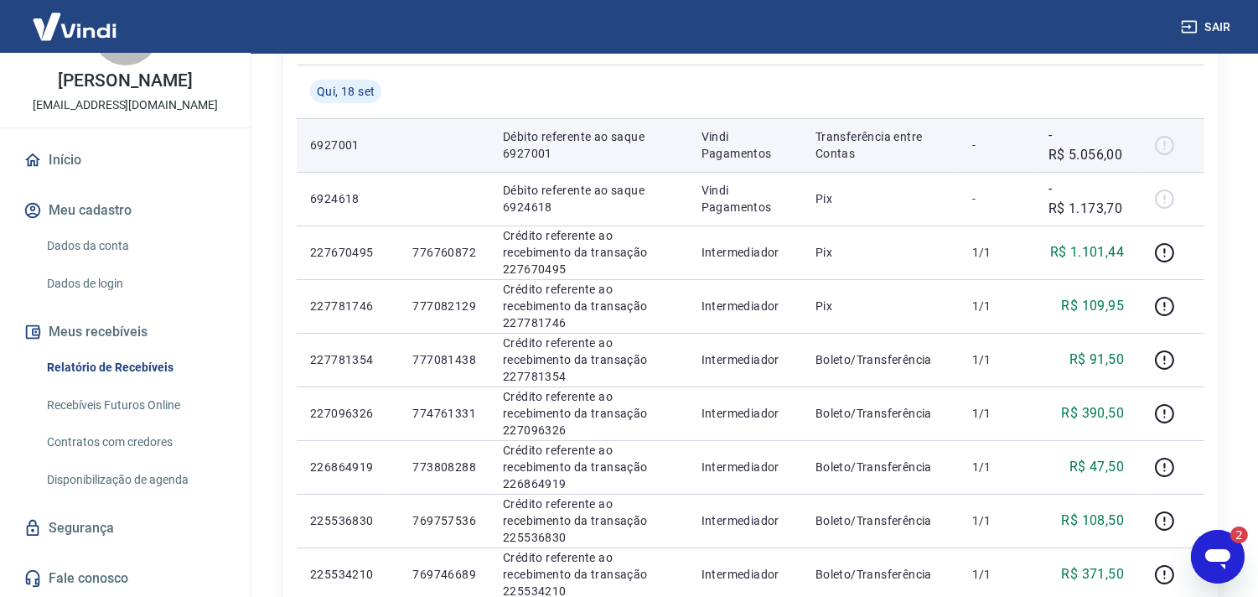
scroll to position [279, 0]
